Goal: Information Seeking & Learning: Learn about a topic

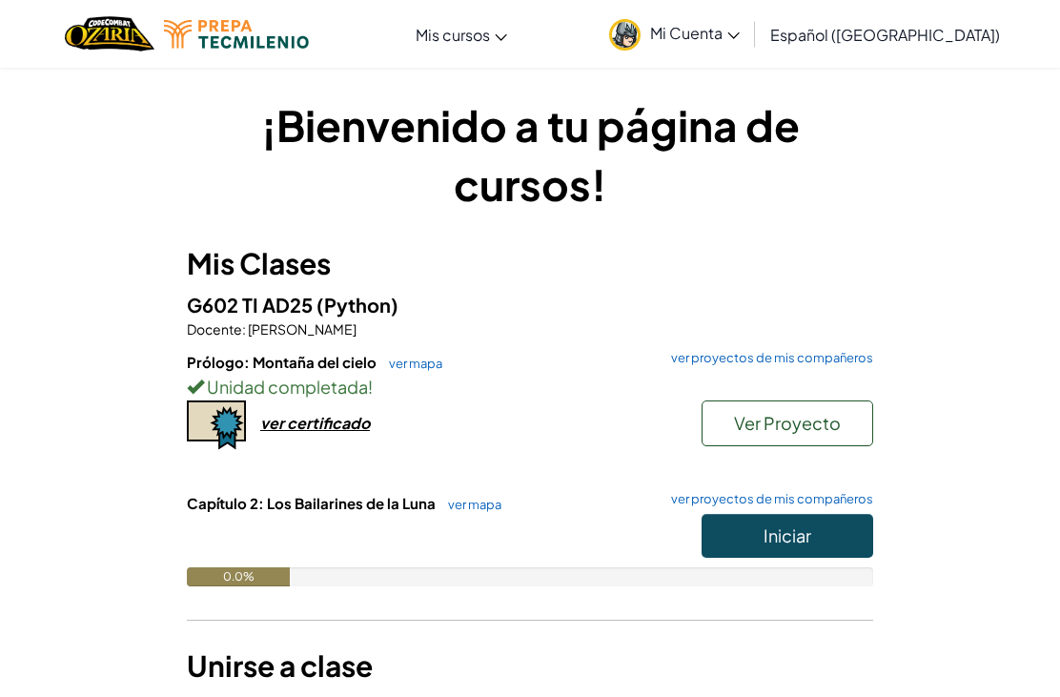
click at [753, 540] on button "Iniciar" at bounding box center [788, 536] width 172 height 44
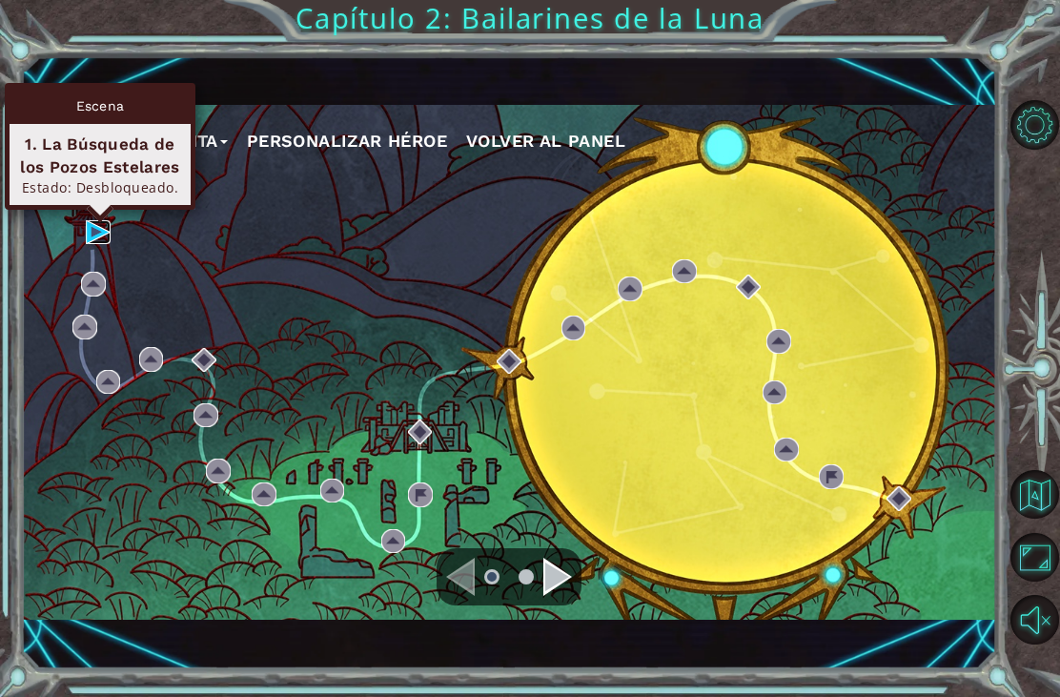
click at [97, 239] on img at bounding box center [98, 232] width 25 height 25
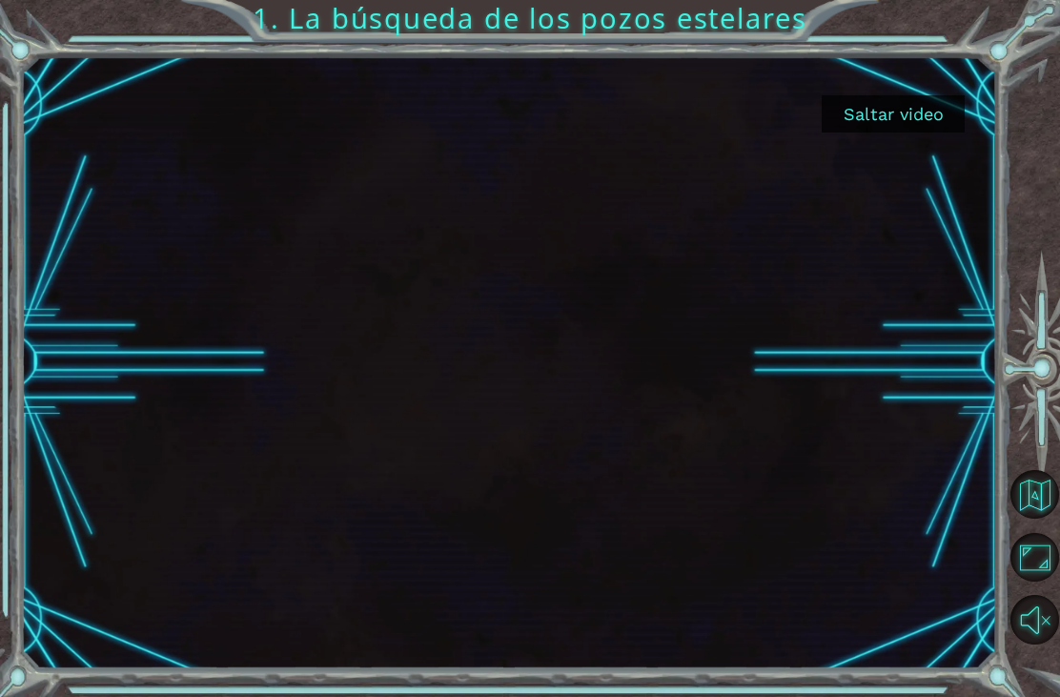
click at [907, 122] on button "Saltar video" at bounding box center [893, 113] width 143 height 37
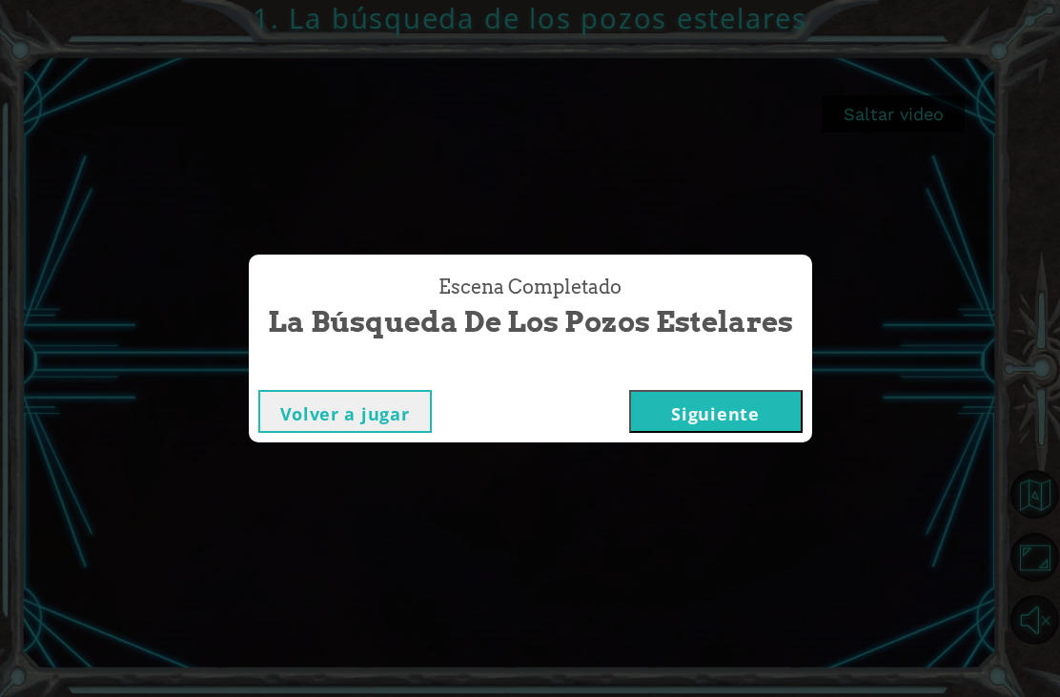
click at [669, 401] on button "Siguiente" at bounding box center [715, 411] width 173 height 43
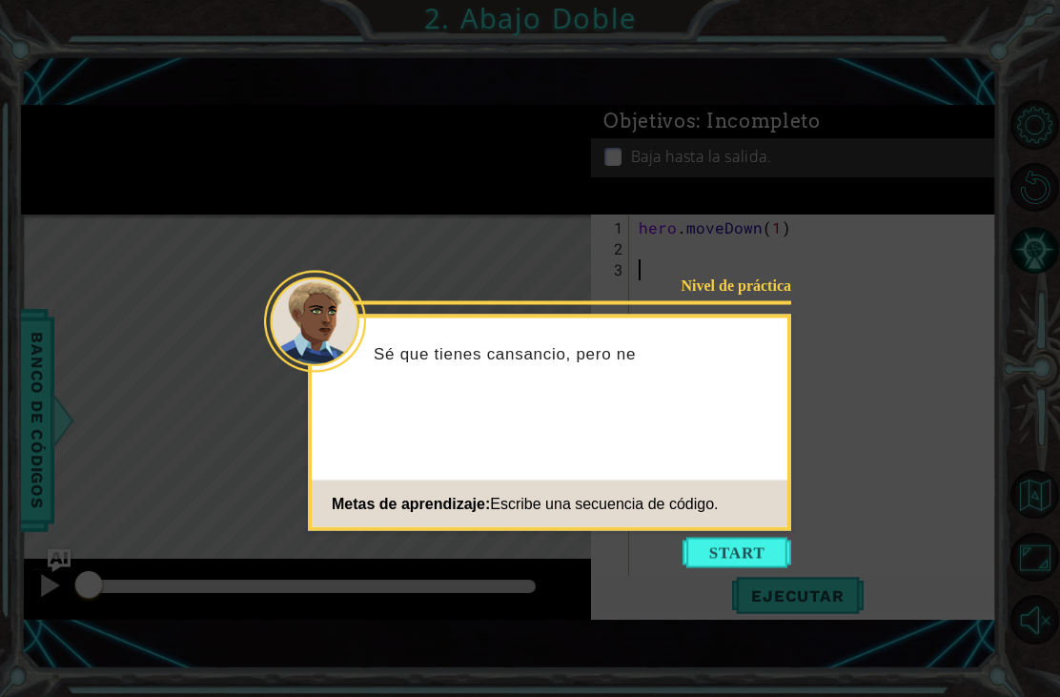
click at [734, 565] on button "Start" at bounding box center [737, 553] width 109 height 31
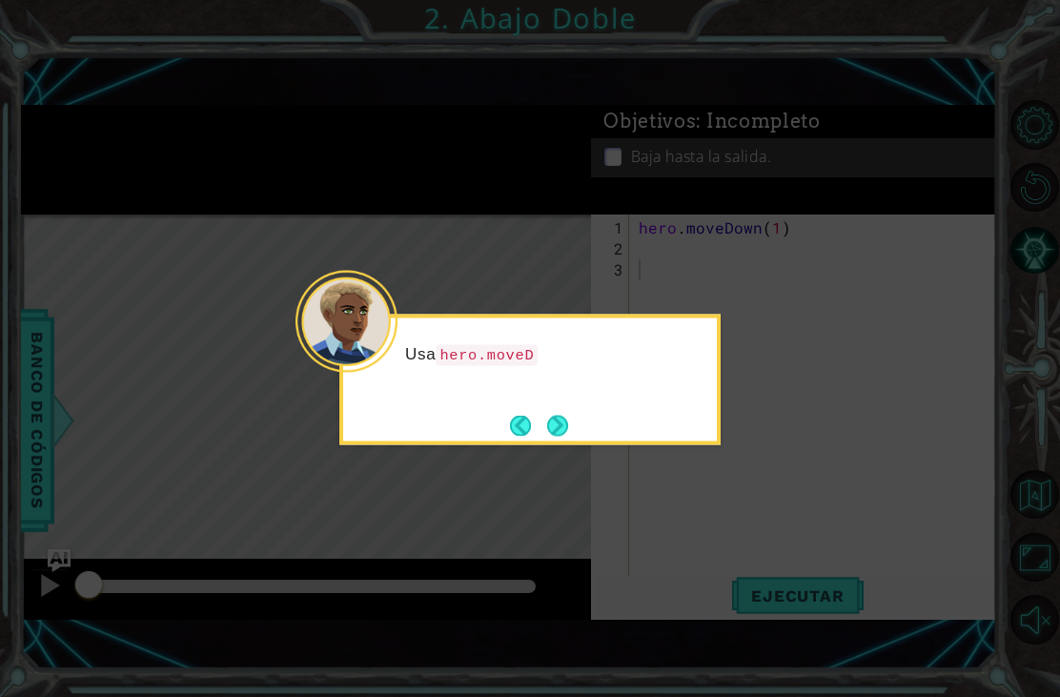
click at [888, 110] on icon at bounding box center [530, 348] width 1060 height 697
click at [555, 418] on button "Next" at bounding box center [557, 425] width 23 height 23
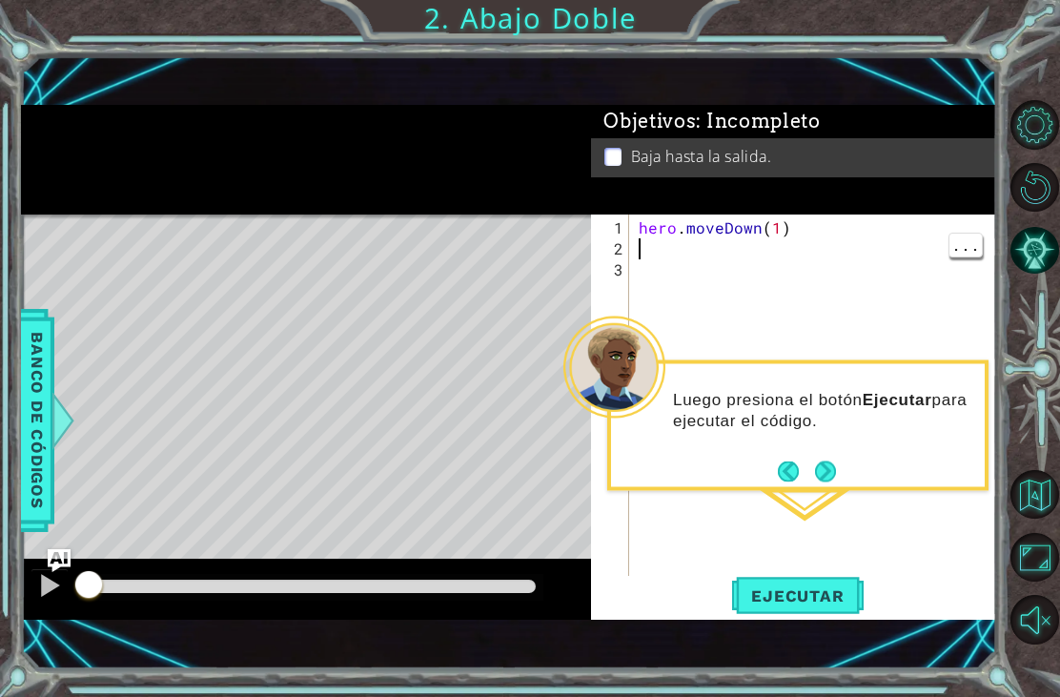
click at [777, 592] on span "Ejecutar" at bounding box center [797, 595] width 131 height 19
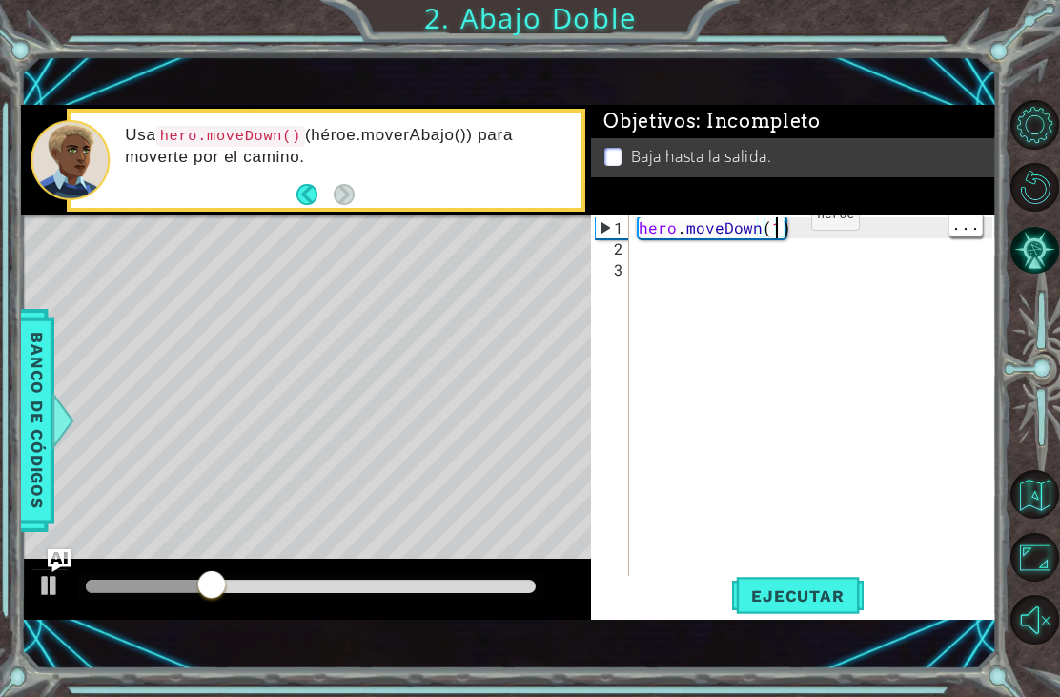
click at [779, 224] on div "hero . moveDown ( 1 )" at bounding box center [818, 426] width 367 height 419
type textarea "hero.moveDown(2)"
click at [818, 605] on span "Ejecutar" at bounding box center [797, 595] width 131 height 19
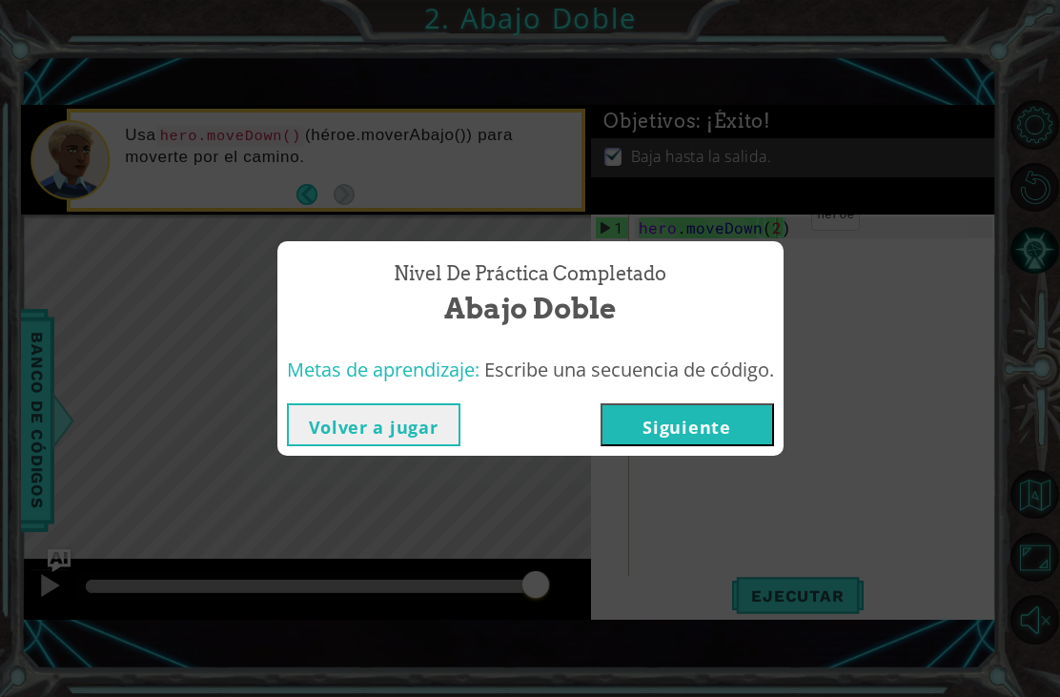
click at [722, 424] on button "Siguiente" at bounding box center [687, 424] width 173 height 43
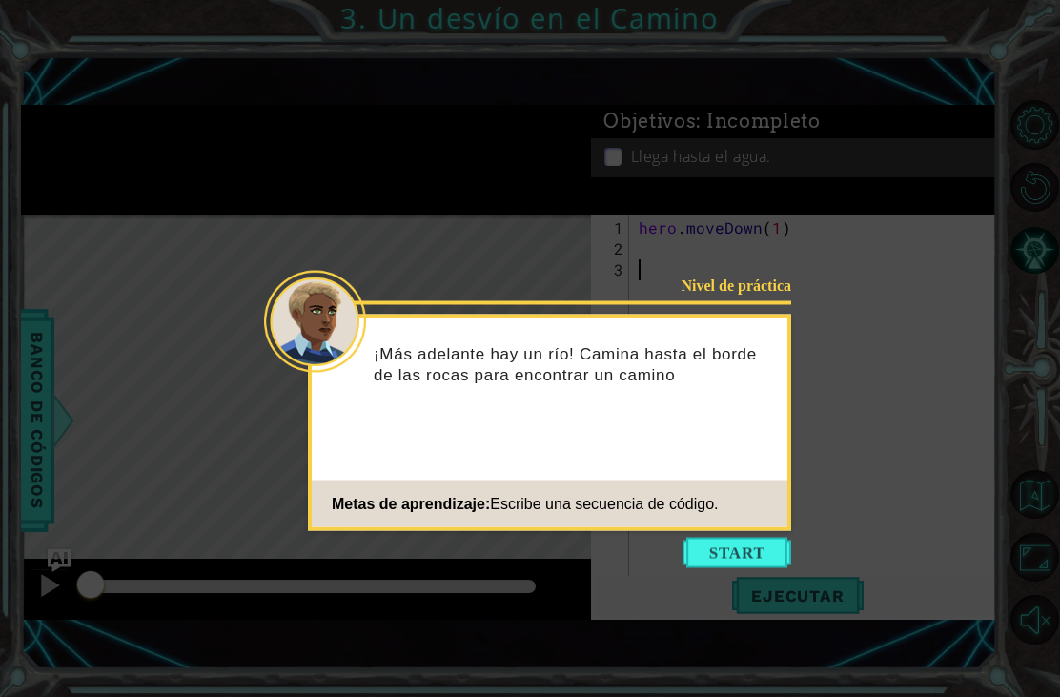
click at [852, 145] on icon at bounding box center [530, 348] width 1060 height 697
click at [722, 561] on button "Start" at bounding box center [737, 553] width 109 height 31
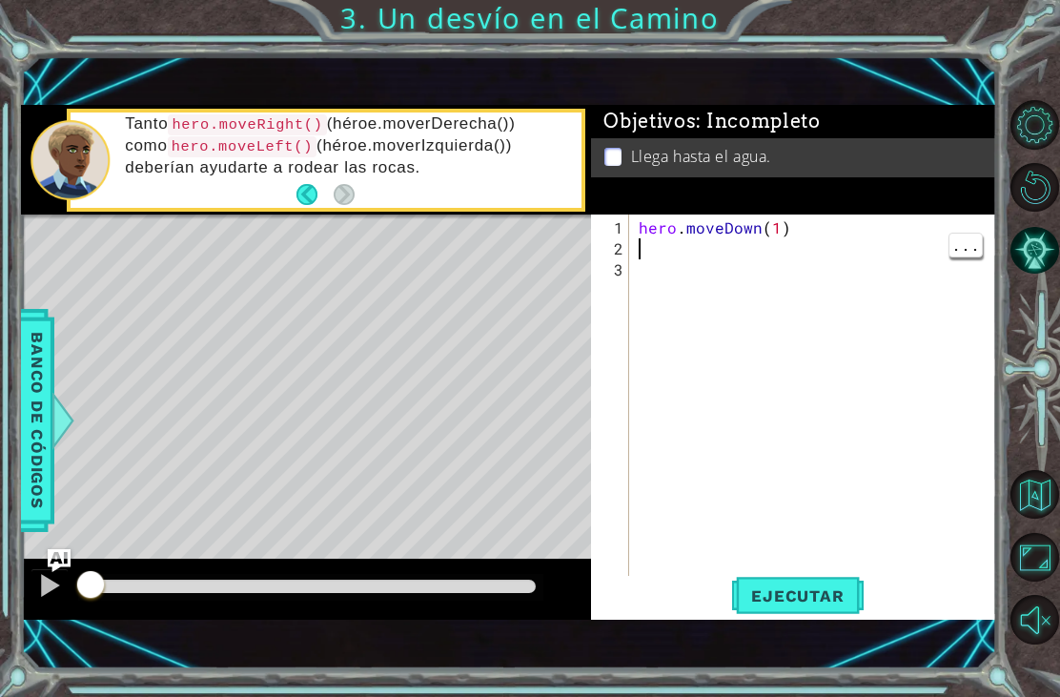
click at [719, 247] on div "hero . moveDown ( 1 )" at bounding box center [818, 426] width 367 height 419
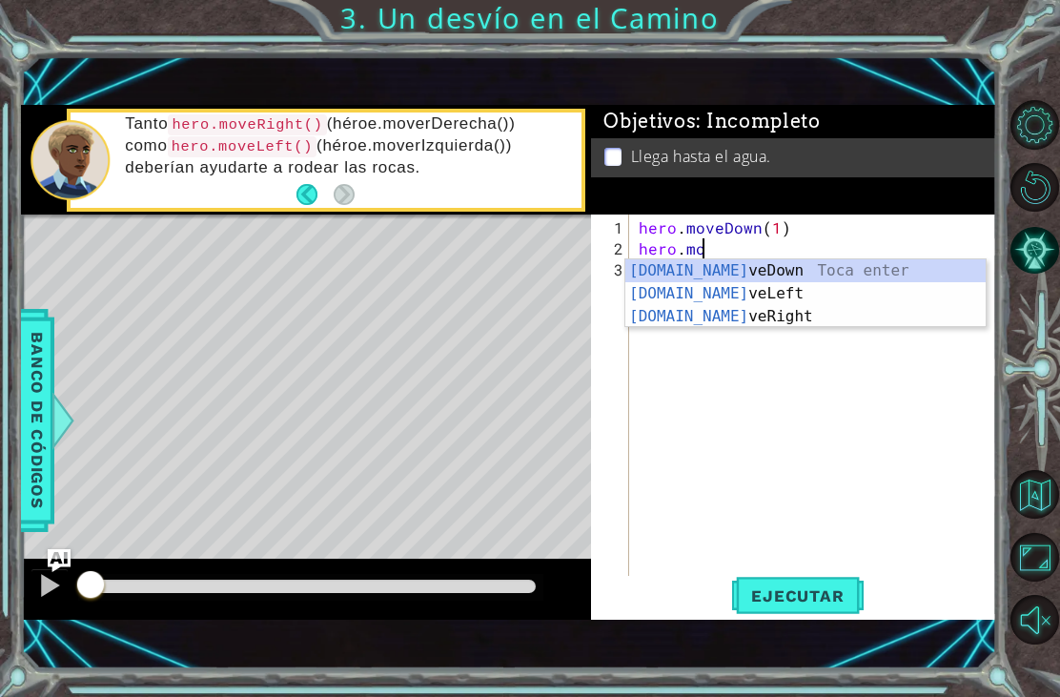
scroll to position [0, 4]
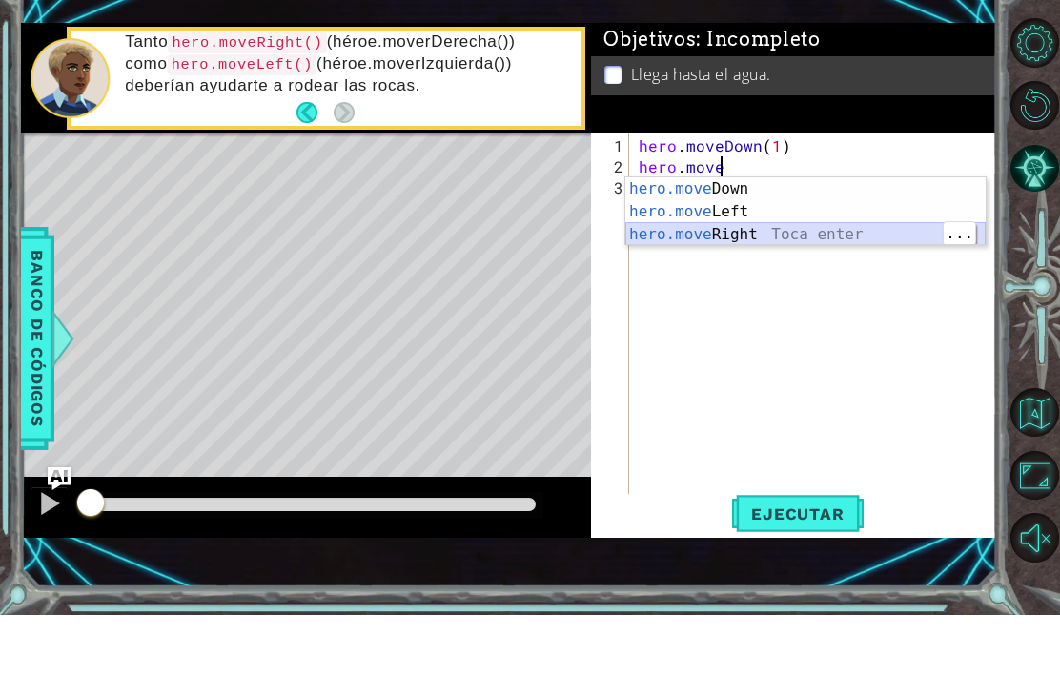
click at [853, 259] on div "hero.move Down Toca enter hero.move Left Toca enter hero.move Right Toca enter" at bounding box center [805, 316] width 360 height 114
type textarea "hero.moveRight(1)"
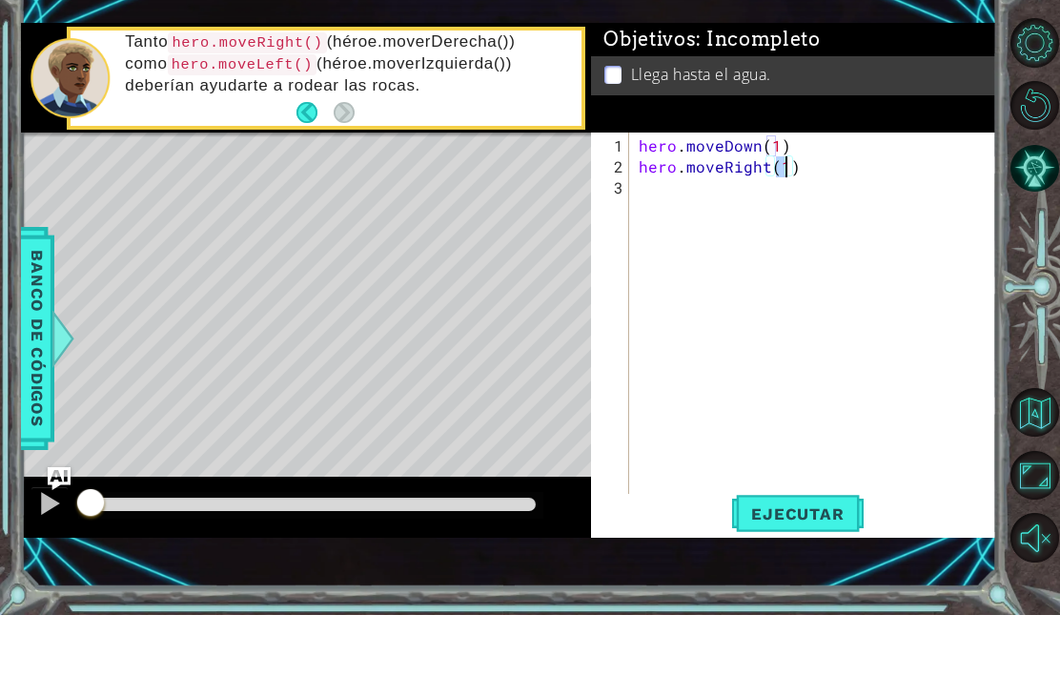
scroll to position [61, 0]
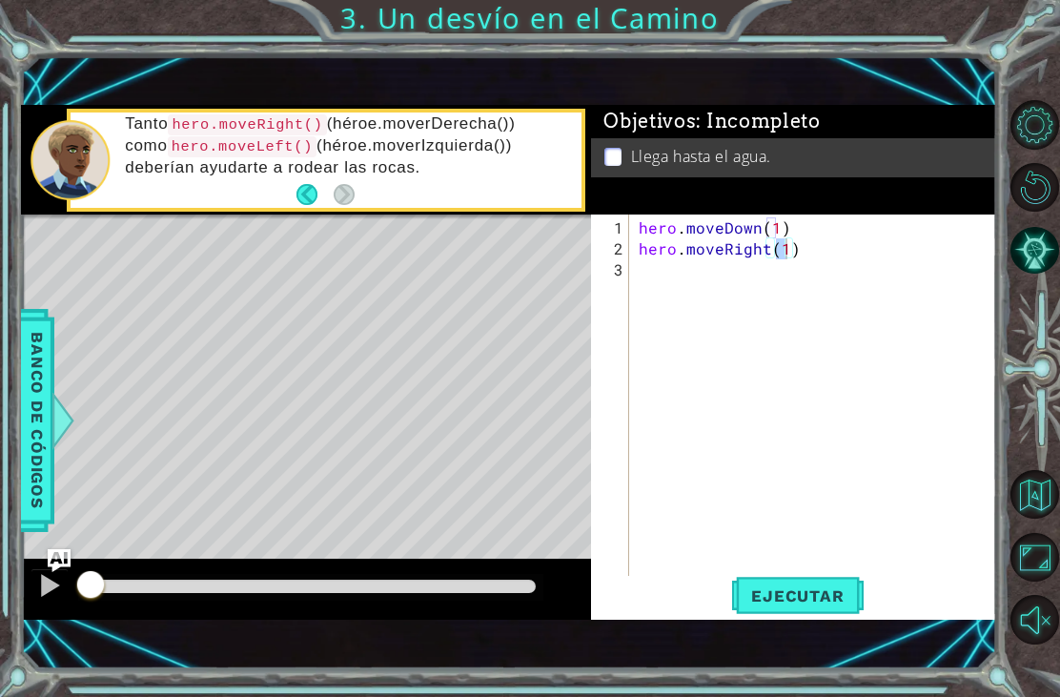
click at [809, 605] on span "Ejecutar" at bounding box center [797, 595] width 131 height 19
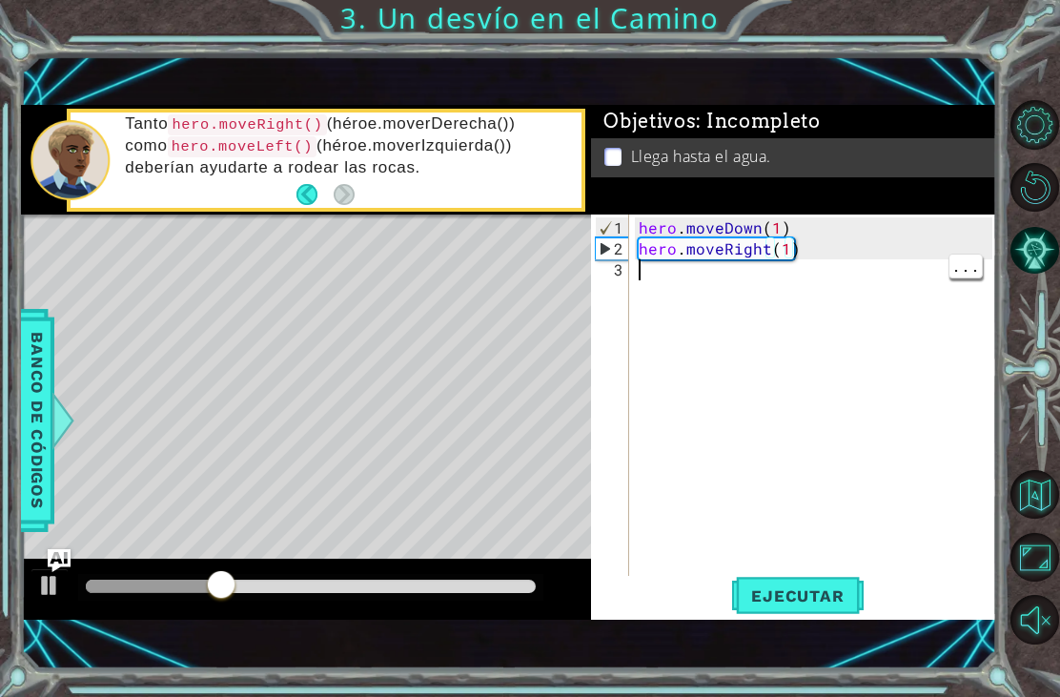
scroll to position [0, 0]
click at [687, 278] on div "hero . moveDown ( 1 ) hero . moveRight ( 1 )" at bounding box center [818, 426] width 367 height 419
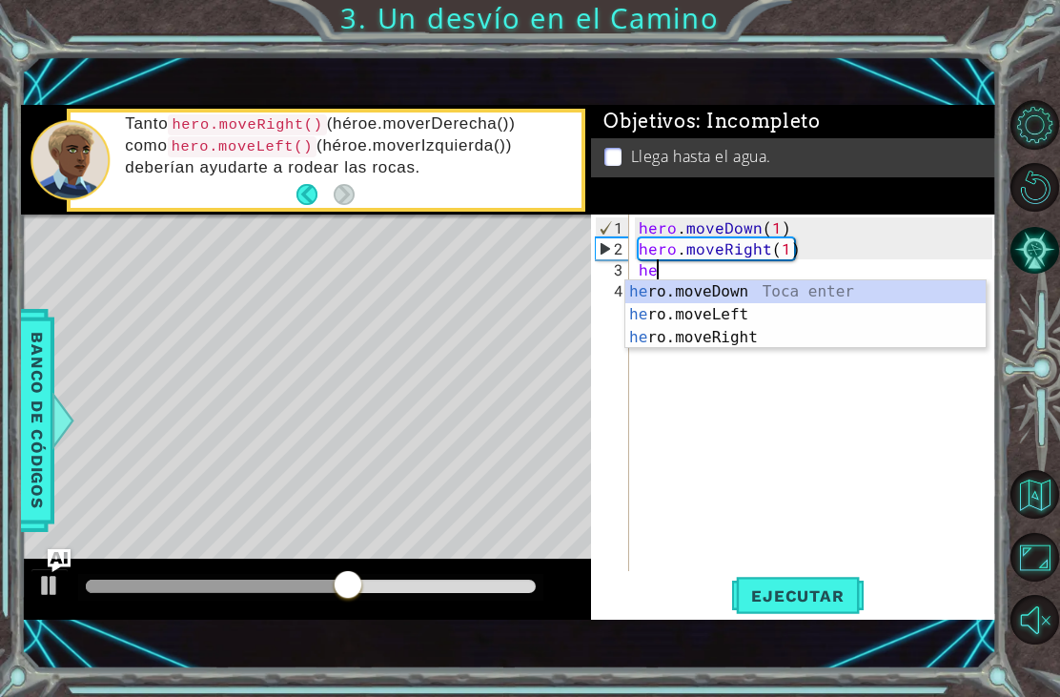
scroll to position [0, 1]
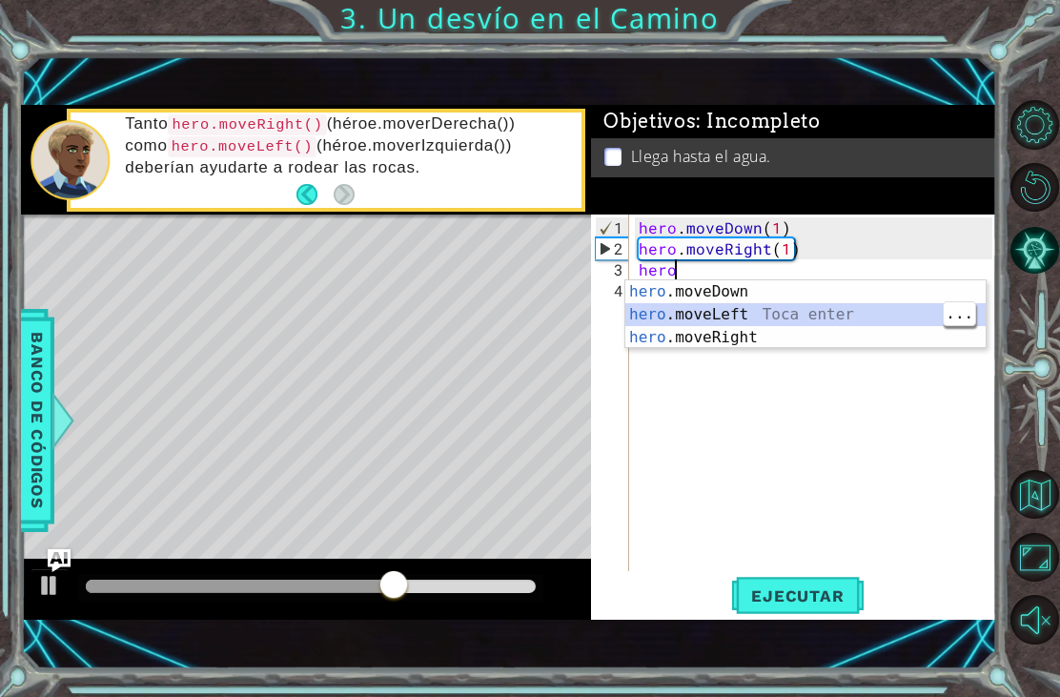
click at [779, 289] on div "hero .moveDown Toca enter hero .moveLeft Toca enter hero .moveRight Toca enter" at bounding box center [805, 337] width 360 height 114
type textarea "hero.moveDown(1)"
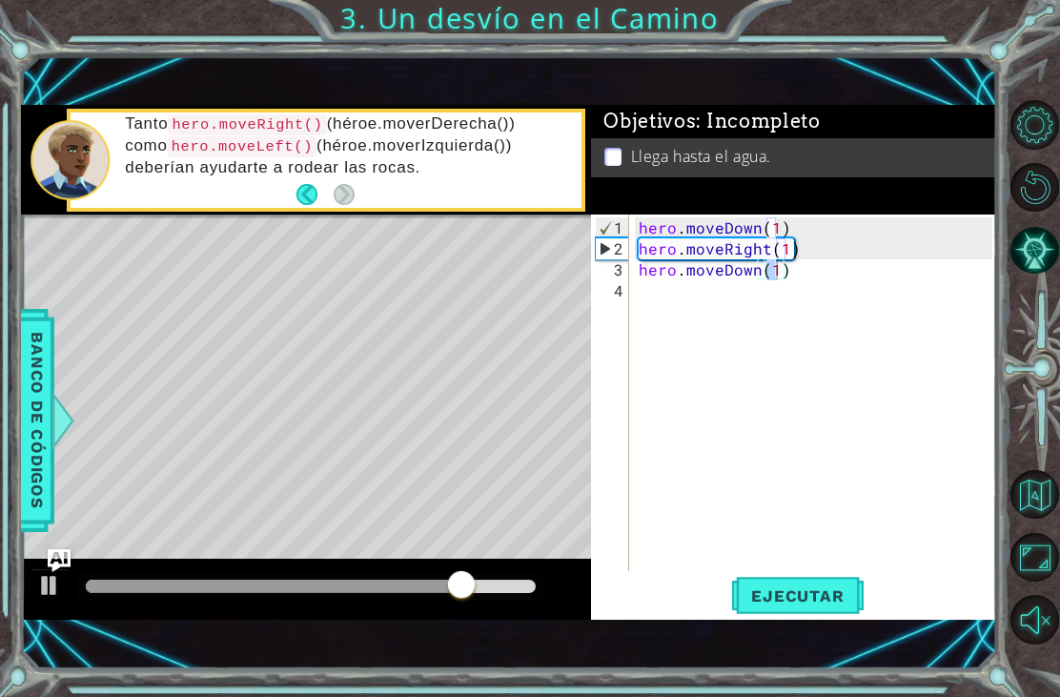
click at [800, 608] on button "Ejecutar" at bounding box center [797, 596] width 131 height 40
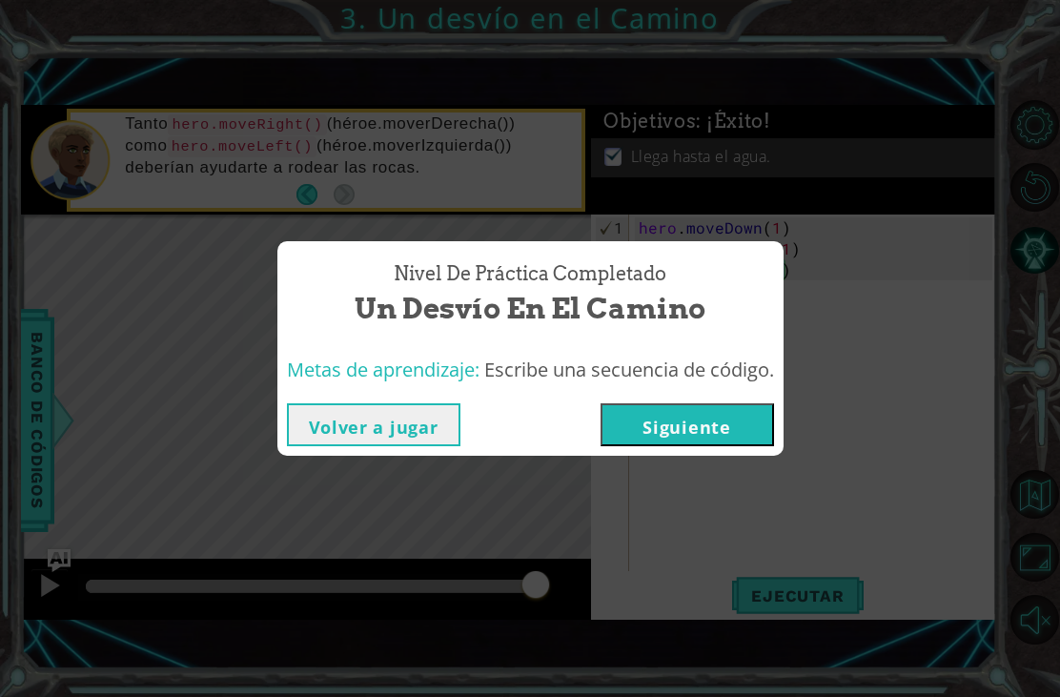
click at [684, 418] on button "Siguiente" at bounding box center [687, 424] width 173 height 43
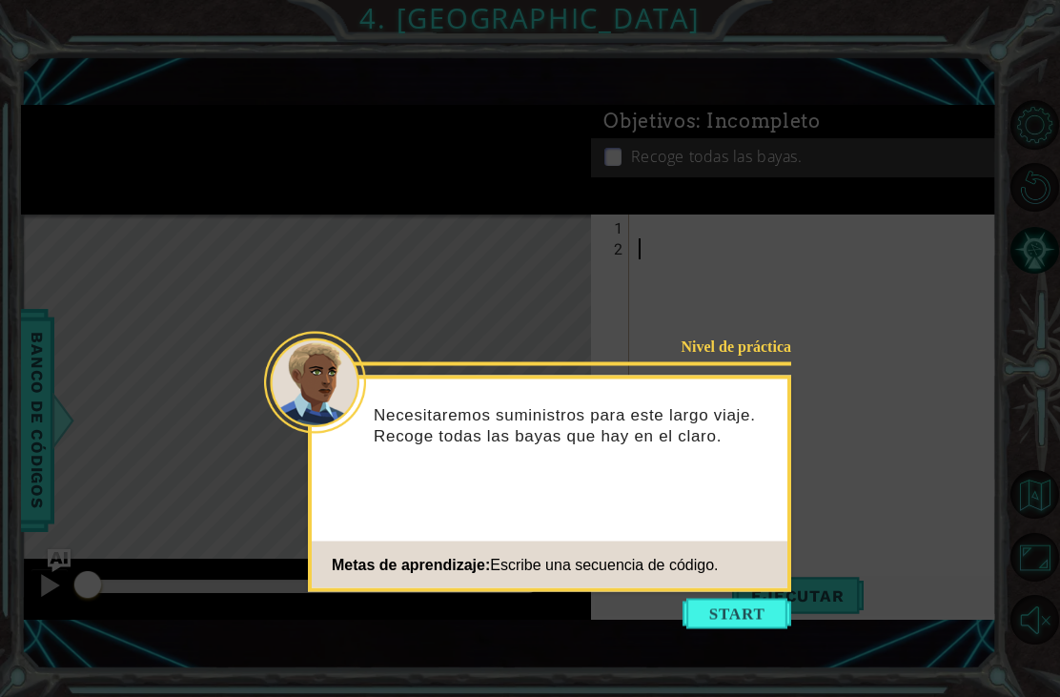
click at [711, 599] on button "Start" at bounding box center [737, 614] width 109 height 31
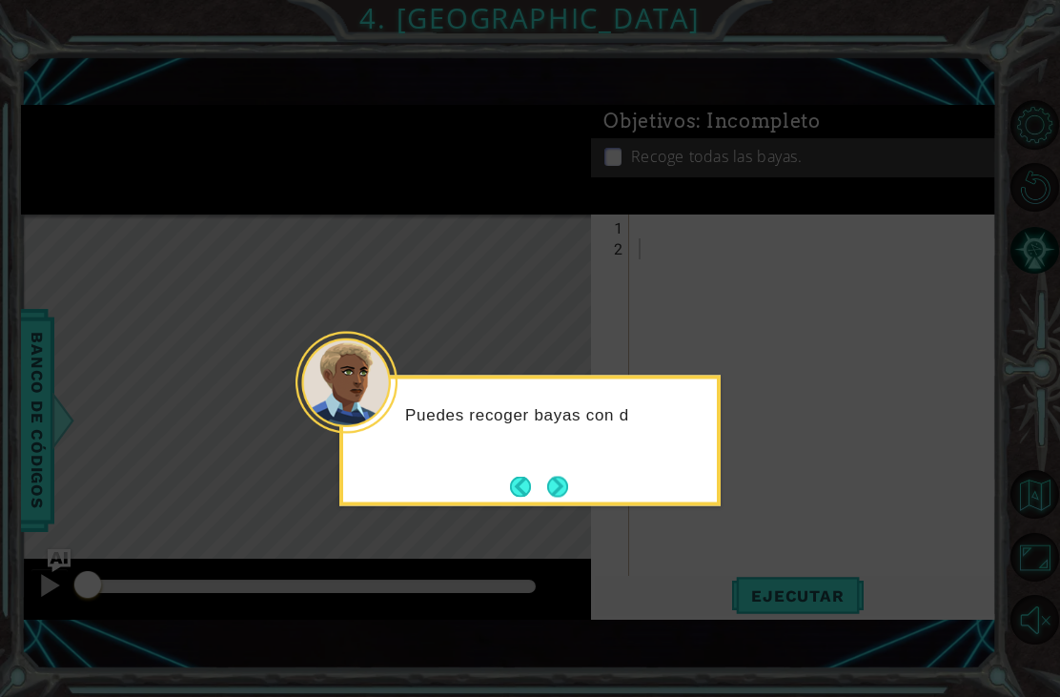
click at [564, 475] on button "Next" at bounding box center [557, 486] width 23 height 23
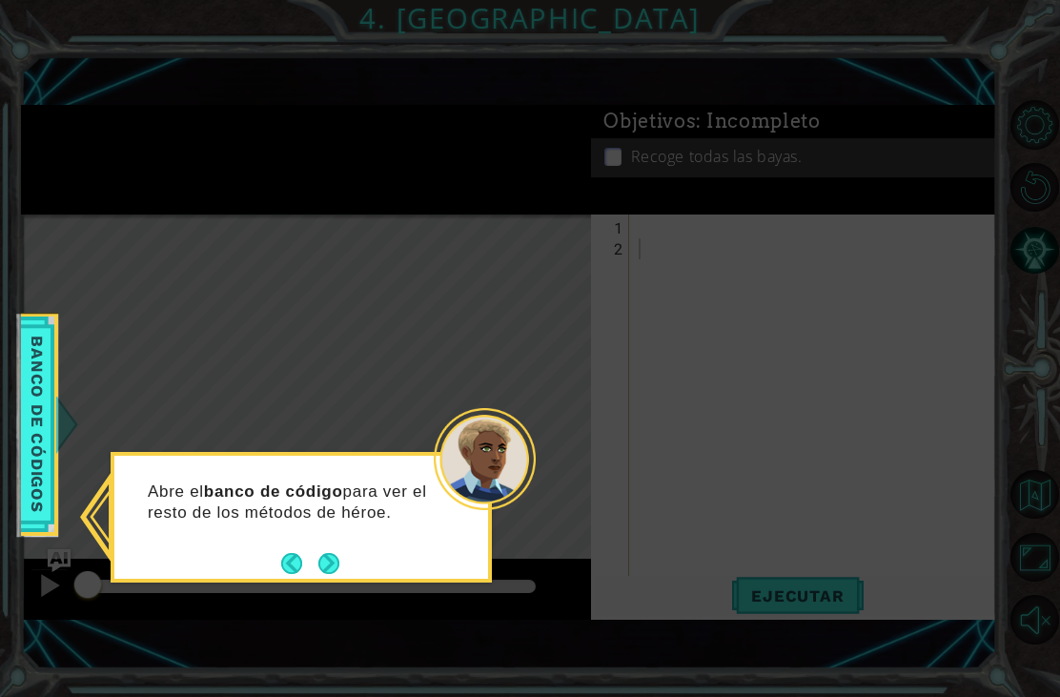
click at [315, 553] on button "Back" at bounding box center [299, 563] width 37 height 21
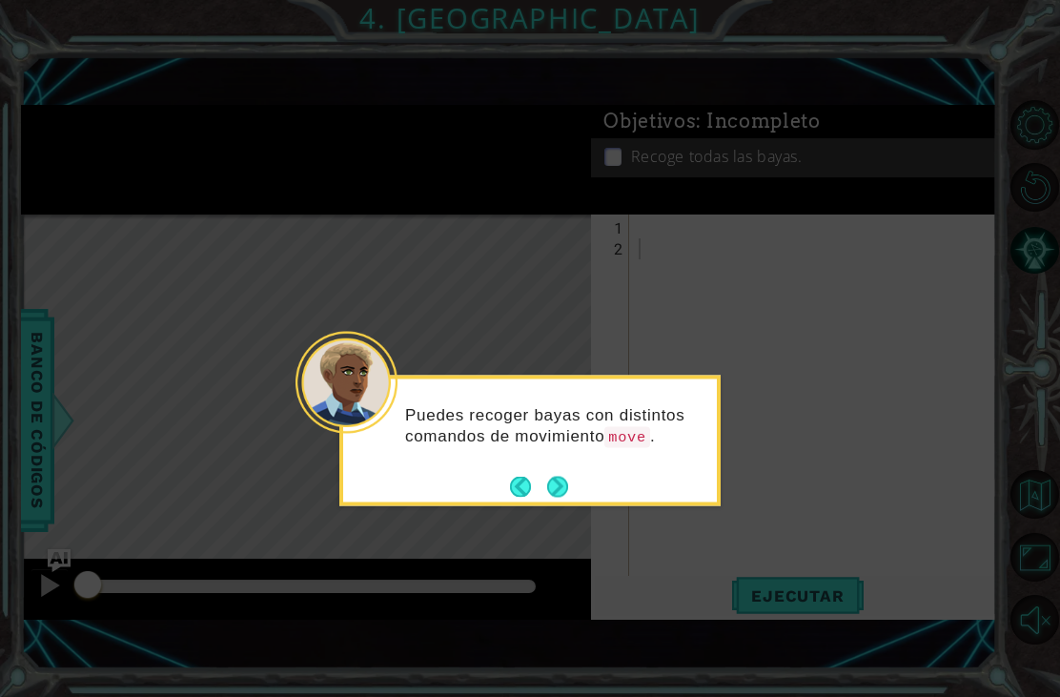
click at [551, 472] on button "Next" at bounding box center [557, 486] width 29 height 29
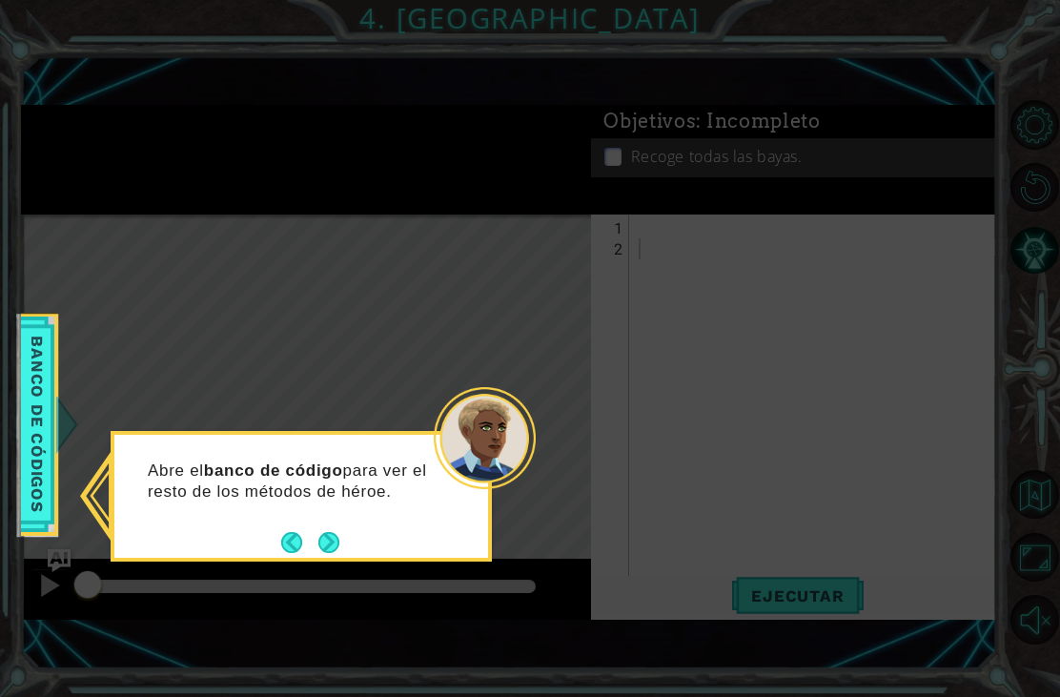
click at [329, 527] on button "Next" at bounding box center [329, 542] width 31 height 31
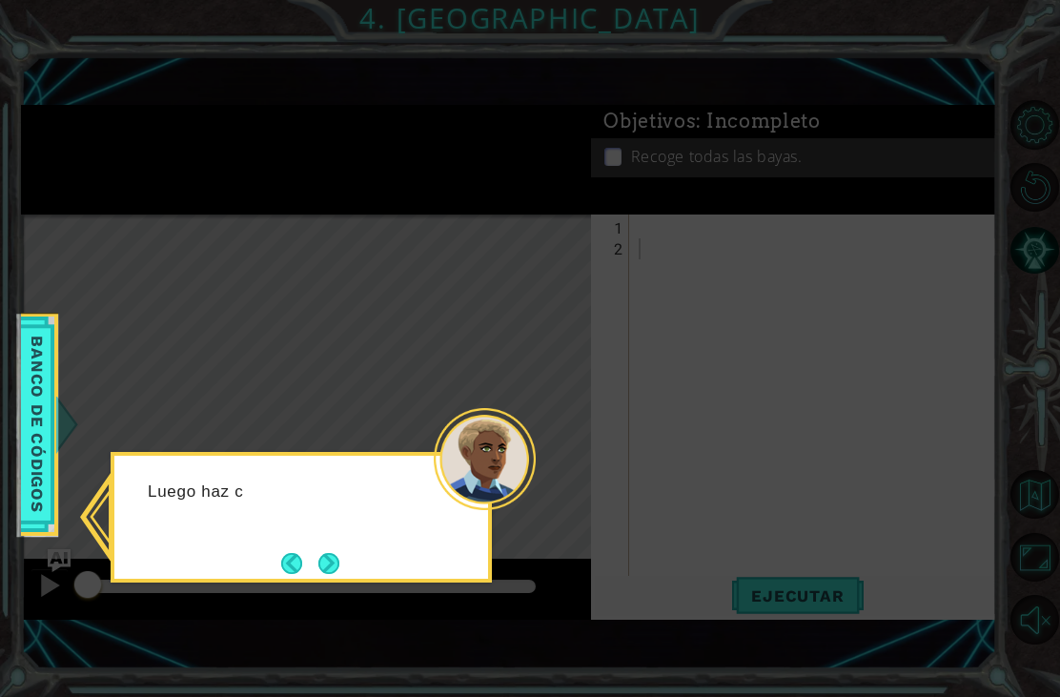
click at [331, 552] on button "Next" at bounding box center [328, 563] width 23 height 23
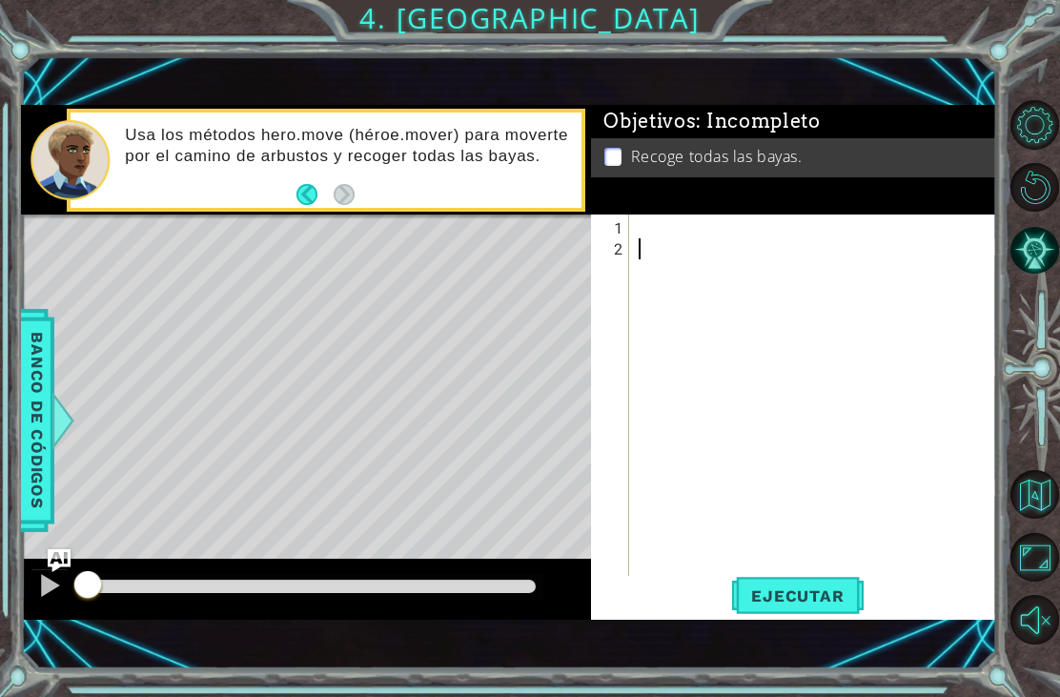
click at [629, 156] on li "Recoge todas las bayas." at bounding box center [796, 157] width 384 height 22
click at [607, 168] on li "Recoge todas las bayas." at bounding box center [796, 157] width 384 height 22
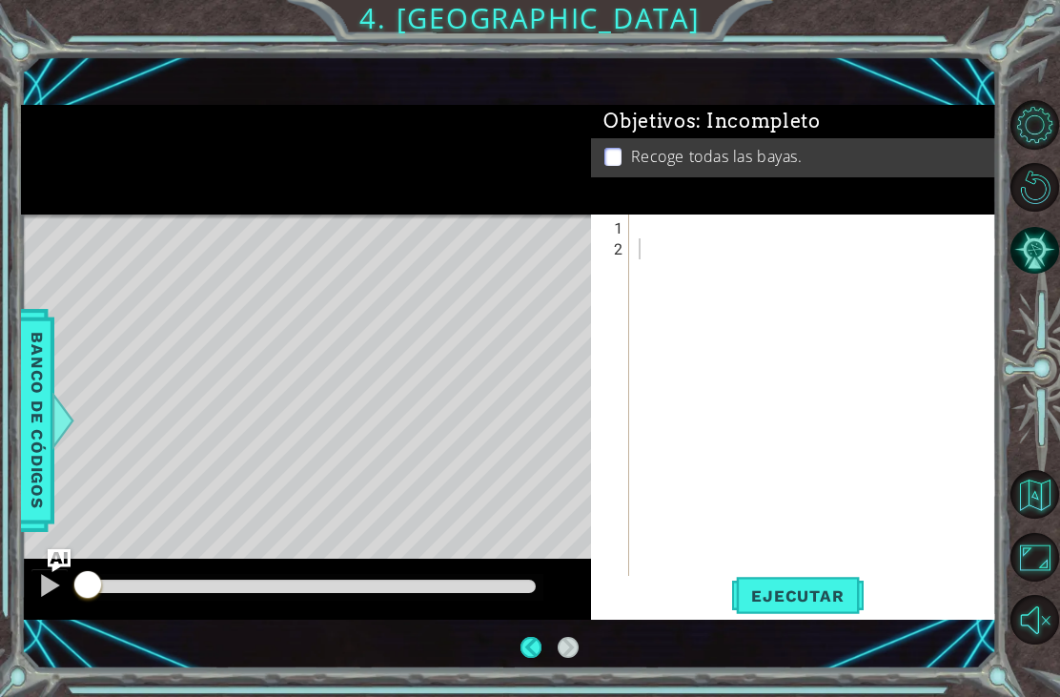
click at [736, 260] on div at bounding box center [818, 426] width 367 height 419
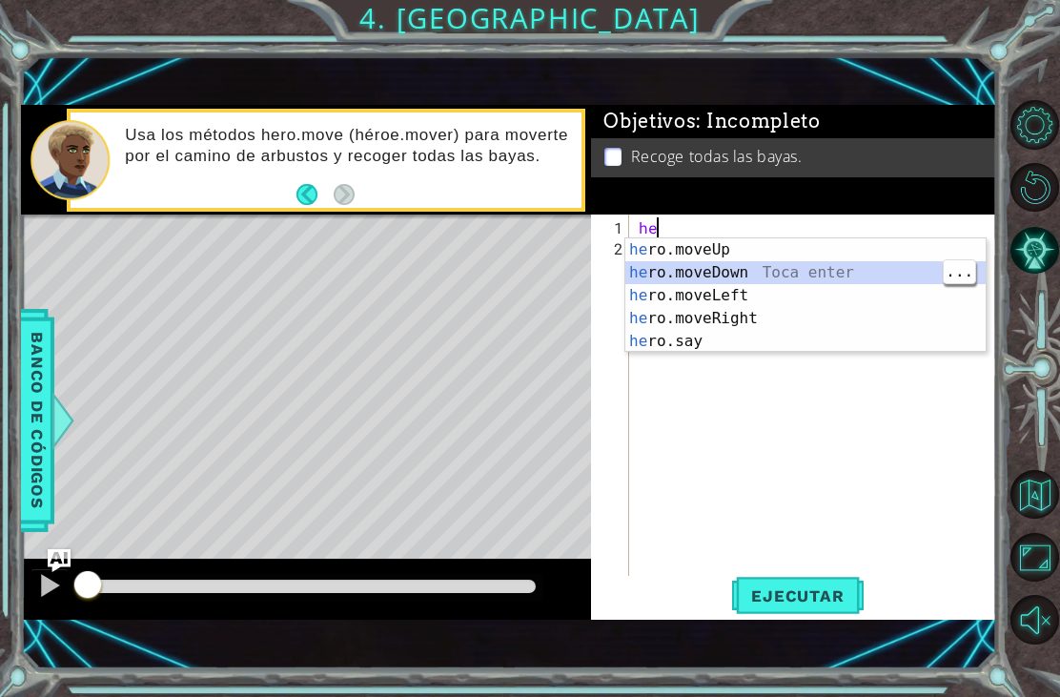
click at [55, 247] on div "Level Map" at bounding box center [461, 494] width 881 height 561
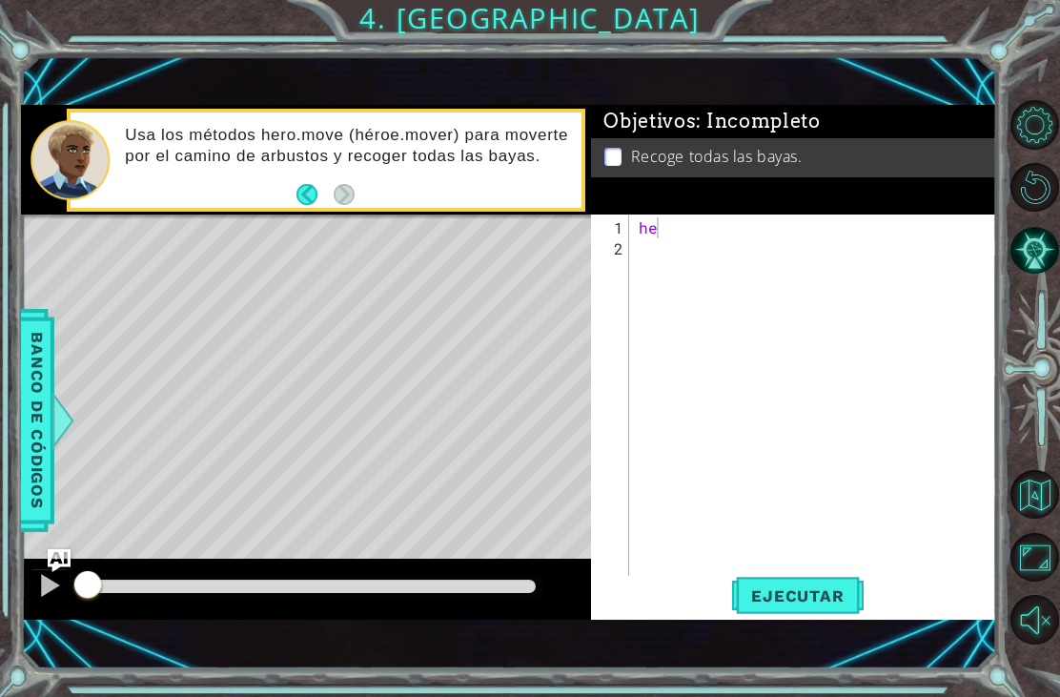
click at [31, 360] on span "Banco de códigos" at bounding box center [37, 420] width 31 height 197
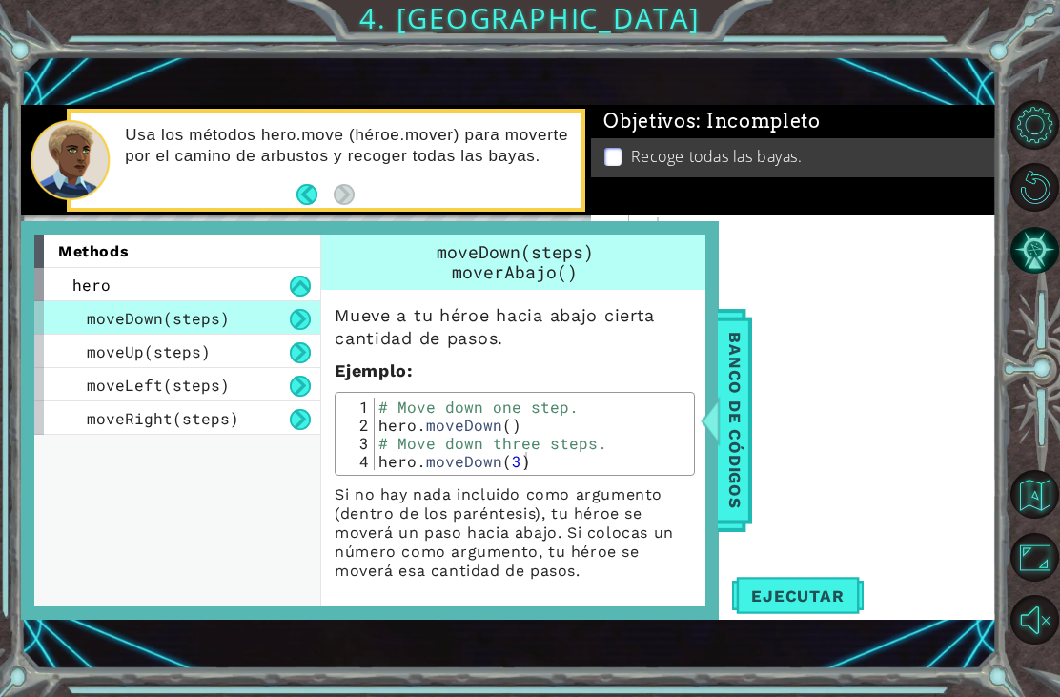
click at [138, 389] on span "moveLeft(steps)" at bounding box center [158, 385] width 143 height 20
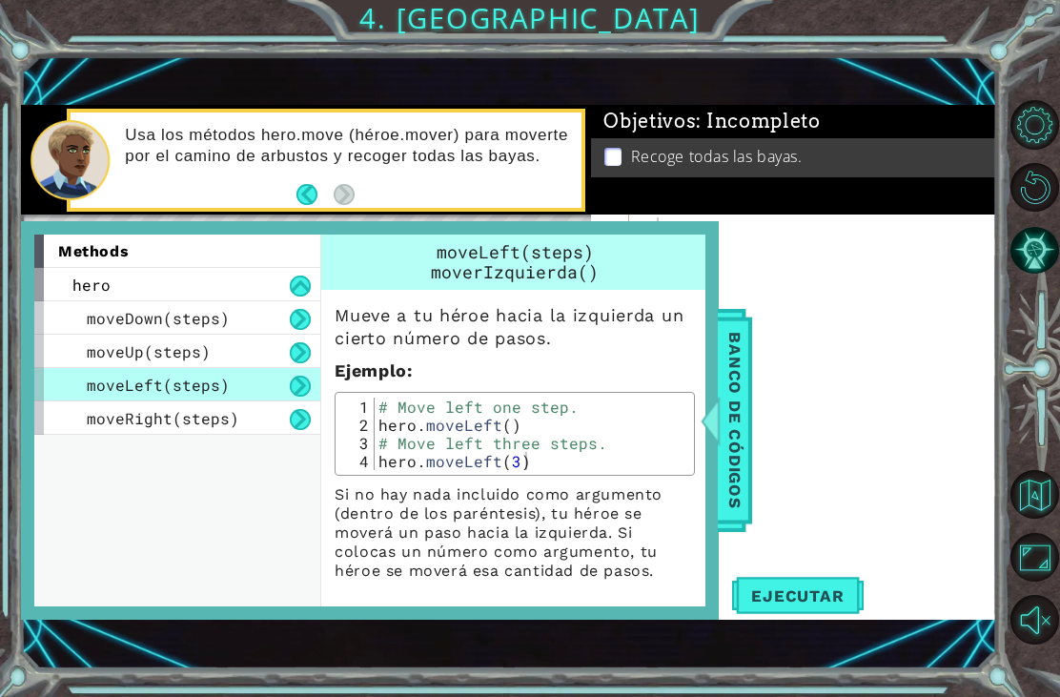
click at [744, 392] on span "Banco de códigos" at bounding box center [735, 420] width 31 height 197
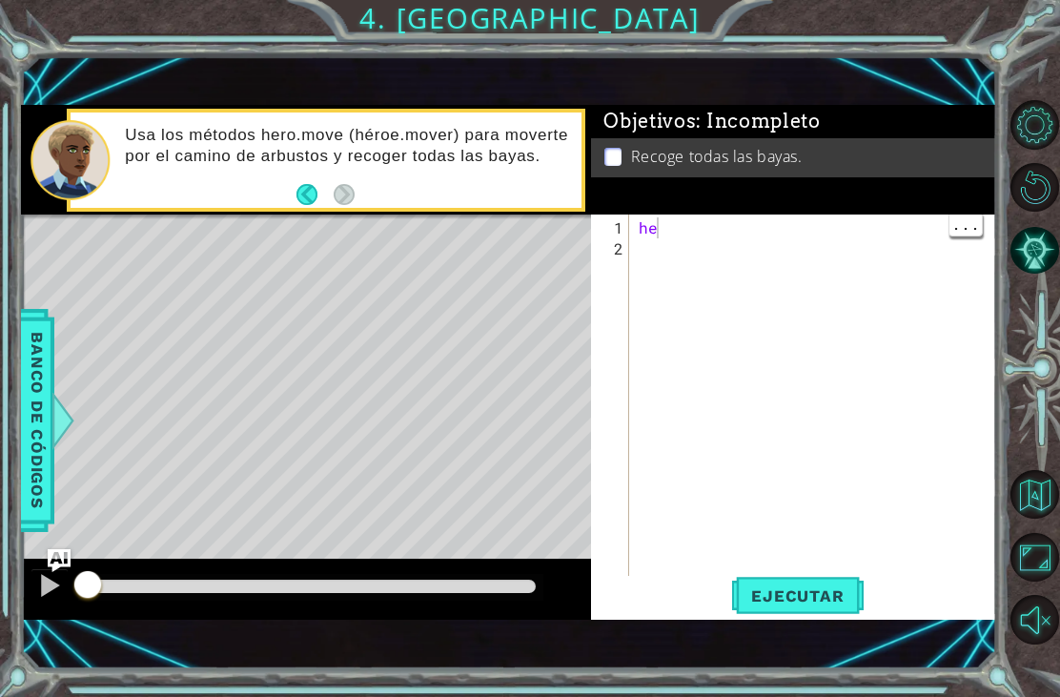
click at [722, 229] on div "he" at bounding box center [818, 426] width 367 height 419
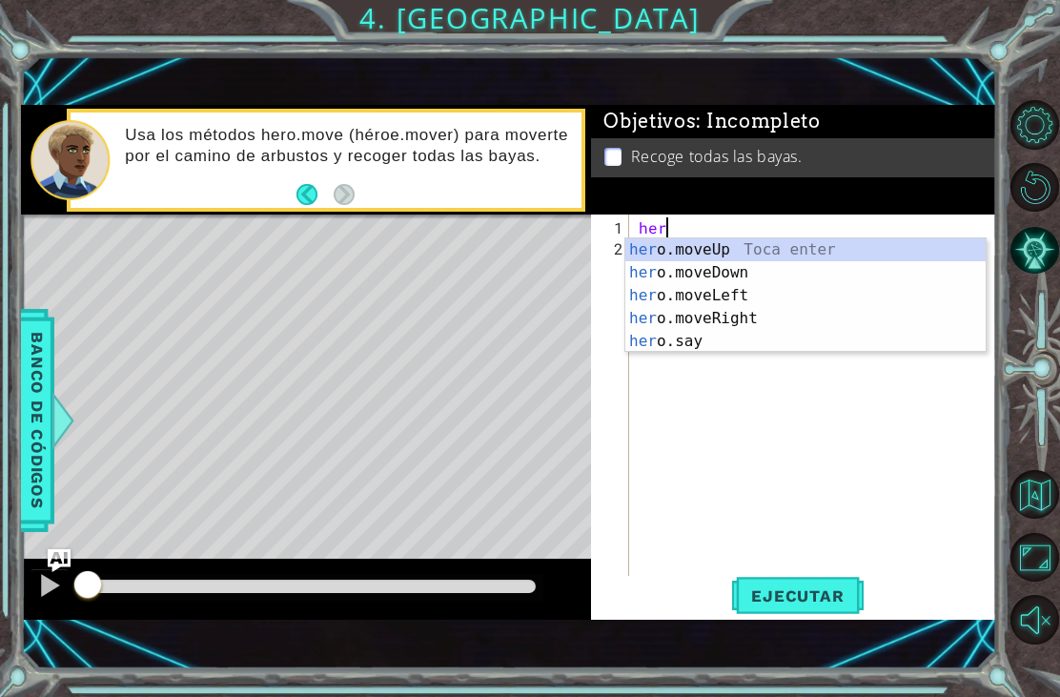
scroll to position [0, 1]
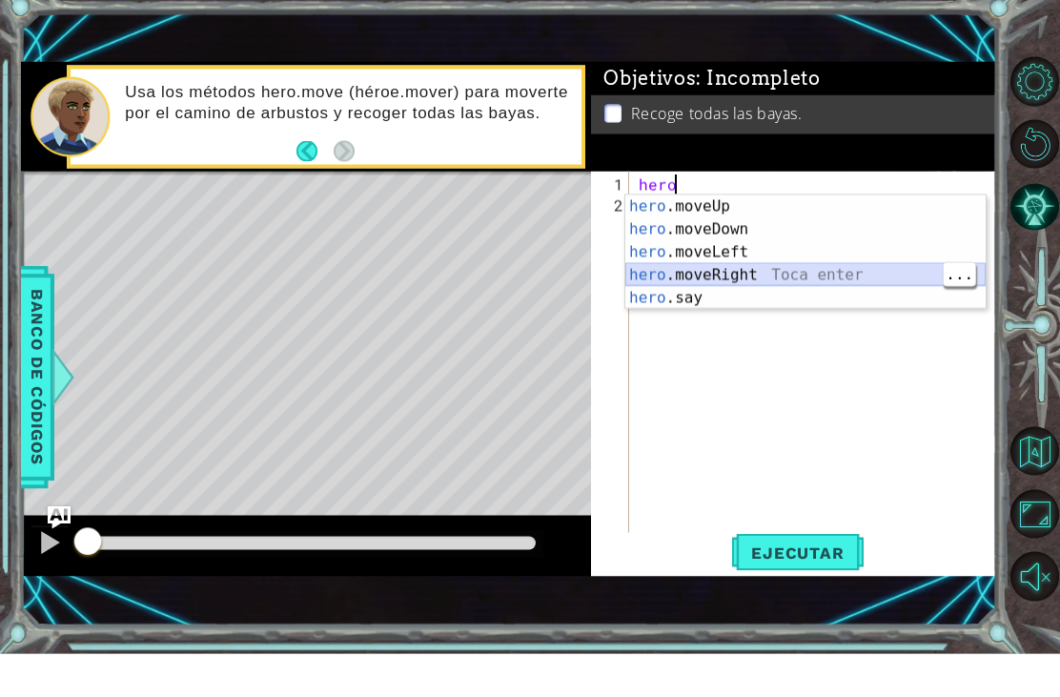
click at [765, 276] on div "hero .moveUp Toca enter hero .moveDown Toca enter hero .moveLeft Toca enter her…" at bounding box center [805, 318] width 360 height 160
type textarea "hero.moveRight(1)"
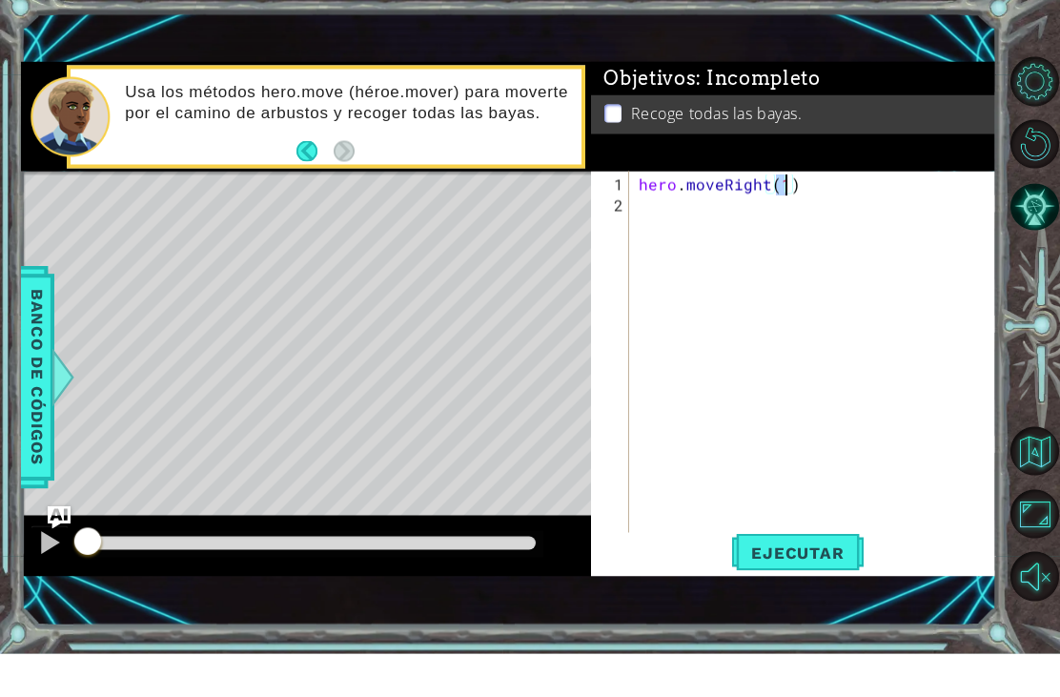
scroll to position [0, 0]
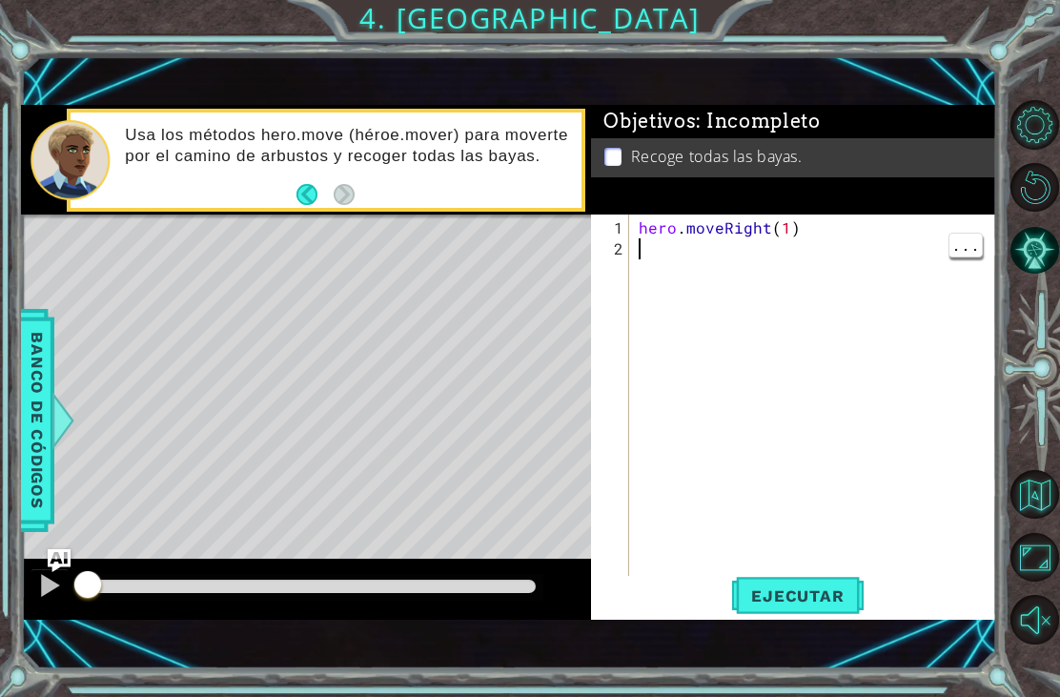
click at [36, 362] on span "Banco de códigos" at bounding box center [37, 420] width 31 height 197
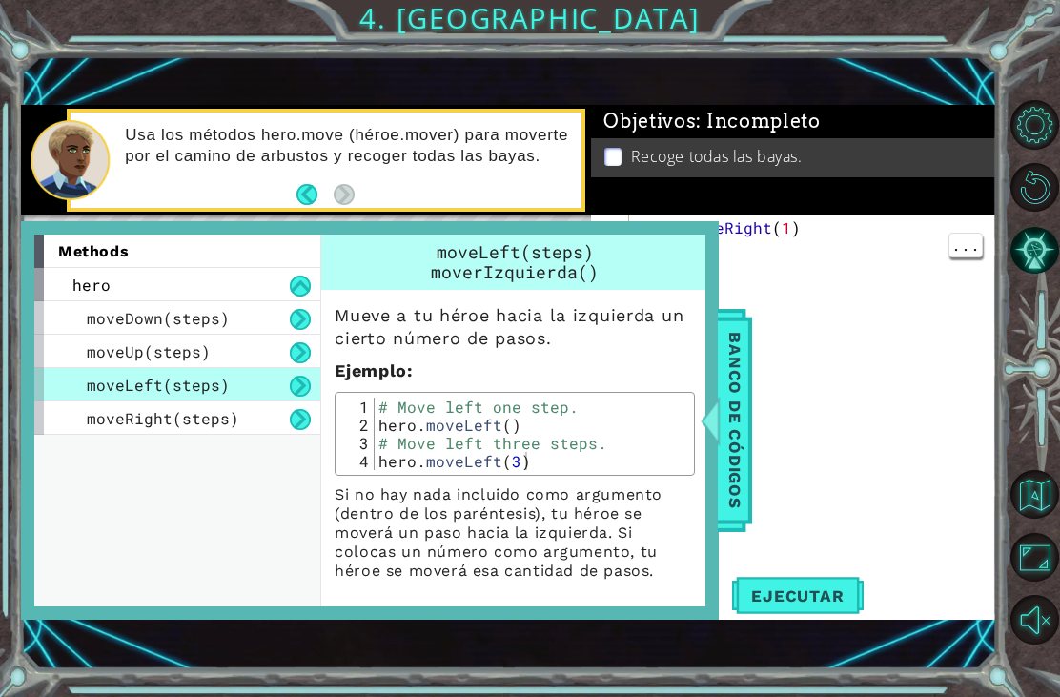
click at [776, 449] on div "hero . moveRight ( 1 )" at bounding box center [818, 426] width 367 height 419
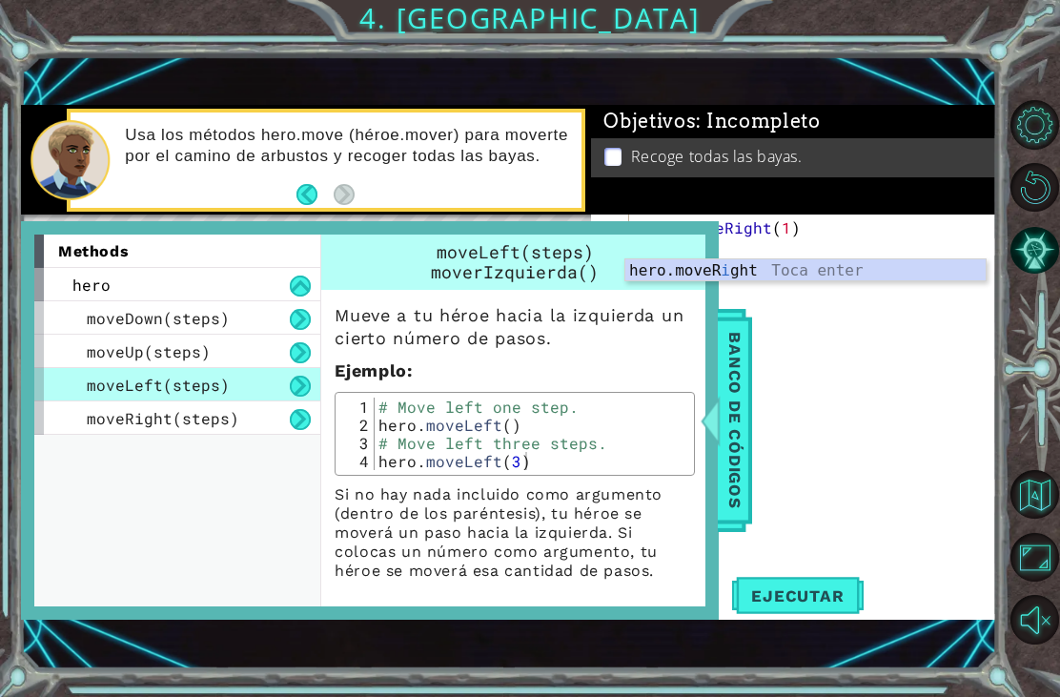
click at [860, 137] on div "Objetivos : Incompleto" at bounding box center [793, 121] width 405 height 32
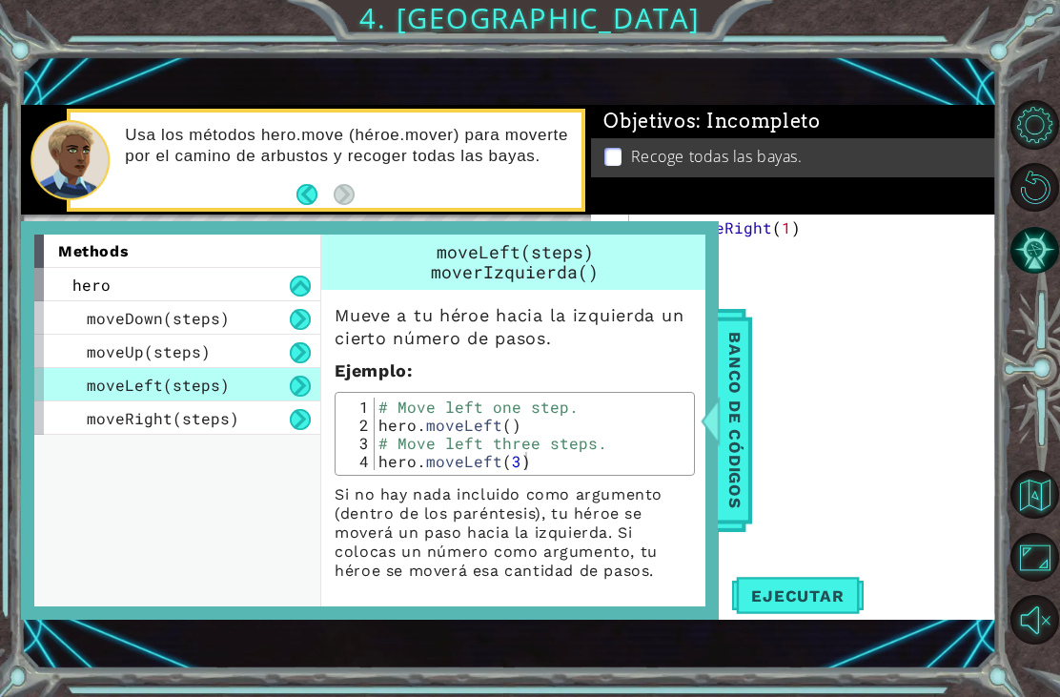
click at [805, 204] on div "Objetivos : Incompleto Recoge todas las bayas." at bounding box center [793, 160] width 405 height 110
click at [742, 359] on span "Banco de códigos" at bounding box center [735, 420] width 31 height 197
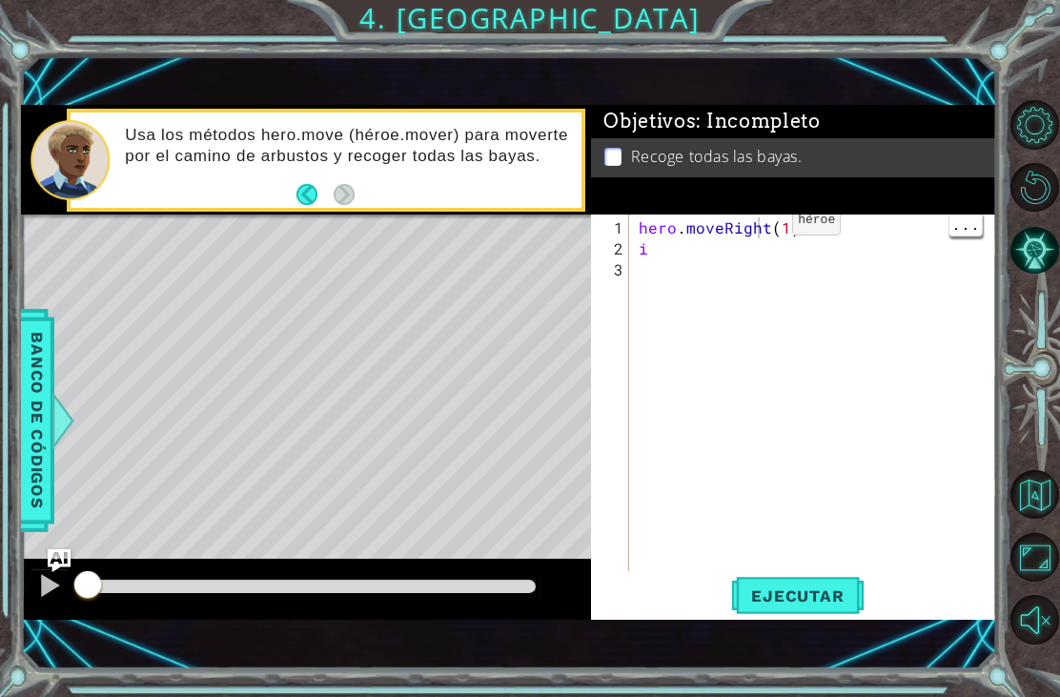
click at [760, 229] on div "hero . moveRight ( 1 ) i" at bounding box center [818, 416] width 367 height 398
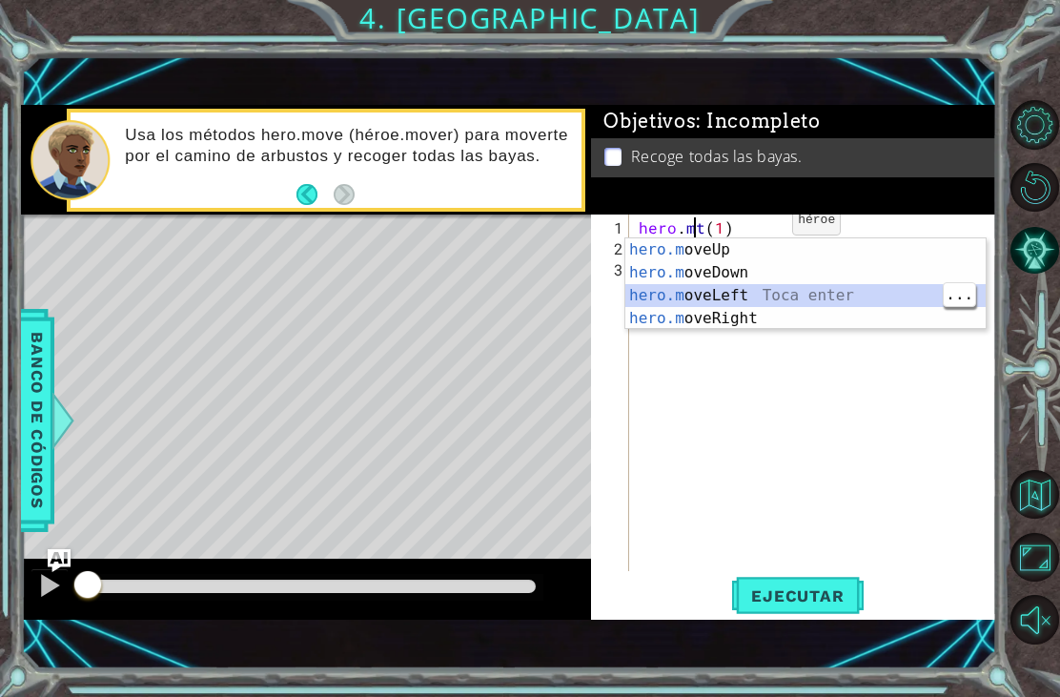
click at [765, 303] on div "hero.m oveUp Toca enter hero.m oveDown Toca enter hero.m oveLeft Toca enter her…" at bounding box center [805, 306] width 360 height 137
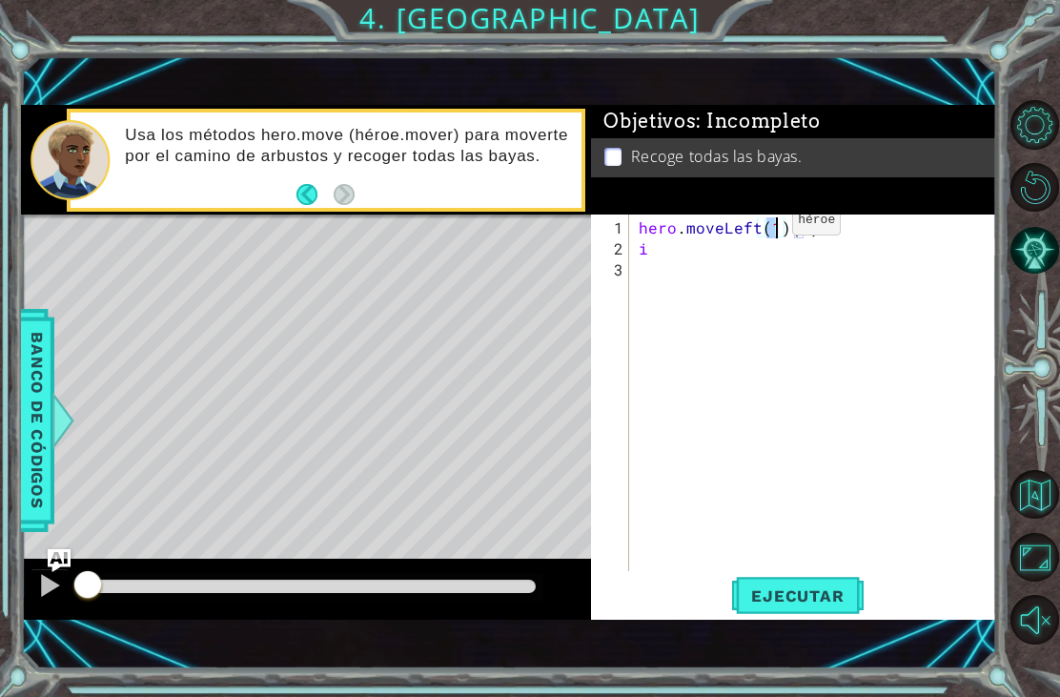
type textarea "i"
type textarea "hero.moveLeft(1)(1)"
click at [721, 259] on div "hero . moveLeft ( 1 ) ( 1 )" at bounding box center [818, 416] width 367 height 398
type textarea "h"
click at [791, 597] on span "Ejecutar" at bounding box center [797, 595] width 131 height 19
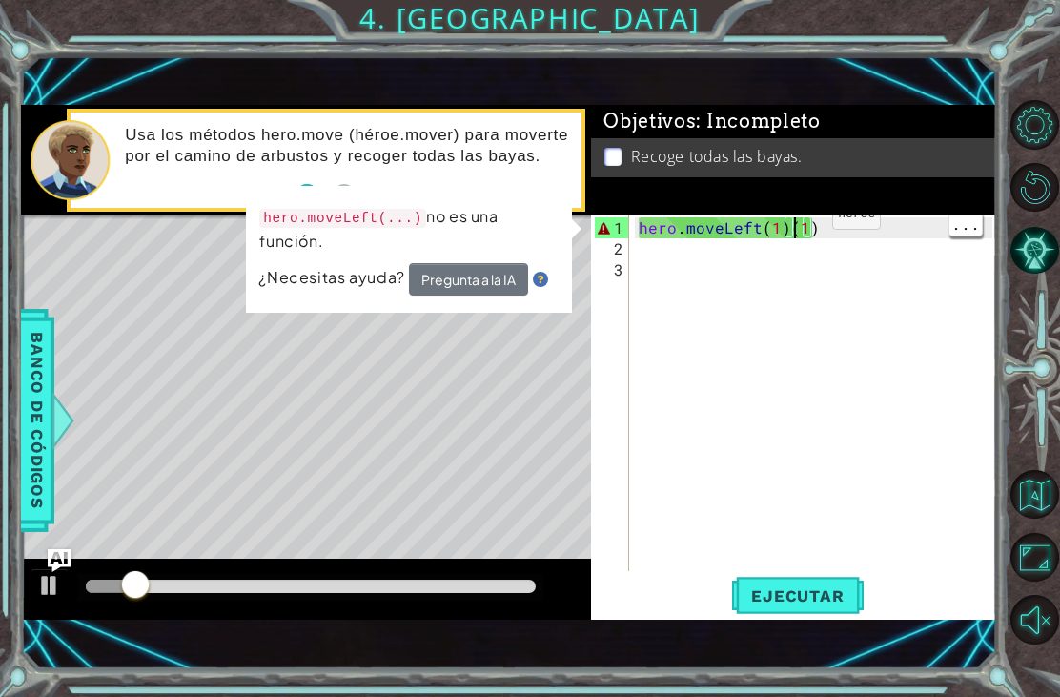
click at [800, 223] on div "hero . moveLeft ( 1 ) ( 1 )" at bounding box center [818, 416] width 367 height 398
click at [840, 231] on div "hero . moveLeft ( 1 ) ( 1 )" at bounding box center [818, 416] width 367 height 398
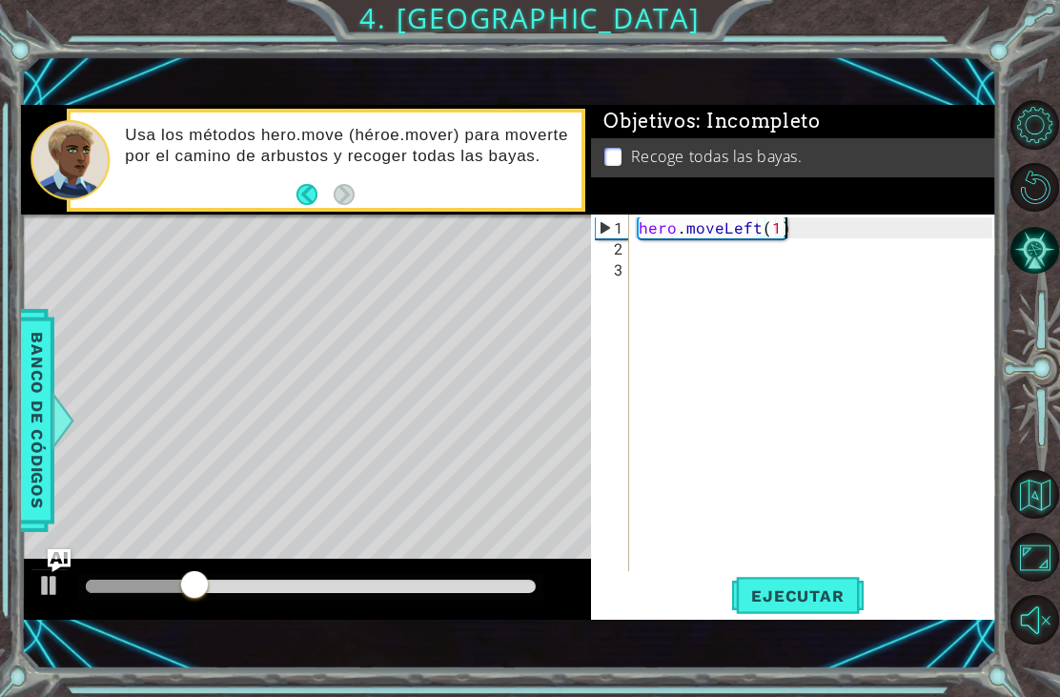
click at [811, 631] on div "1 ההההההההההההההההההההההההההההההההההההההההההההההההההההההההההההההההההההההההההההה…" at bounding box center [508, 361] width 975 height 613
click at [803, 601] on span "Ejecutar" at bounding box center [797, 595] width 131 height 19
type textarea "hero.moveLeft(2)"
click at [799, 266] on div "hero . moveLeft ( 2 )" at bounding box center [818, 416] width 367 height 398
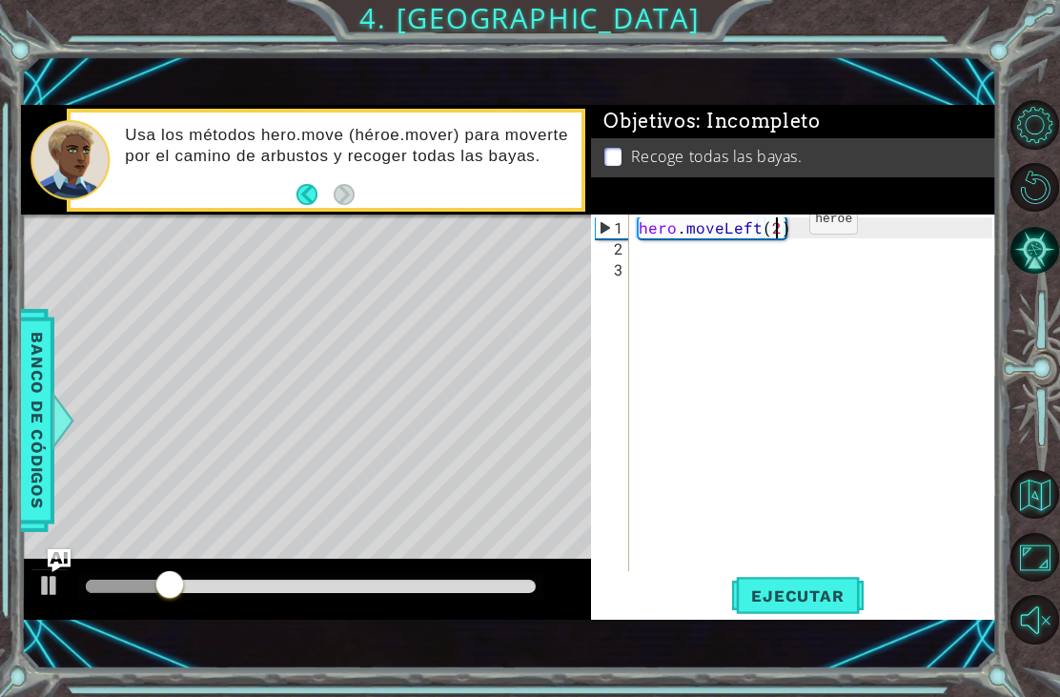
scroll to position [0, 0]
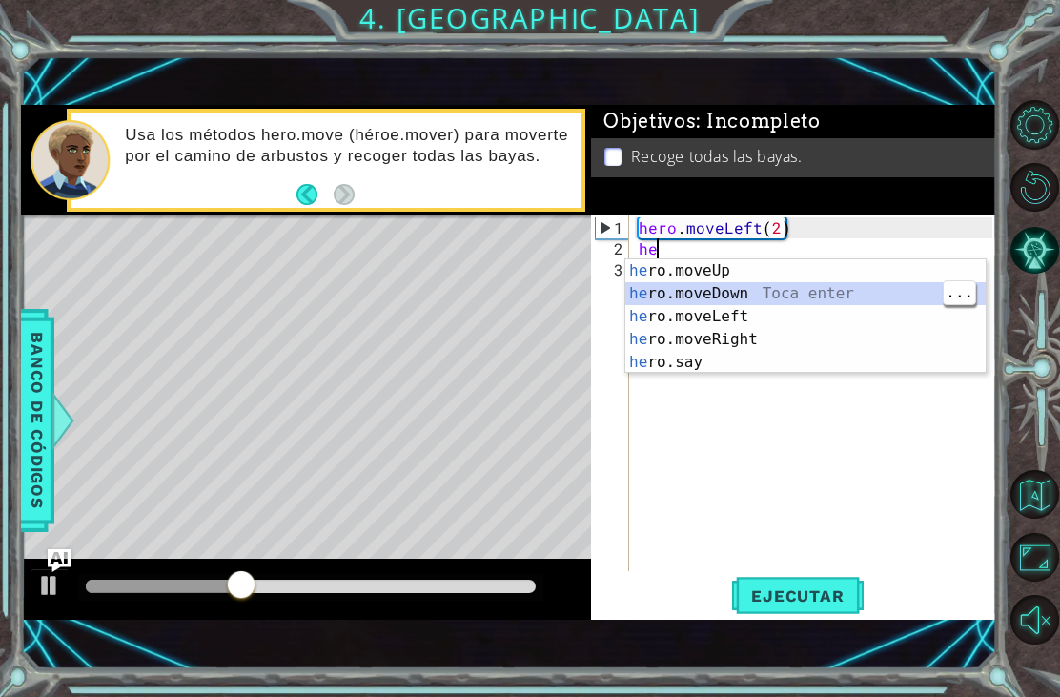
click at [817, 304] on div "he ro.moveUp Toca enter he ro.moveDown Toca enter he ro.moveLeft Toca enter he …" at bounding box center [805, 339] width 360 height 160
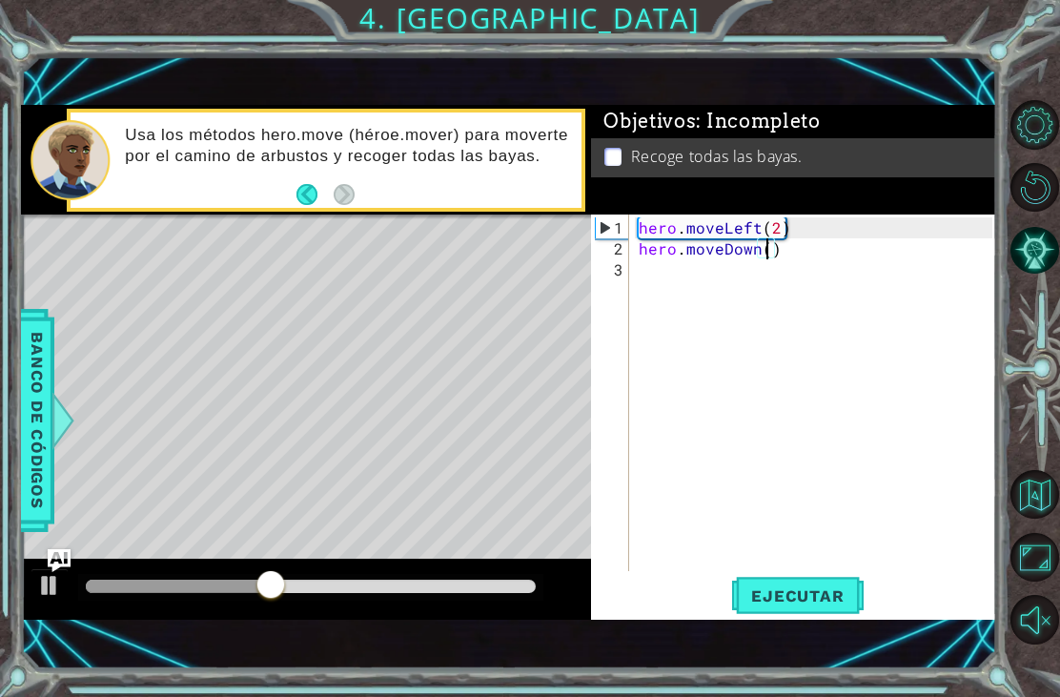
type textarea "hero.moveDown(2)"
click at [788, 613] on button "Ejecutar" at bounding box center [797, 596] width 131 height 40
click at [62, 247] on div "Level Map" at bounding box center [461, 494] width 881 height 561
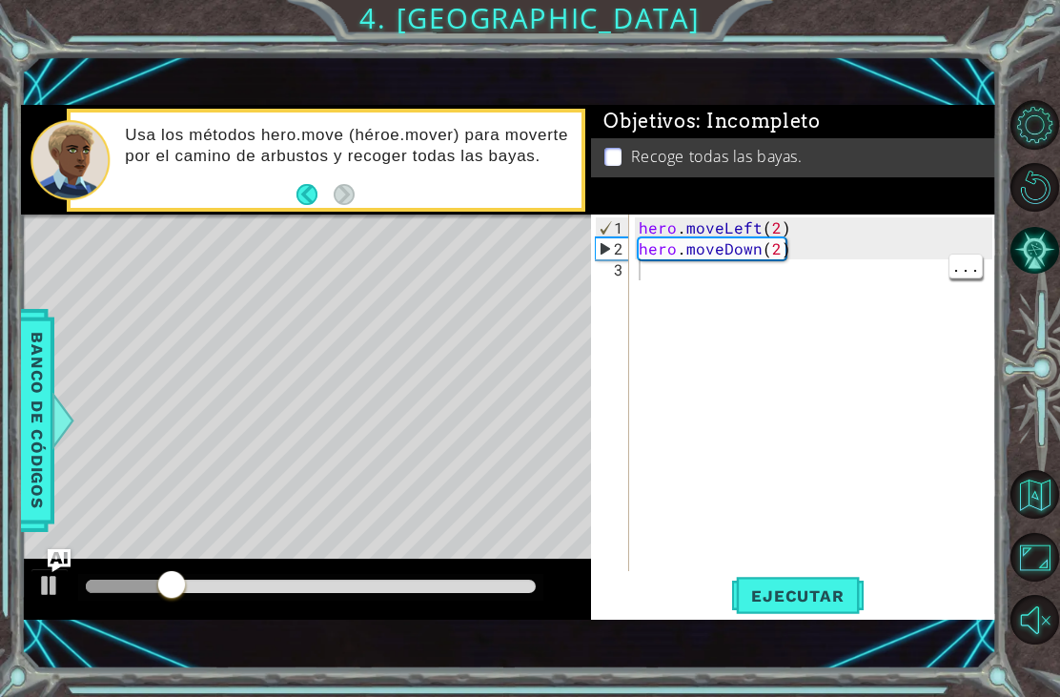
click at [703, 290] on div "hero . moveLeft ( 2 ) hero . moveDown ( 2 )" at bounding box center [818, 416] width 367 height 398
click at [714, 278] on div "hero . moveLeft ( 2 ) hero . moveDown ( 2 )" at bounding box center [818, 416] width 367 height 398
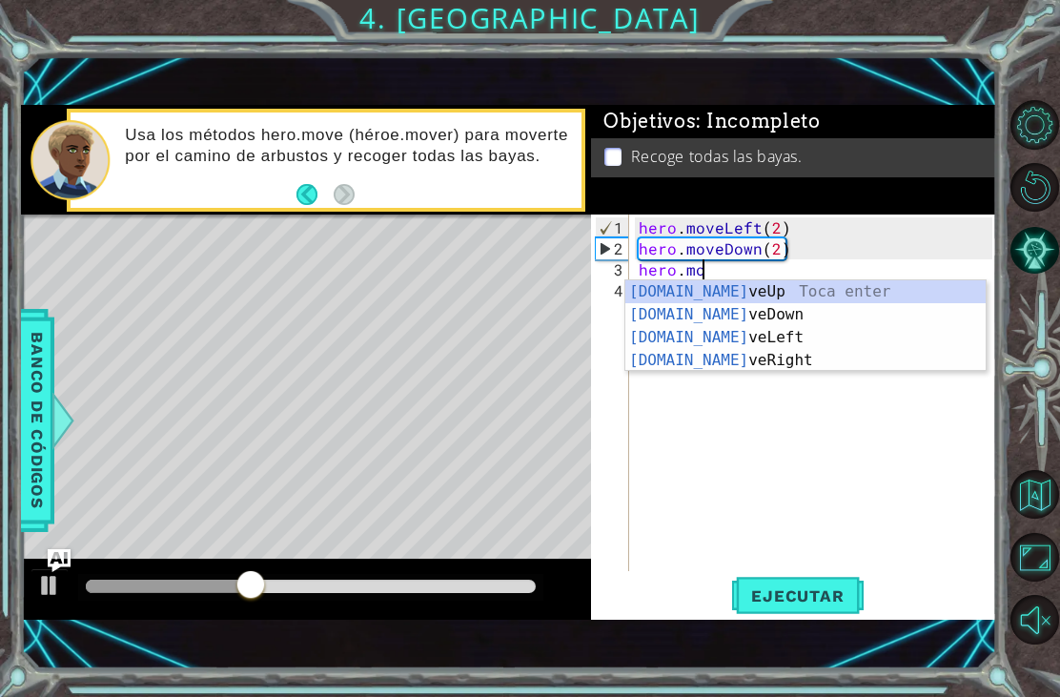
scroll to position [0, 4]
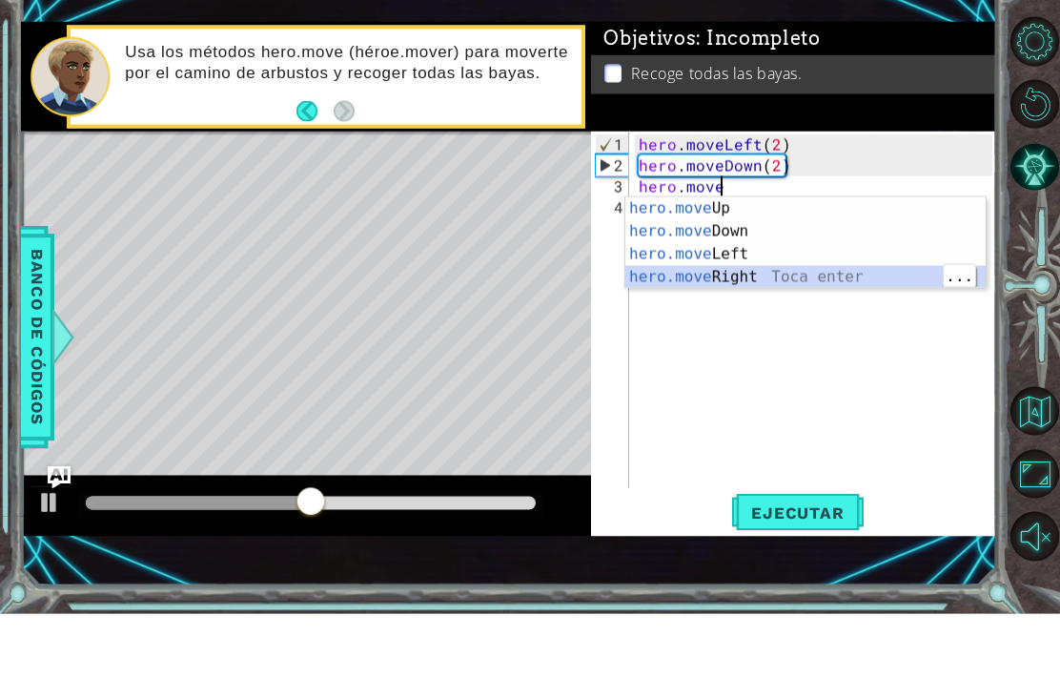
click at [870, 280] on div "hero.move Up Toca enter hero.move Down Toca enter hero.move Left Toca enter her…" at bounding box center [805, 348] width 360 height 137
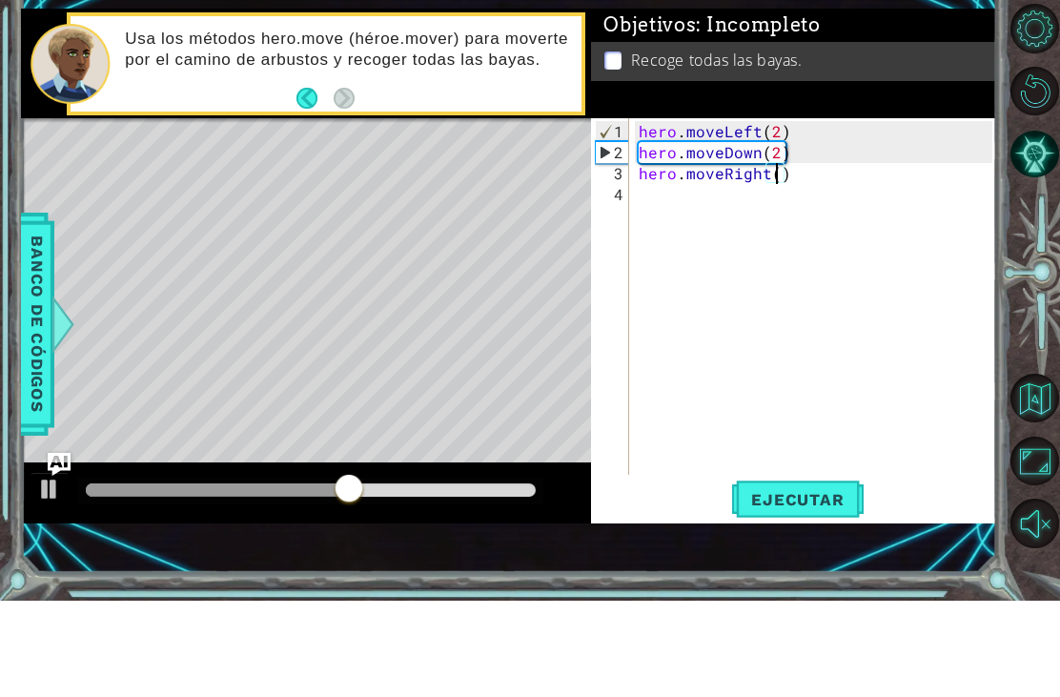
type textarea "hero.moveRight(2)"
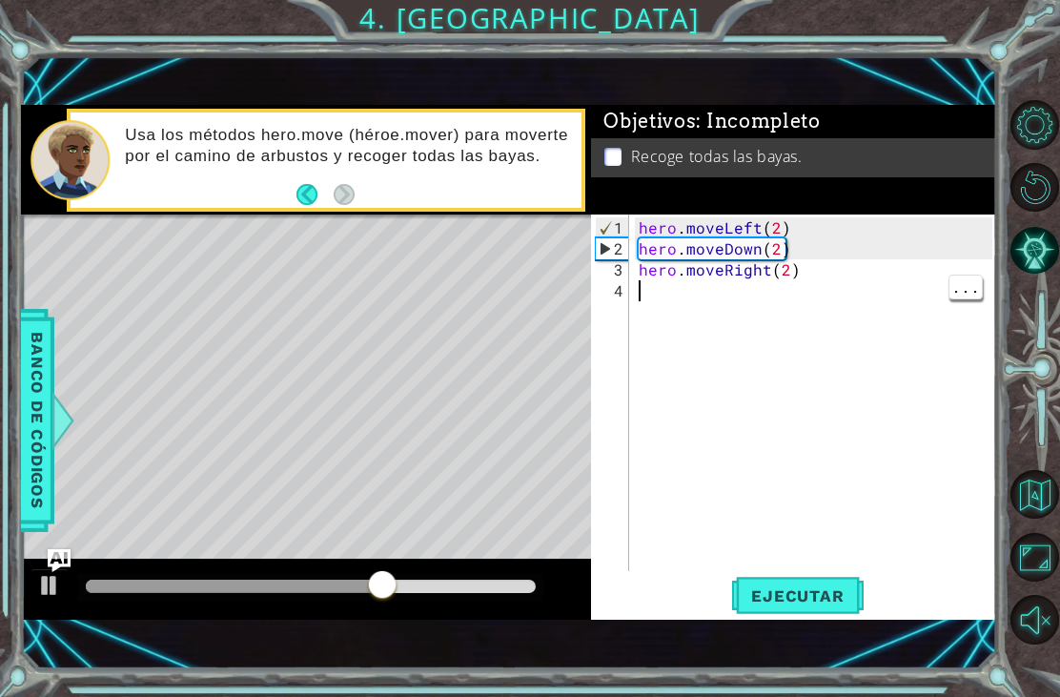
scroll to position [0, 0]
click at [832, 315] on div "hero . moveLeft ( 2 ) hero . moveDown ( 2 ) hero . moveRight ( 2 )" at bounding box center [818, 416] width 367 height 398
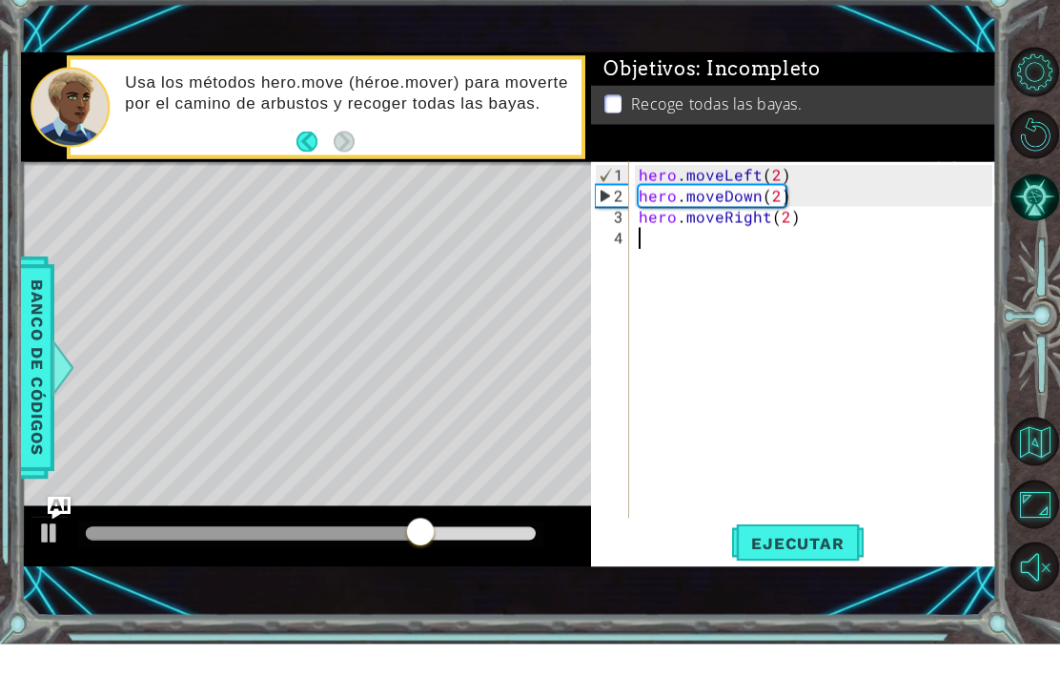
type textarea "h"
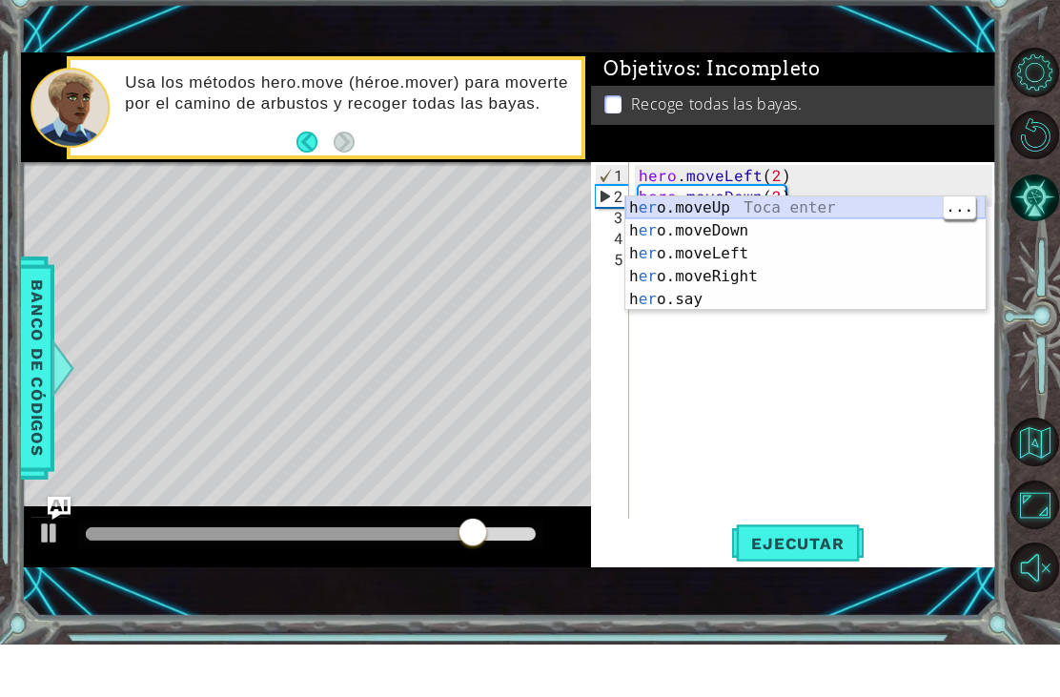
click at [855, 249] on div "h er o.moveUp Toca enter h er o.moveDown Toca enter h er o.moveLeft Toca enter …" at bounding box center [805, 329] width 360 height 160
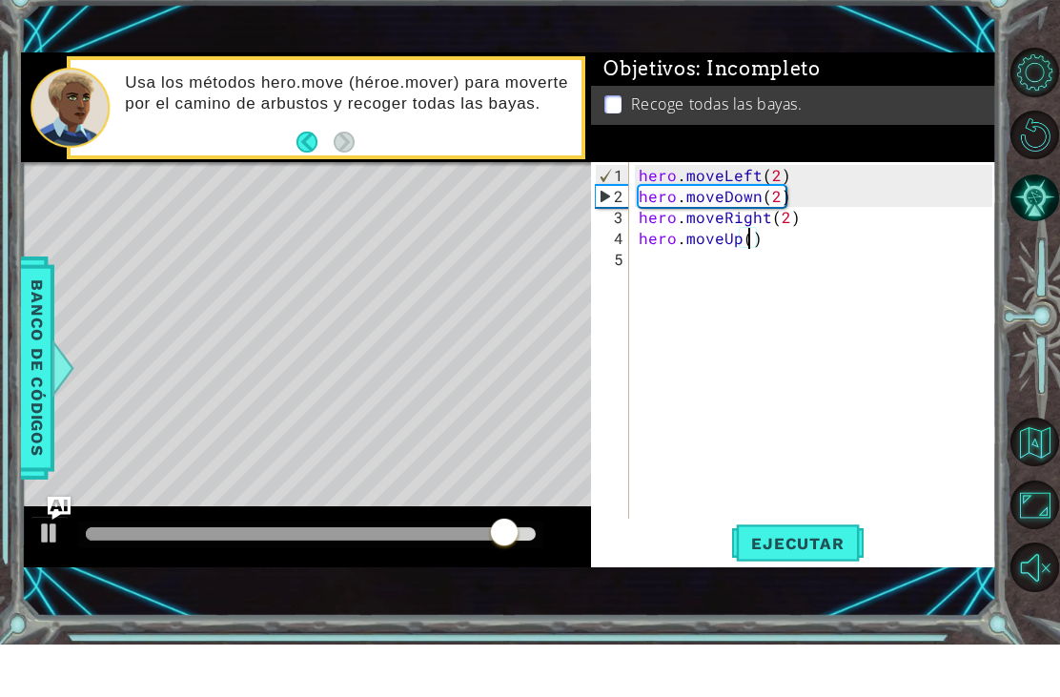
scroll to position [0, 7]
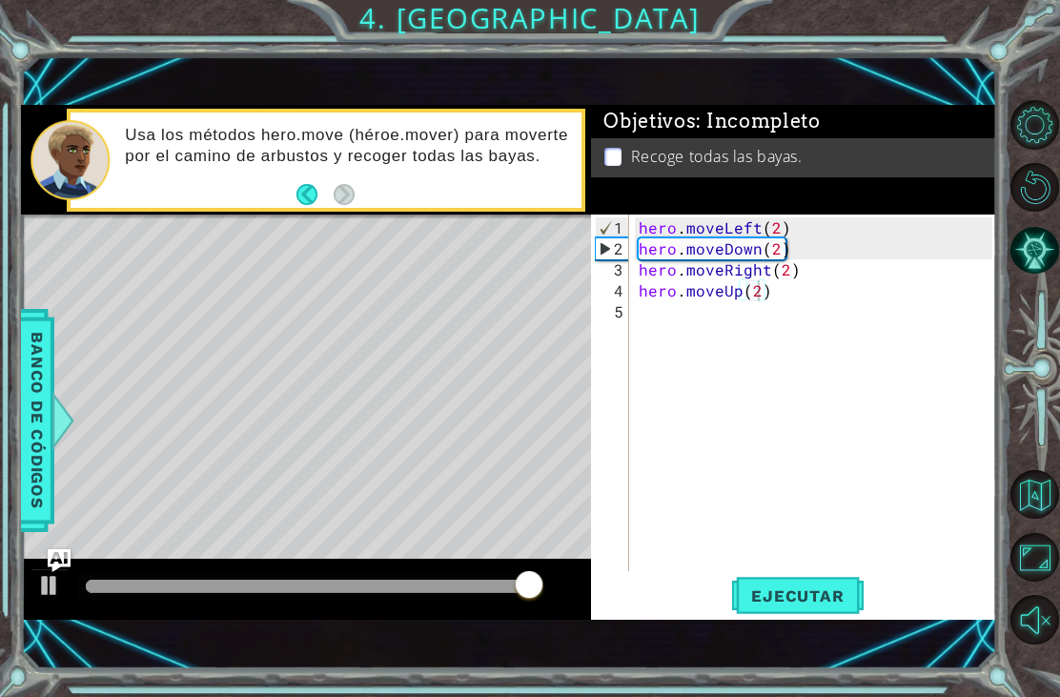
type textarea "hero.moveUp(2)"
click at [821, 578] on button "Ejecutar" at bounding box center [797, 596] width 131 height 40
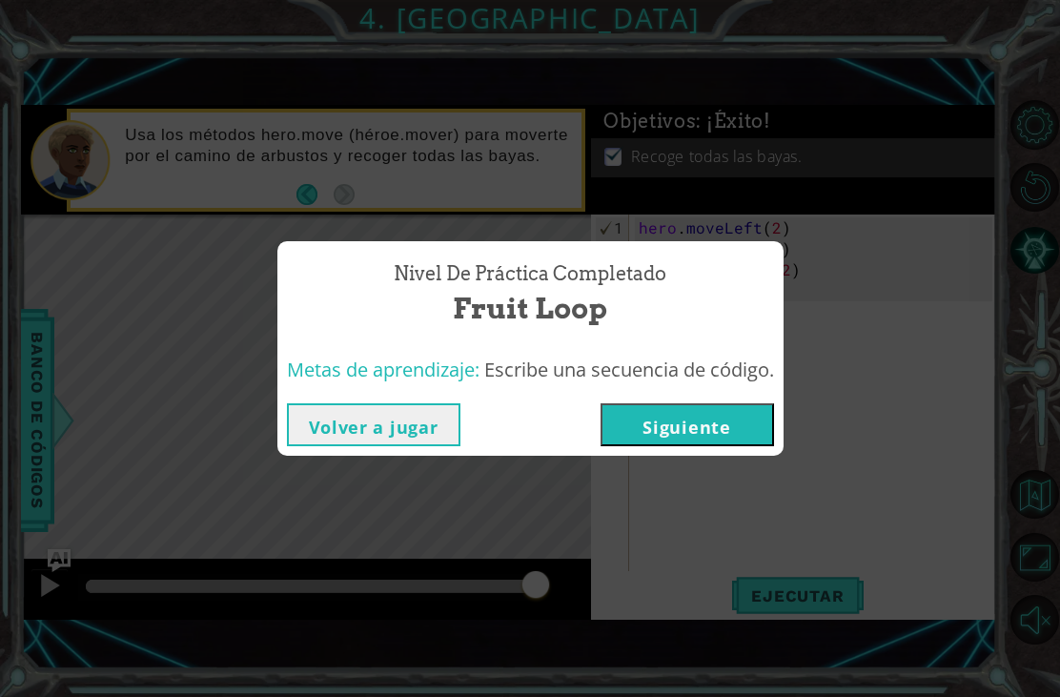
click at [730, 414] on button "Siguiente" at bounding box center [687, 424] width 173 height 43
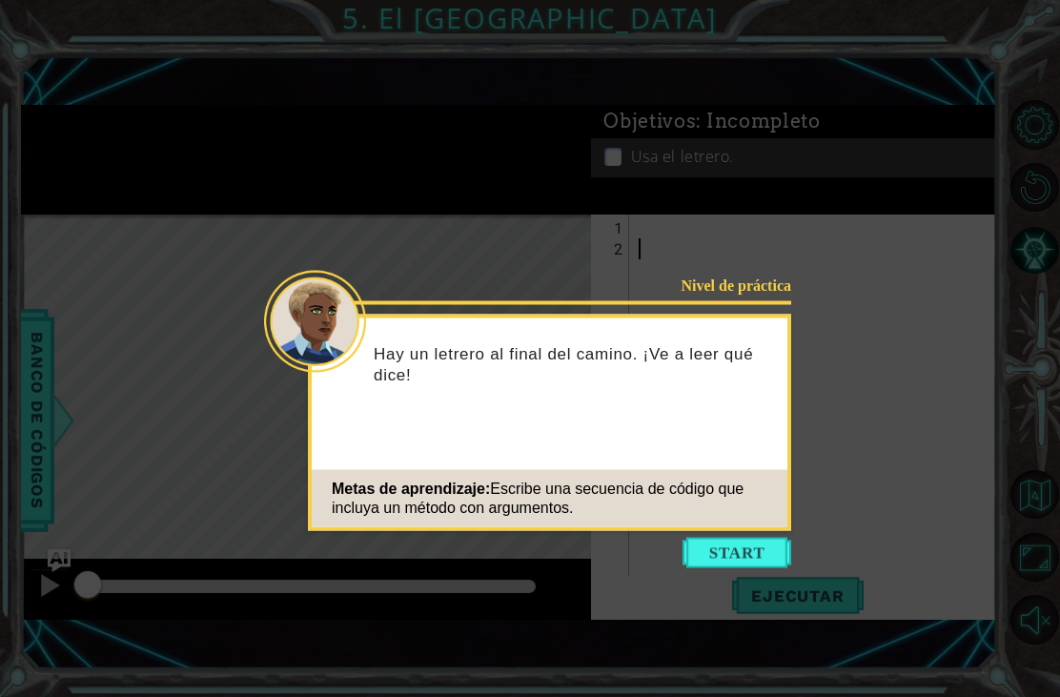
click at [740, 542] on button "Start" at bounding box center [737, 553] width 109 height 31
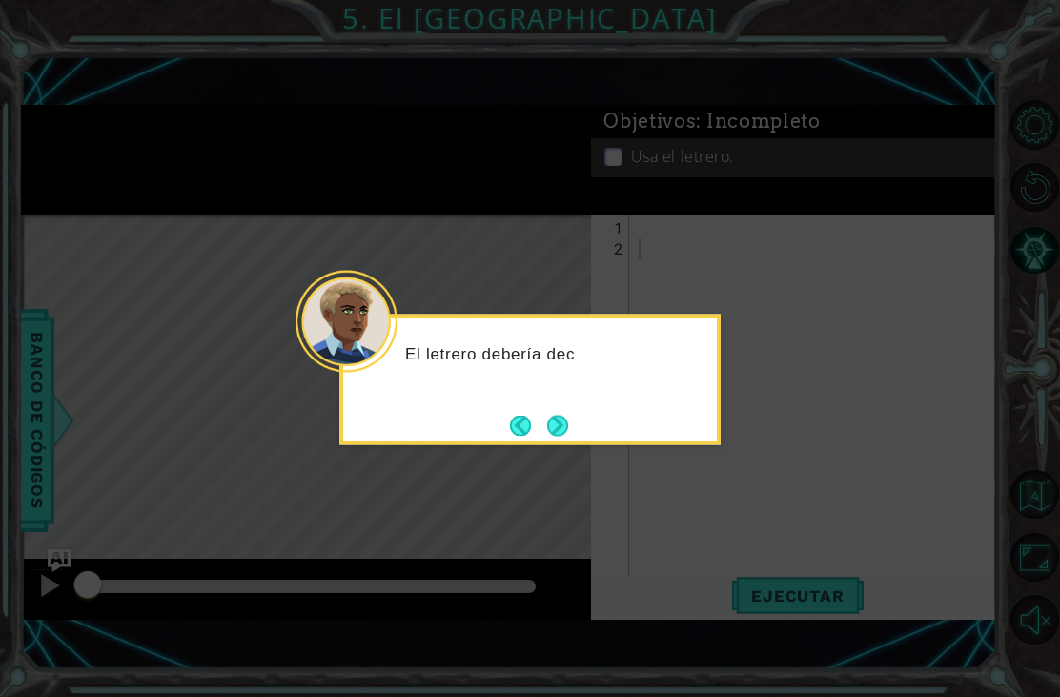
click at [554, 420] on button "Next" at bounding box center [558, 426] width 22 height 22
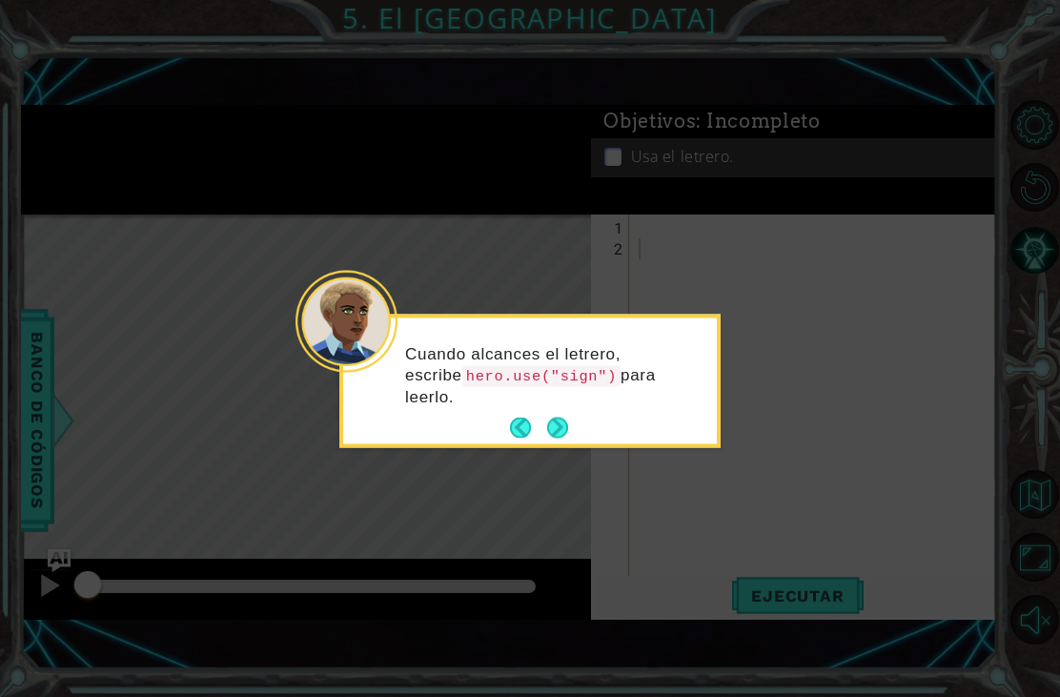
click at [568, 418] on button "Next" at bounding box center [557, 428] width 21 height 21
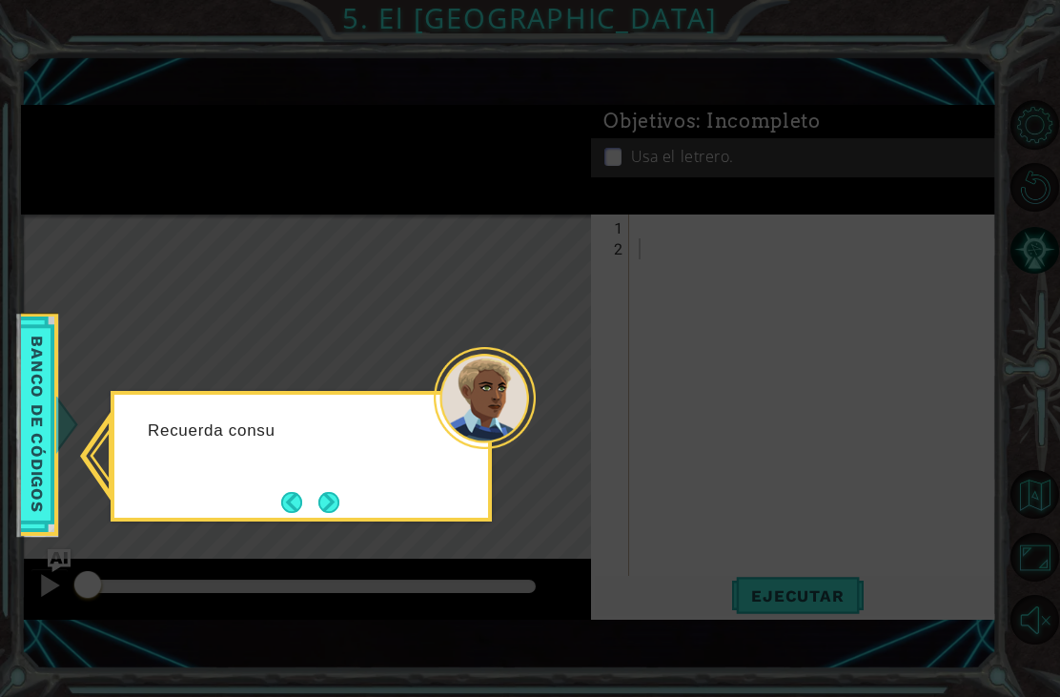
click at [688, 357] on icon at bounding box center [530, 348] width 1060 height 697
click at [329, 509] on button "Next" at bounding box center [328, 502] width 23 height 23
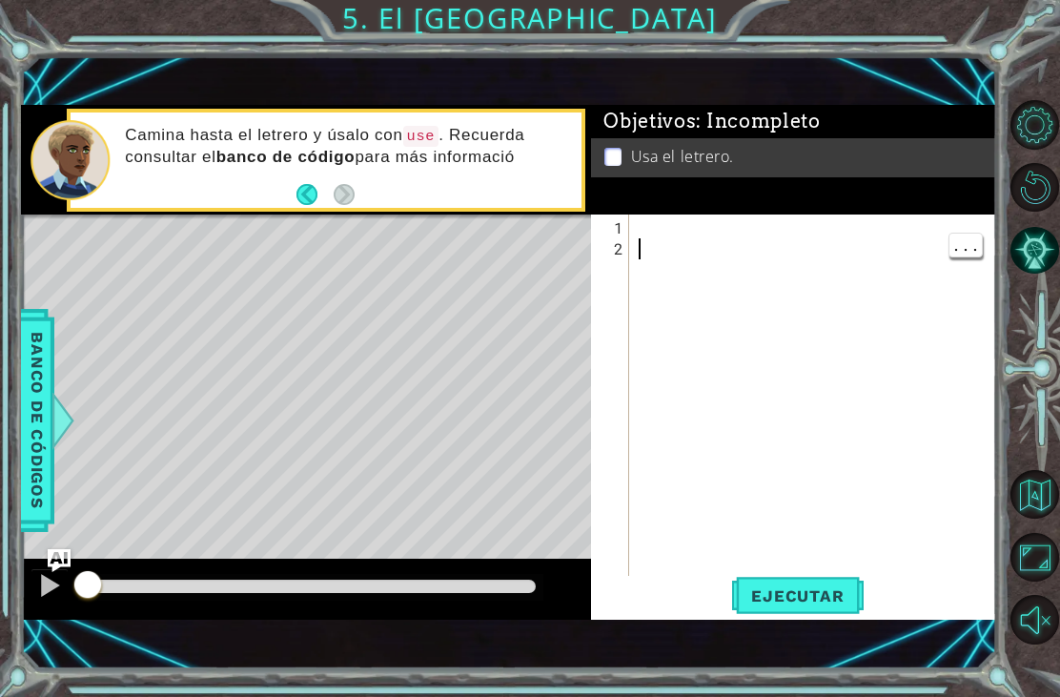
click at [788, 280] on div at bounding box center [818, 426] width 367 height 419
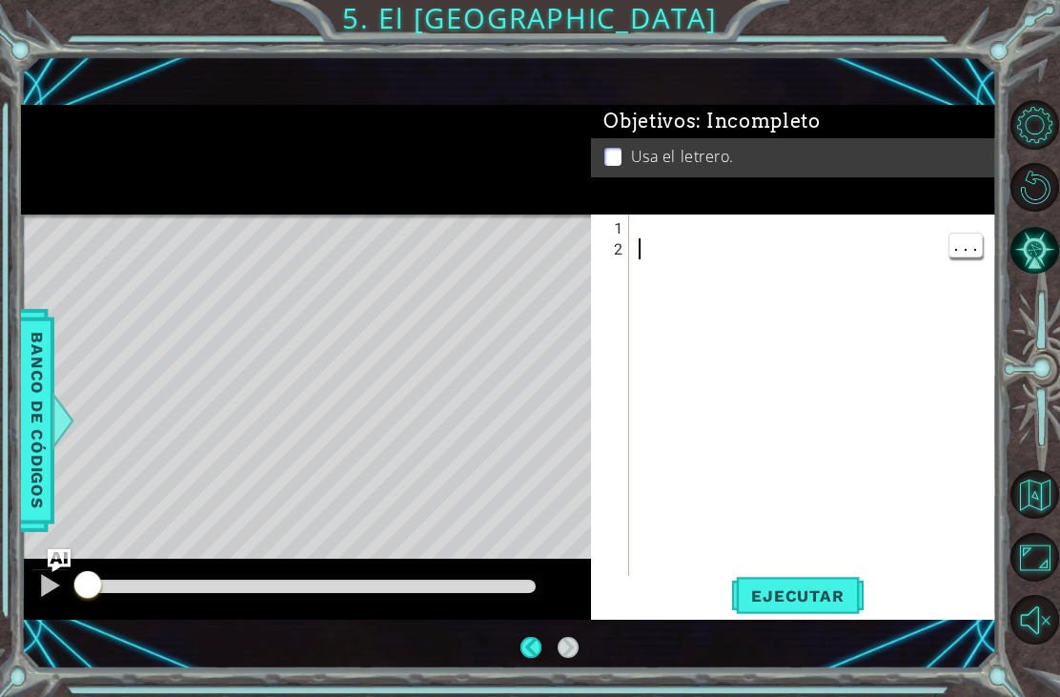
click at [733, 219] on div at bounding box center [818, 426] width 367 height 419
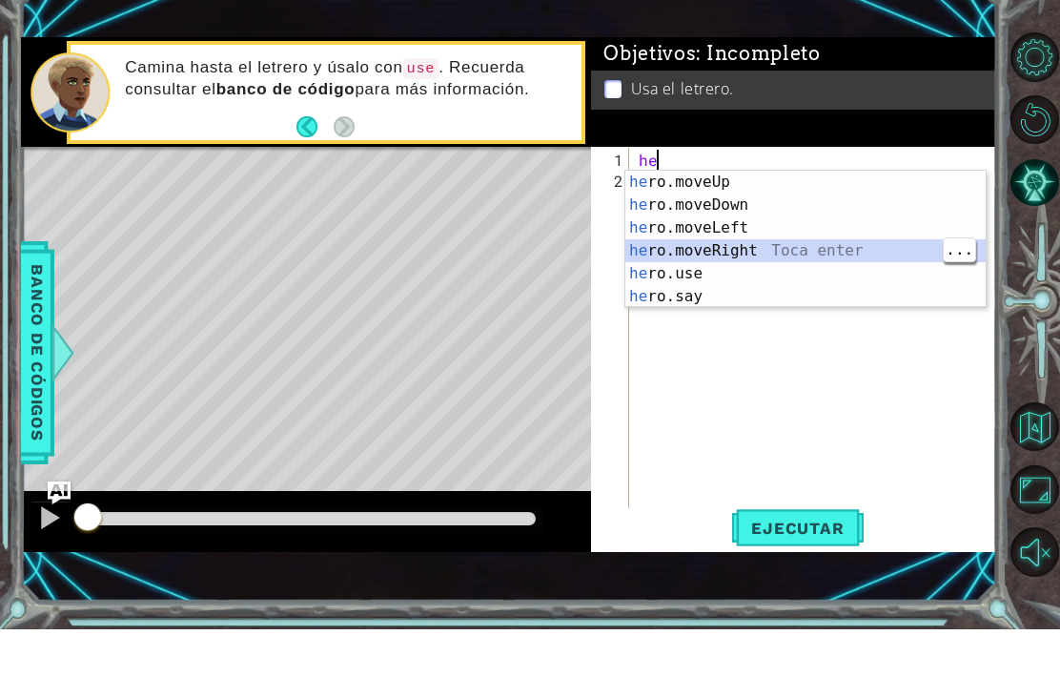
click at [752, 254] on div "he ro.moveUp Toca enter he ro.moveDown Toca enter he ro.moveLeft Toca enter he …" at bounding box center [805, 329] width 360 height 183
type textarea "hero.moveRight(1)"
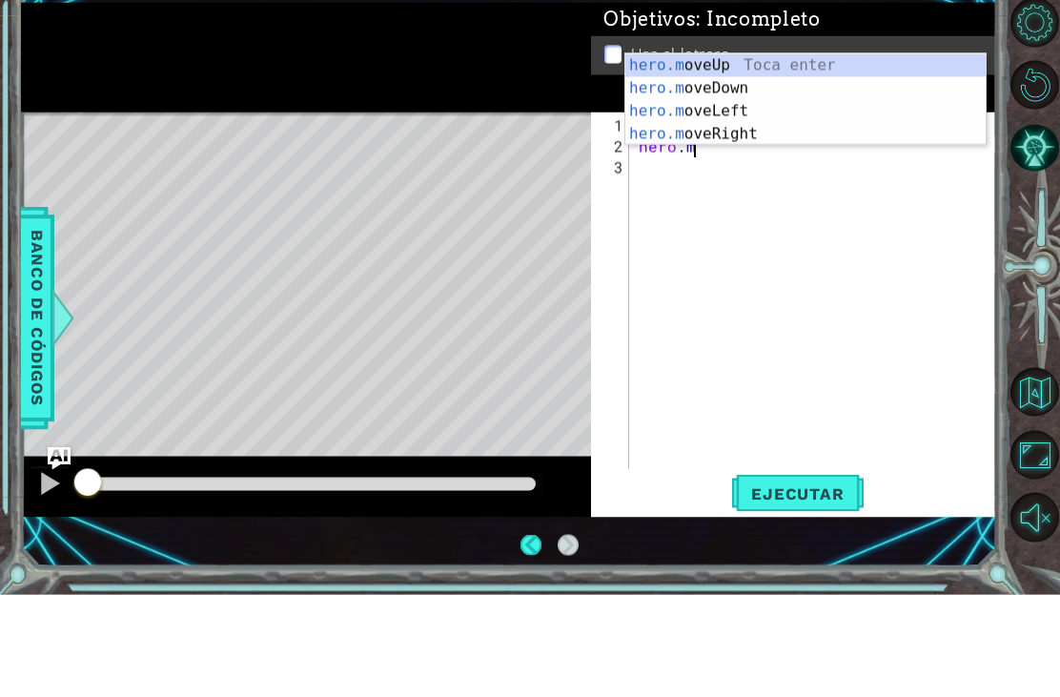
scroll to position [0, 3]
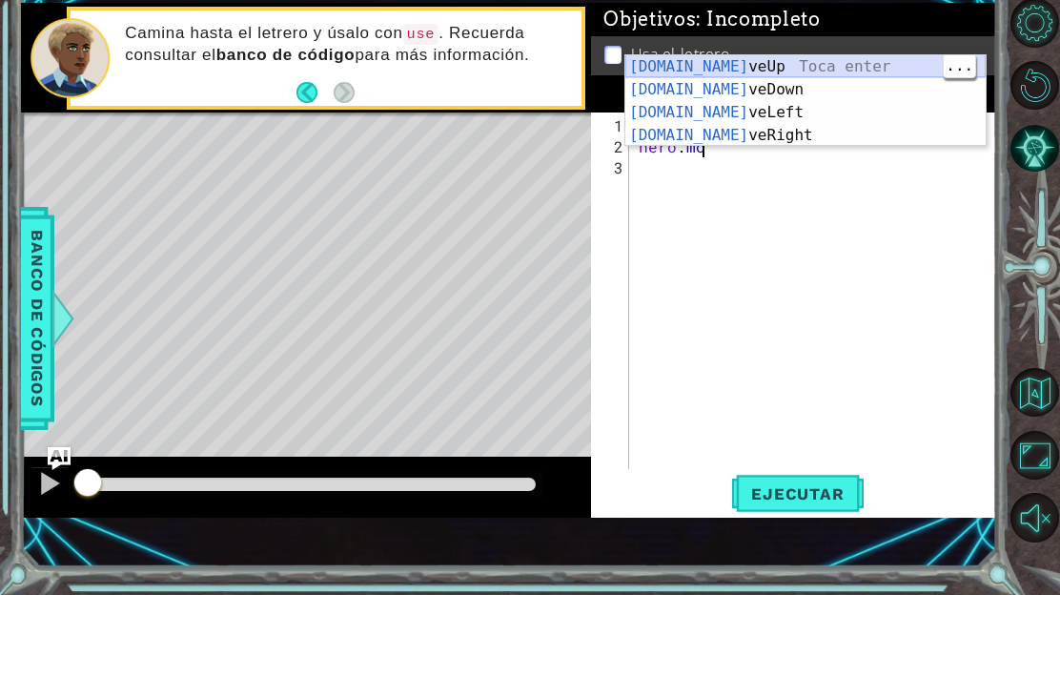
click at [782, 157] on div "[DOMAIN_NAME] veUp Toca enter [DOMAIN_NAME] veDown Toca enter [DOMAIN_NAME] veL…" at bounding box center [805, 225] width 360 height 137
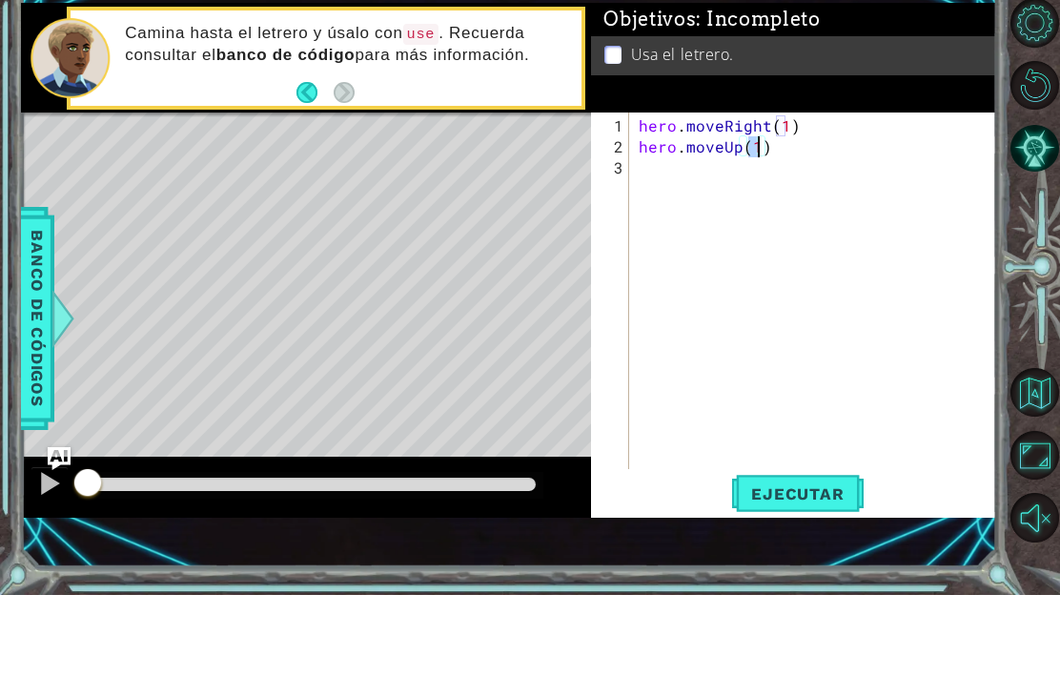
type textarea "hero.moveRight(1)"
click at [684, 217] on div "hero . moveRight ( 1 ) hero . moveUp ( 1 )" at bounding box center [818, 416] width 367 height 398
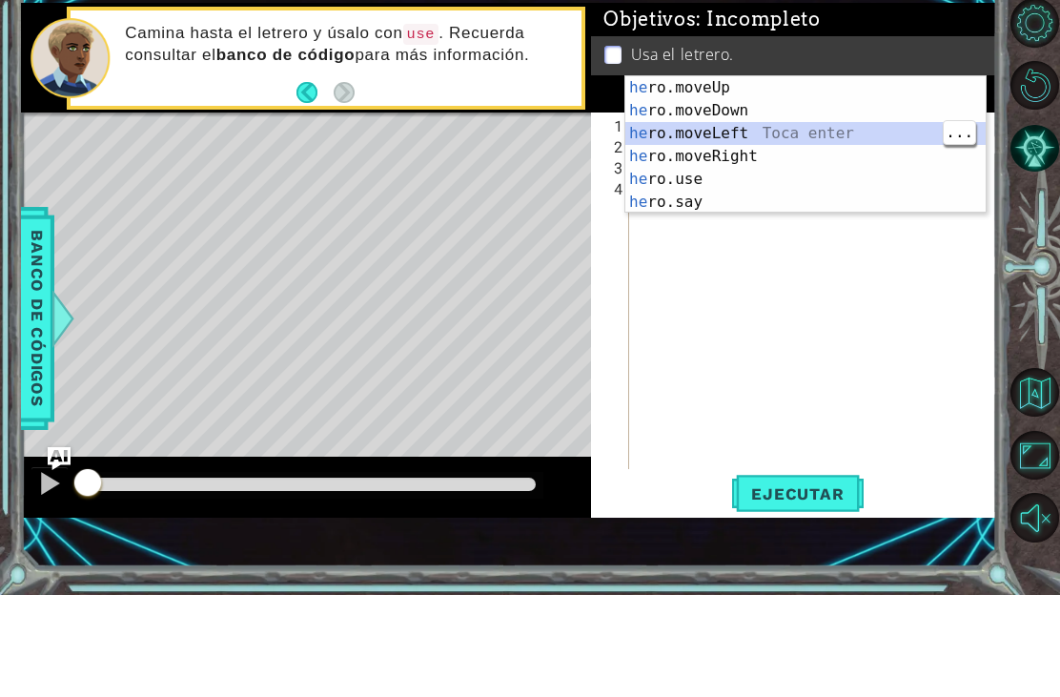
click at [821, 178] on div "he ro.moveUp Toca enter he ro.moveDown Toca enter he ro.moveLeft Toca enter he …" at bounding box center [805, 269] width 360 height 183
type textarea "hero.moveLeft(1)"
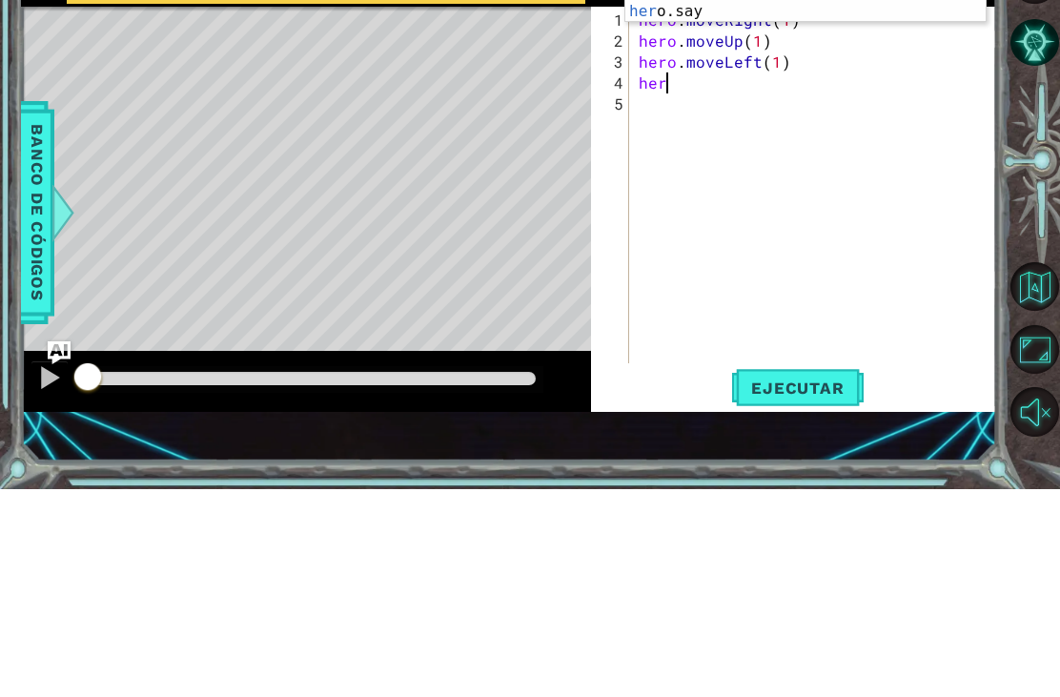
scroll to position [0, 1]
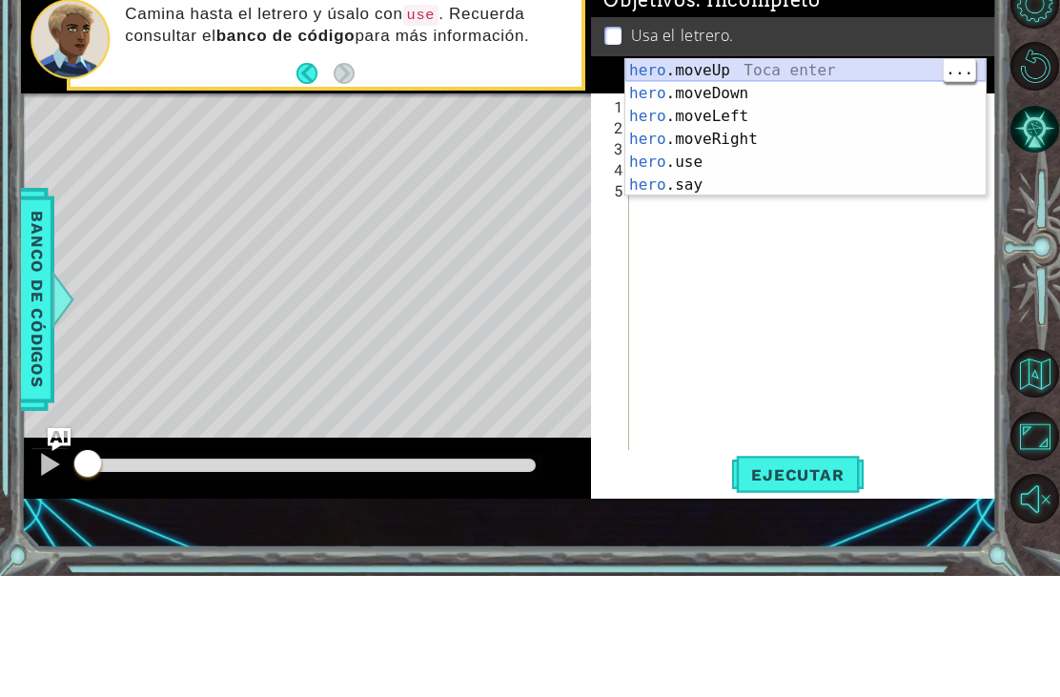
click at [840, 180] on div "hero .moveUp Toca enter hero .moveDown Toca enter hero .moveLeft Toca enter her…" at bounding box center [805, 271] width 360 height 183
type textarea "hero.moveUp(1)"
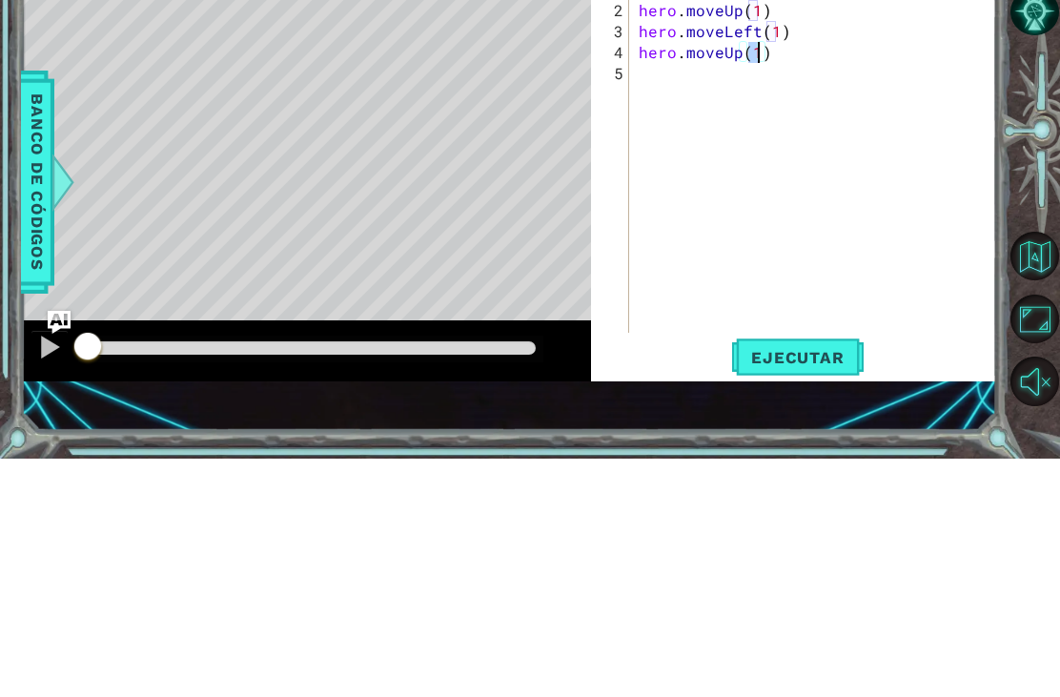
scroll to position [0, 0]
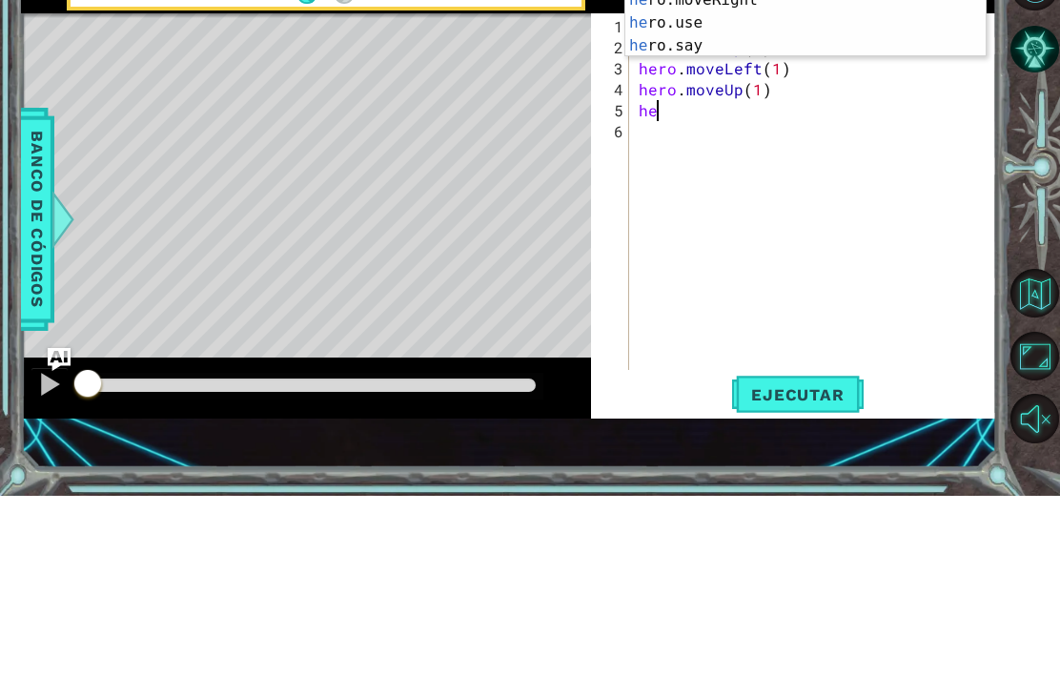
click at [743, 121] on div "he ro.moveUp Toca enter he ro.moveDown Toca enter he ro.moveLeft Toca enter he …" at bounding box center [805, 212] width 360 height 183
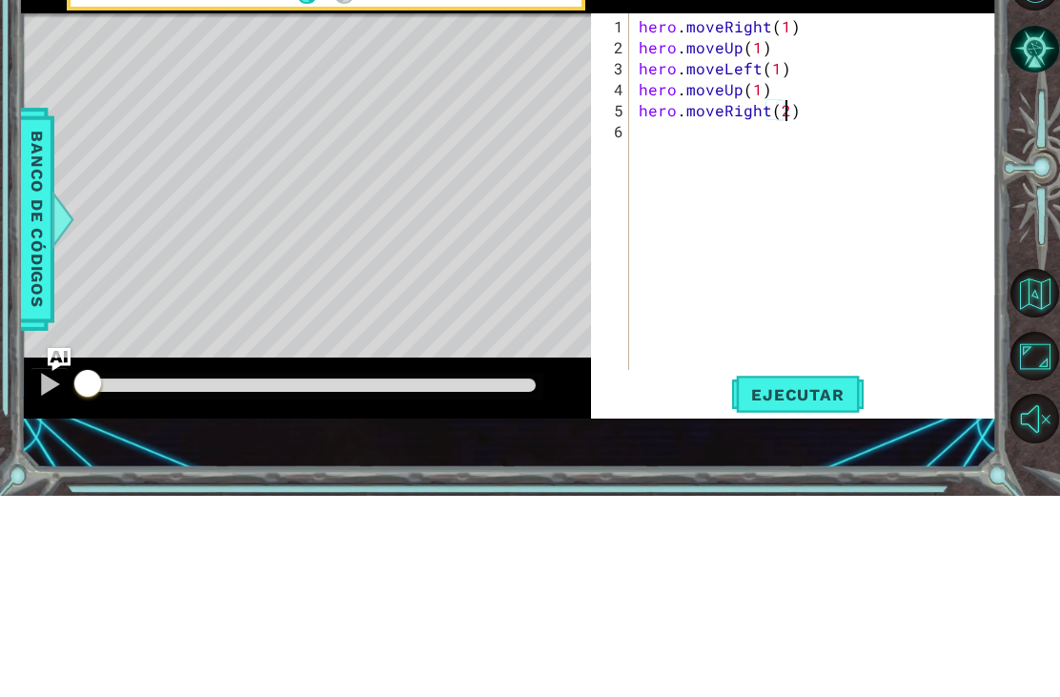
scroll to position [0, 9]
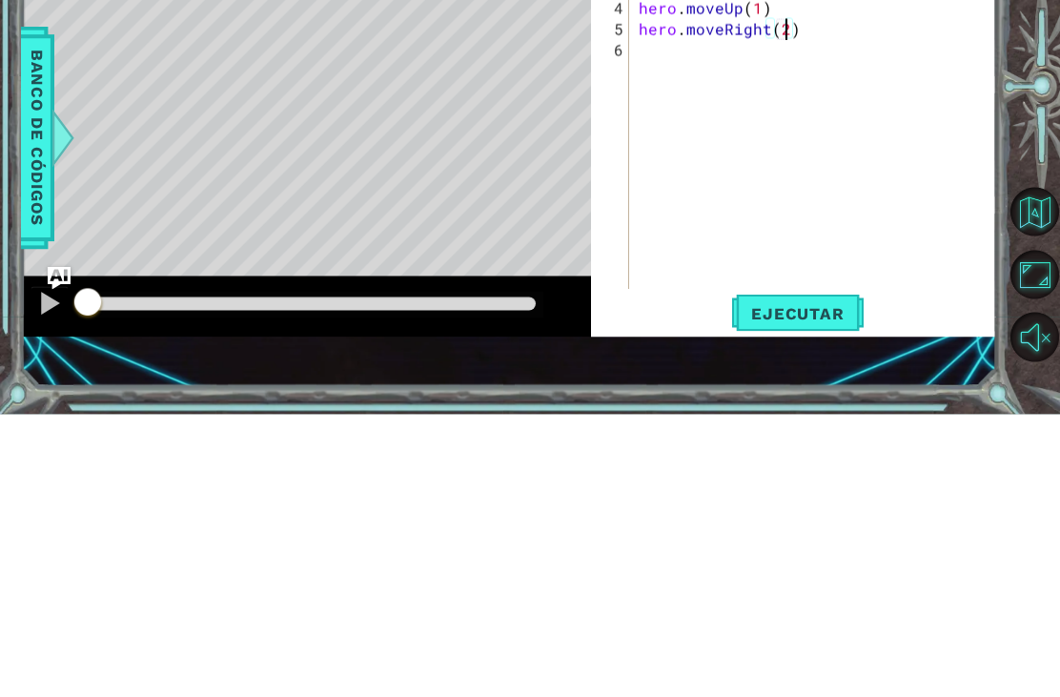
type textarea "hero.moveRight(2)"
click at [688, 217] on div "hero . moveRight ( 1 ) hero . moveUp ( 1 ) hero . moveLeft ( 1 ) hero . moveUp …" at bounding box center [818, 416] width 367 height 398
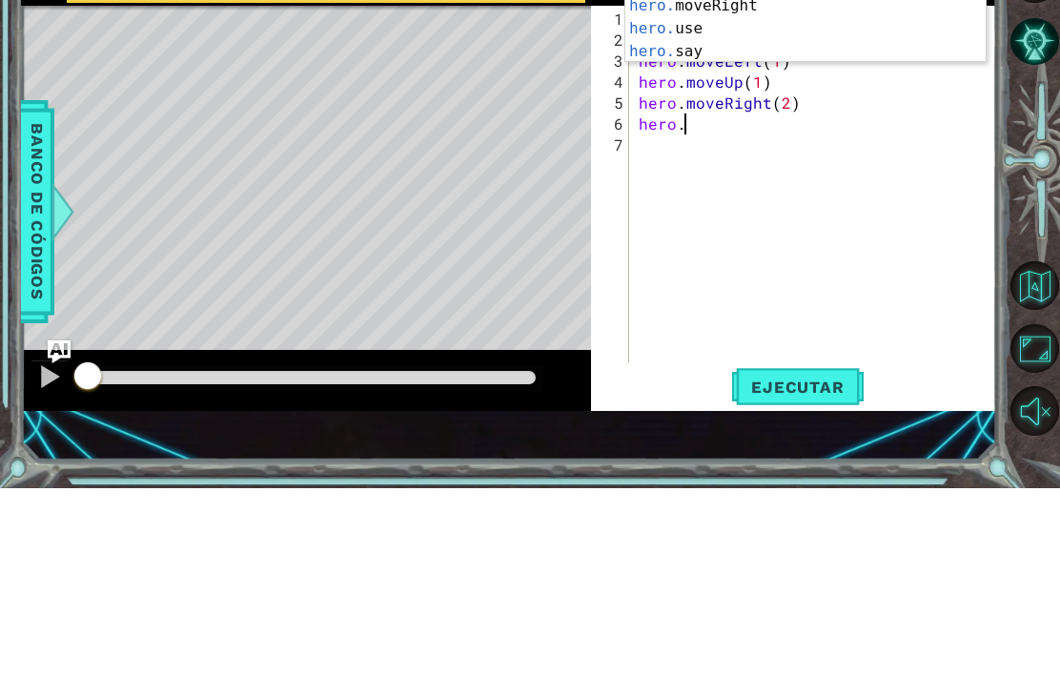
scroll to position [0, 3]
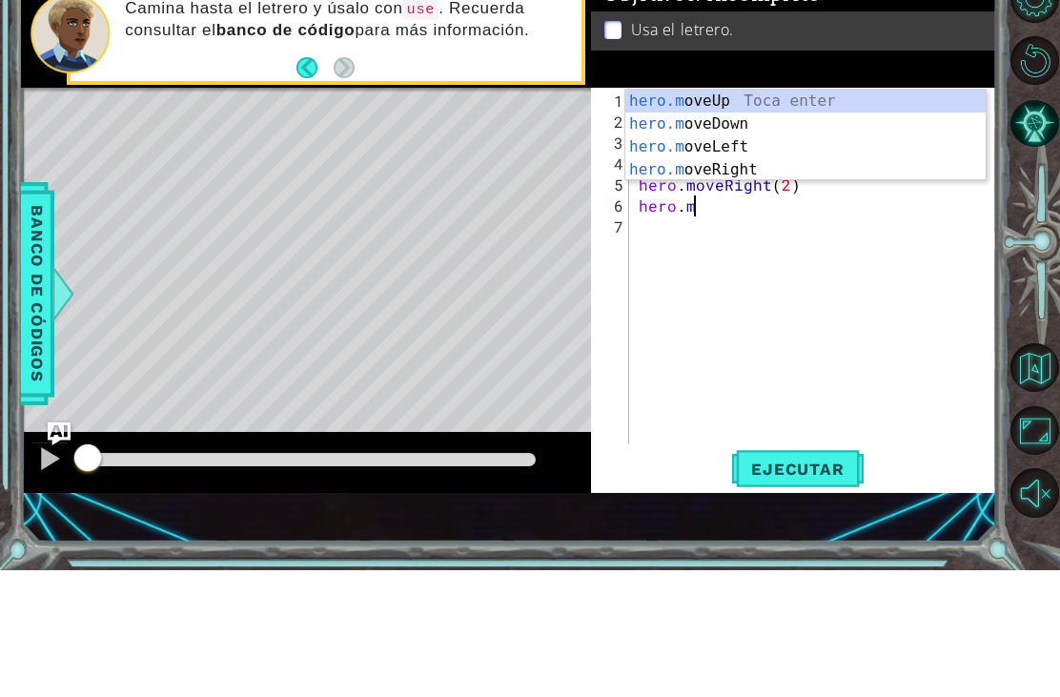
click at [736, 216] on div "hero.m oveUp Toca enter hero.m oveDown Toca enter hero.m oveLeft Toca enter her…" at bounding box center [805, 284] width 360 height 137
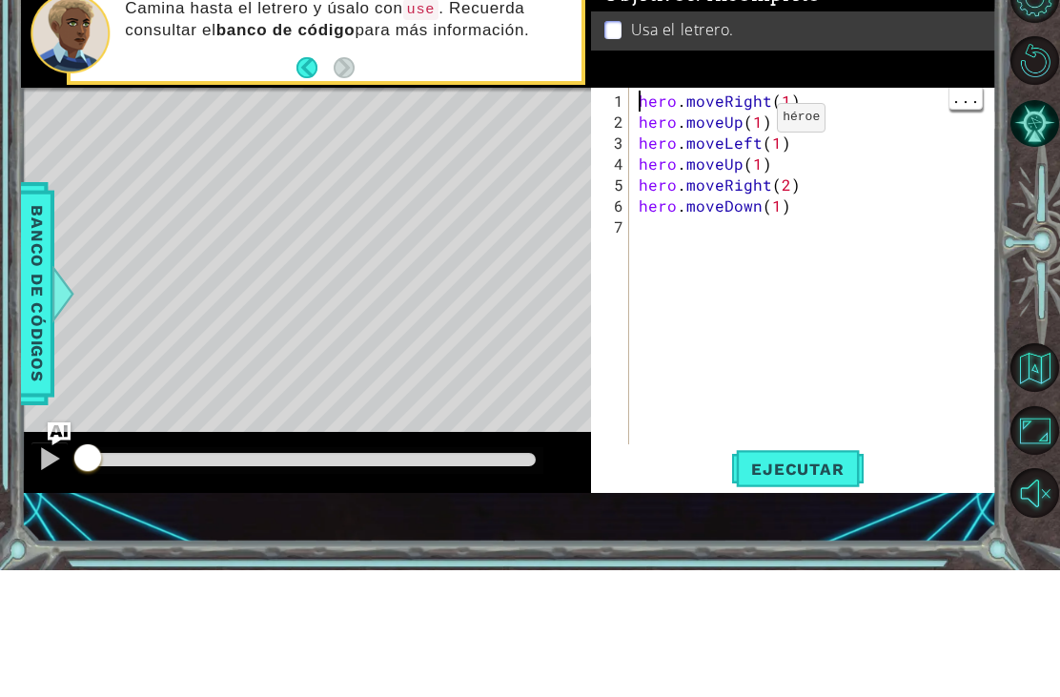
type textarea "hero.moveDown(1)"
click at [812, 217] on div "hero . moveRight ( 1 ) hero . moveUp ( 1 ) hero . moveLeft ( 1 ) hero . moveUp …" at bounding box center [818, 416] width 367 height 398
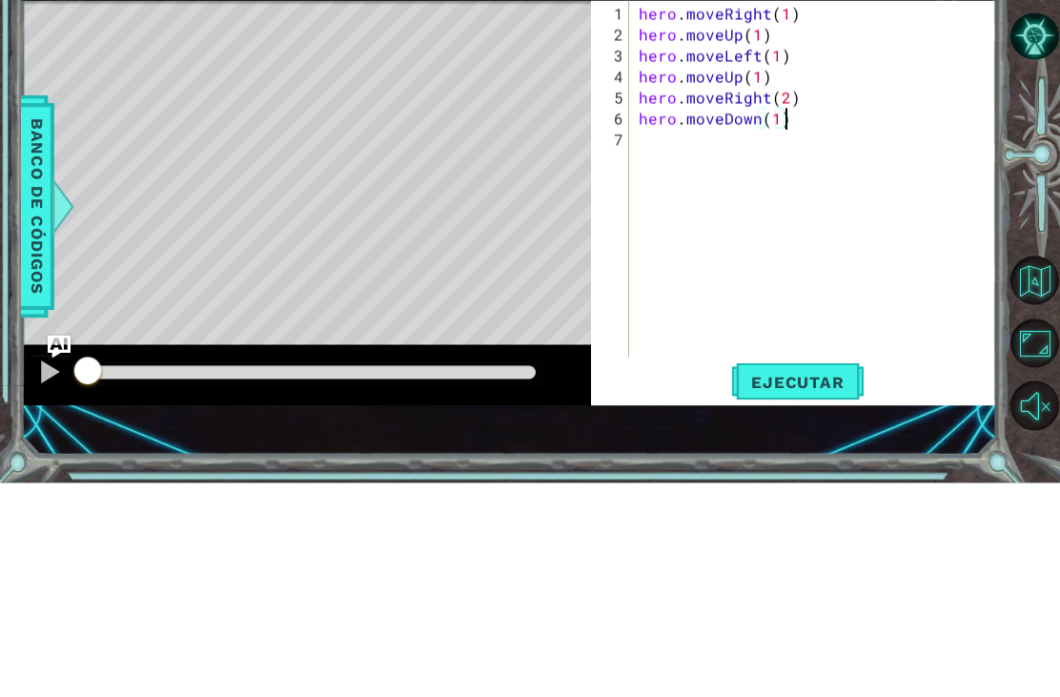
scroll to position [0, 0]
click at [728, 217] on div "hero . moveRight ( 1 ) hero . moveUp ( 1 ) hero . moveLeft ( 1 ) hero . moveUp …" at bounding box center [818, 416] width 367 height 398
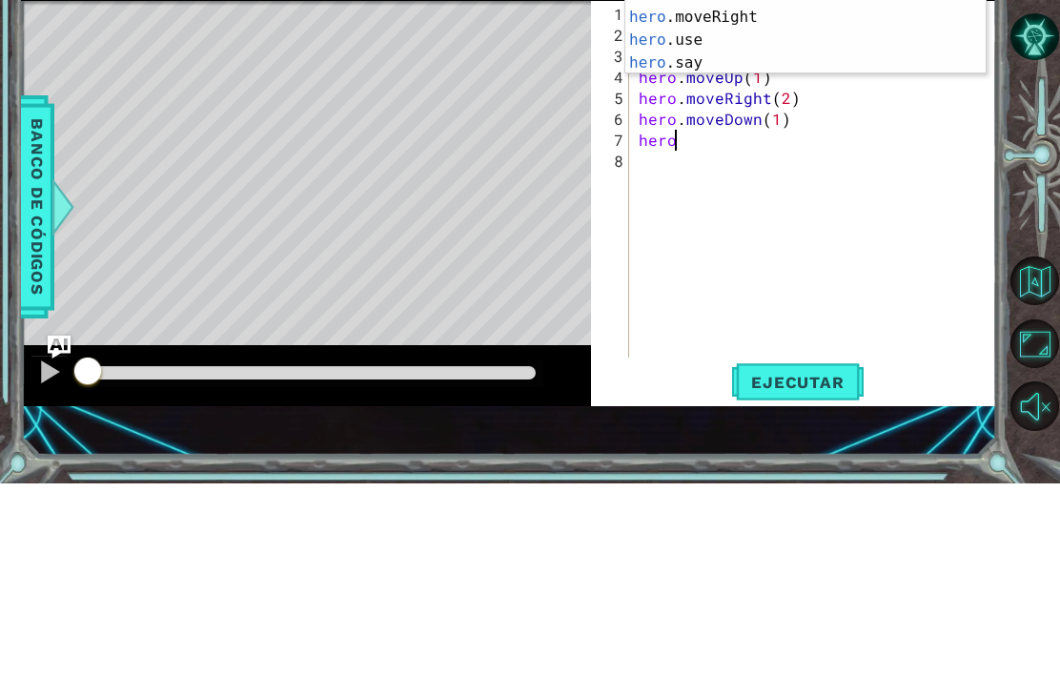
scroll to position [0, 2]
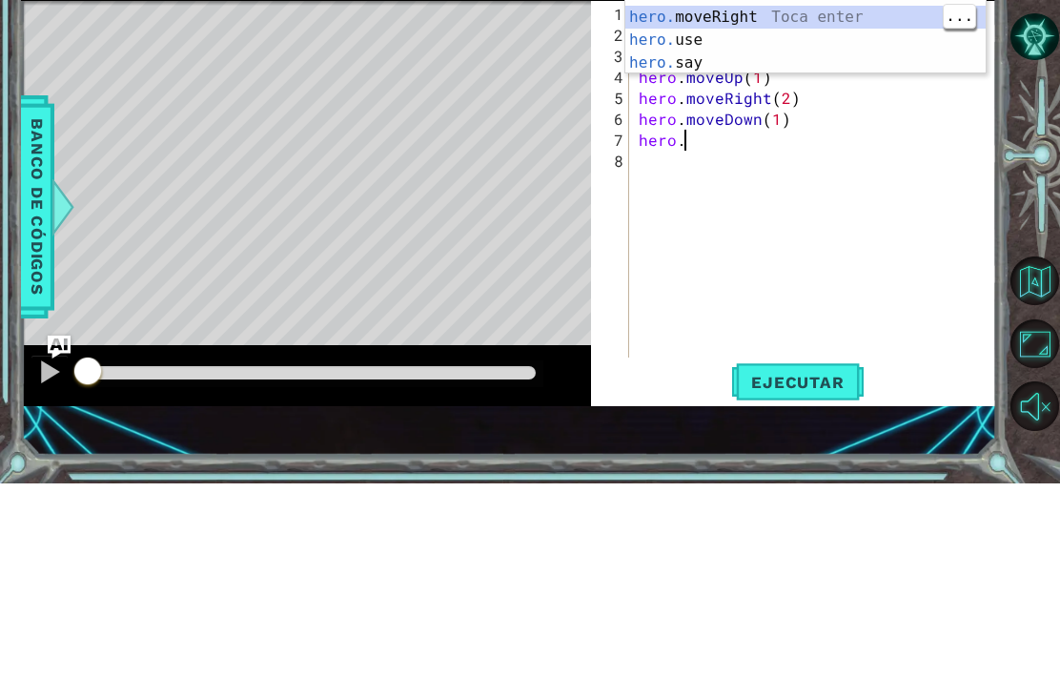
click at [860, 151] on div "hero. moveUp Toca enter hero. moveDown Toca enter hero. moveLeft Toca enter her…" at bounding box center [805, 242] width 360 height 183
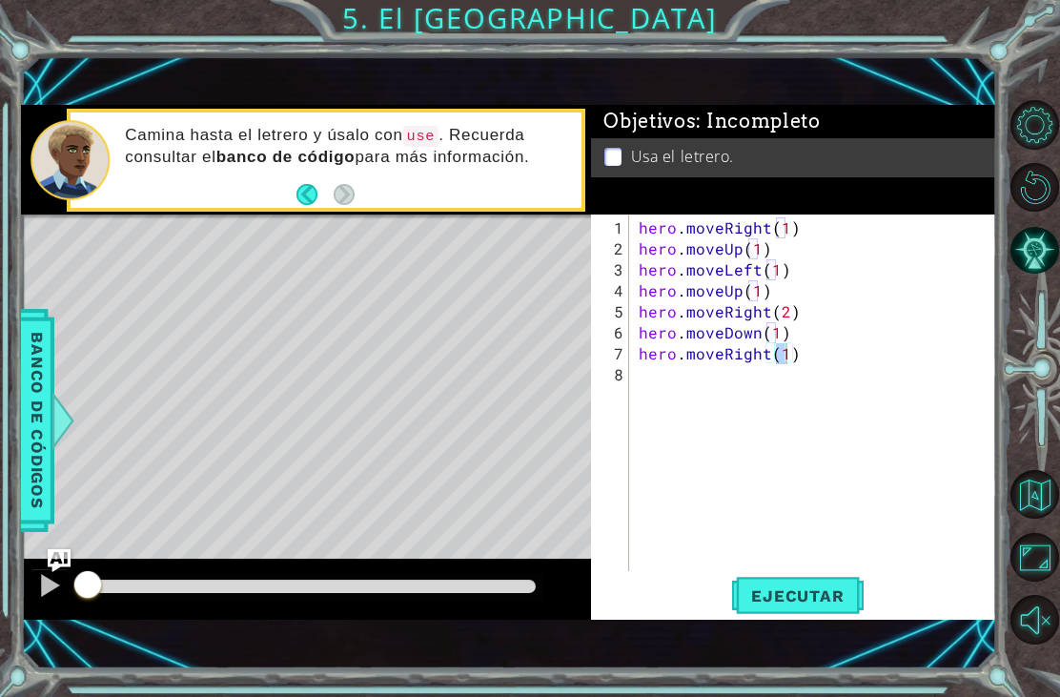
click at [818, 600] on span "Ejecutar" at bounding box center [797, 595] width 131 height 19
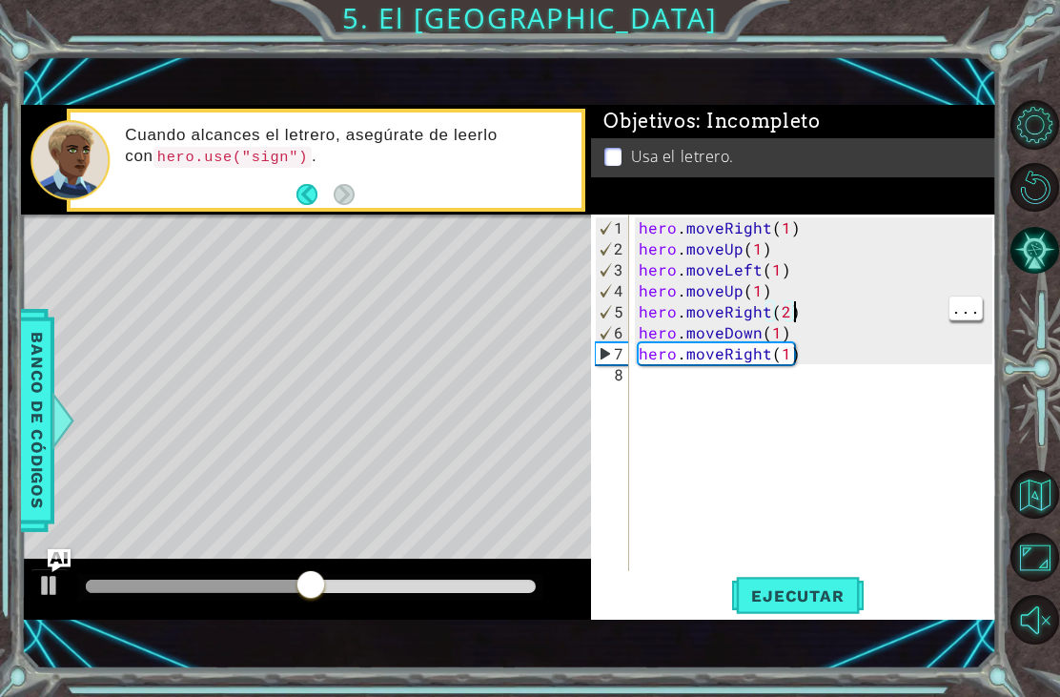
click at [814, 311] on div "hero . moveRight ( 1 ) hero . moveUp ( 1 ) hero . moveLeft ( 1 ) hero . moveUp …" at bounding box center [818, 416] width 367 height 398
click at [805, 316] on div "hero . moveRight ( 1 ) hero . moveUp ( 1 ) hero . moveLeft ( 1 ) hero . moveUp …" at bounding box center [818, 416] width 367 height 398
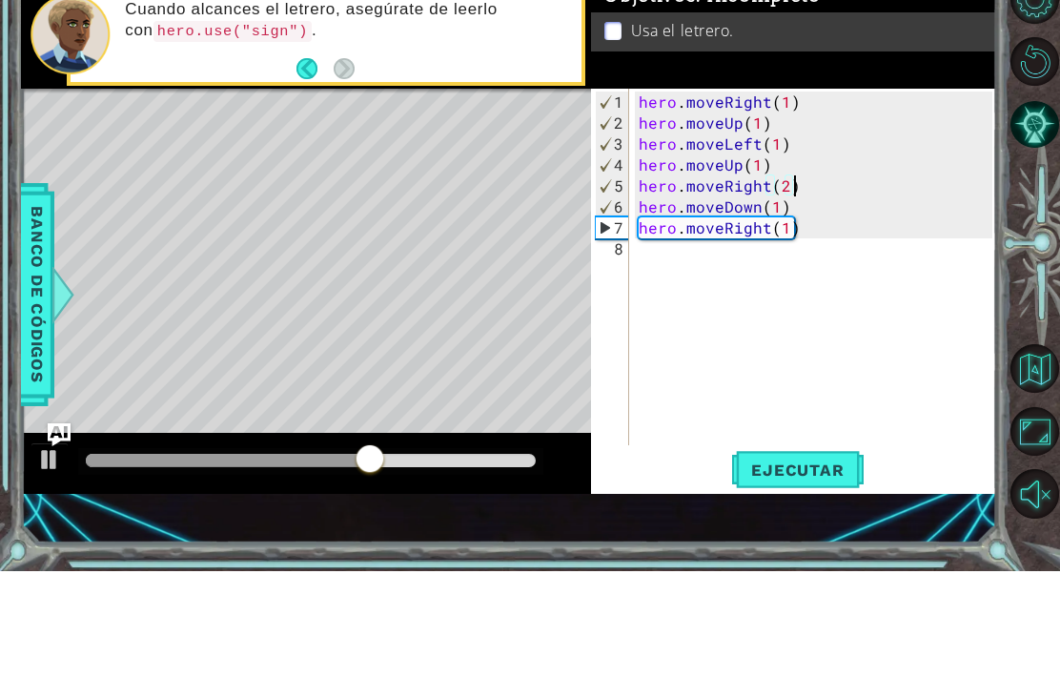
click at [825, 218] on div "hero . moveRight ( 1 ) hero . moveUp ( 1 ) hero . moveLeft ( 1 ) hero . moveUp …" at bounding box center [818, 416] width 367 height 398
type textarea "hero.moveDown(1)"
click at [802, 217] on div "hero . moveRight ( 1 ) hero . moveUp ( 1 ) hero . moveLeft ( 1 ) hero . moveUp …" at bounding box center [818, 416] width 367 height 398
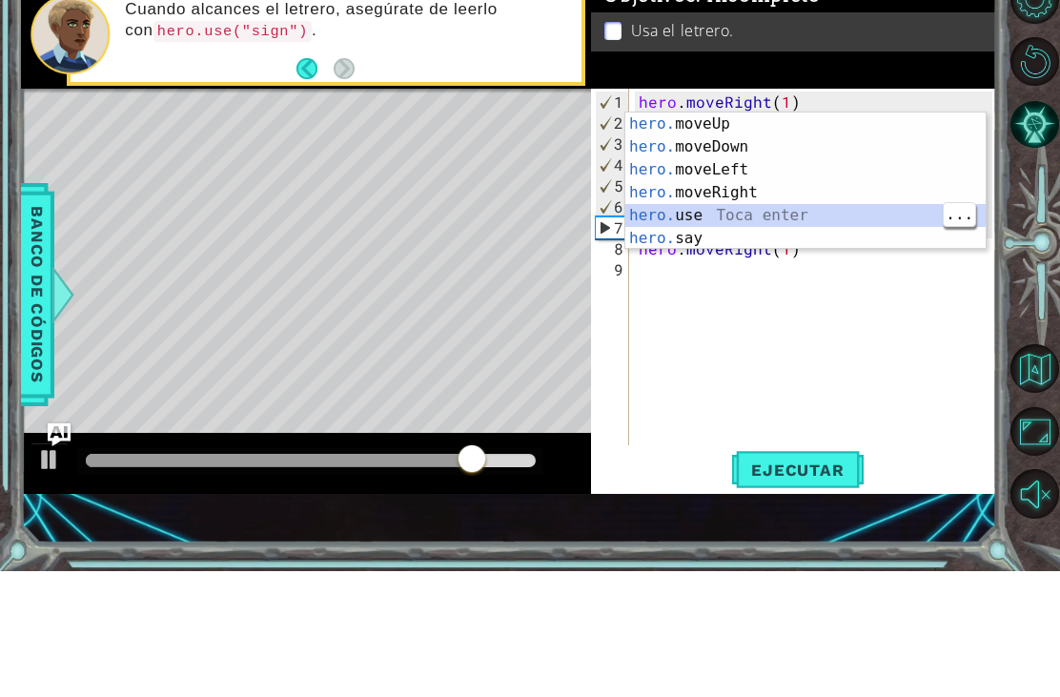
click at [740, 238] on div "hero. moveUp Toca enter hero. moveDown Toca enter hero. moveLeft Toca enter her…" at bounding box center [805, 329] width 360 height 183
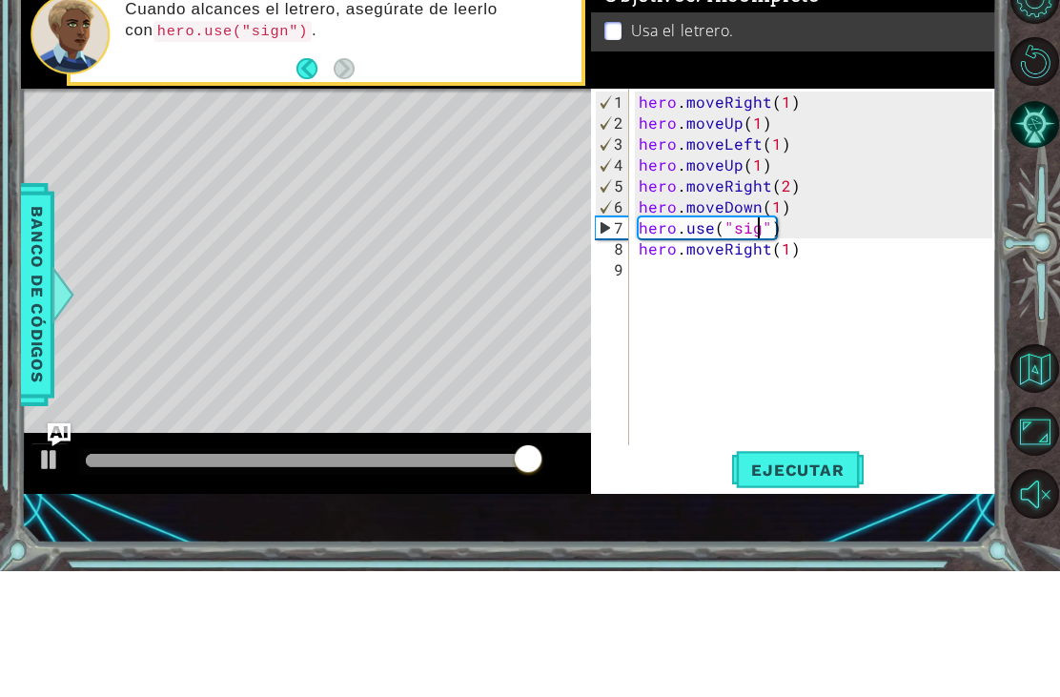
scroll to position [0, 9]
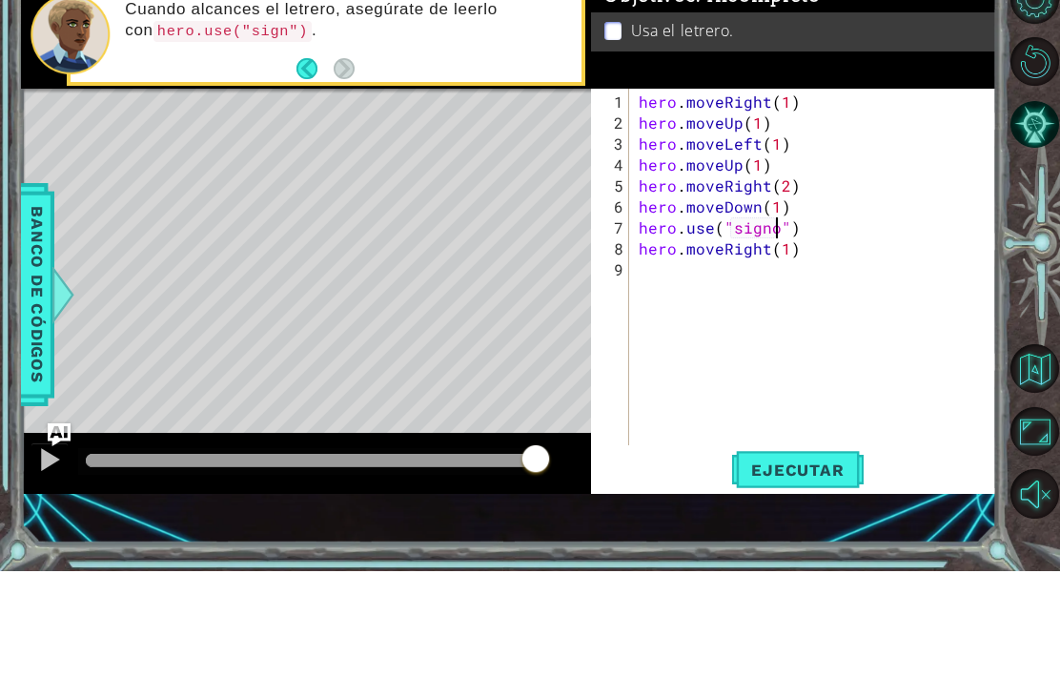
type textarea "hero.use("sign")"
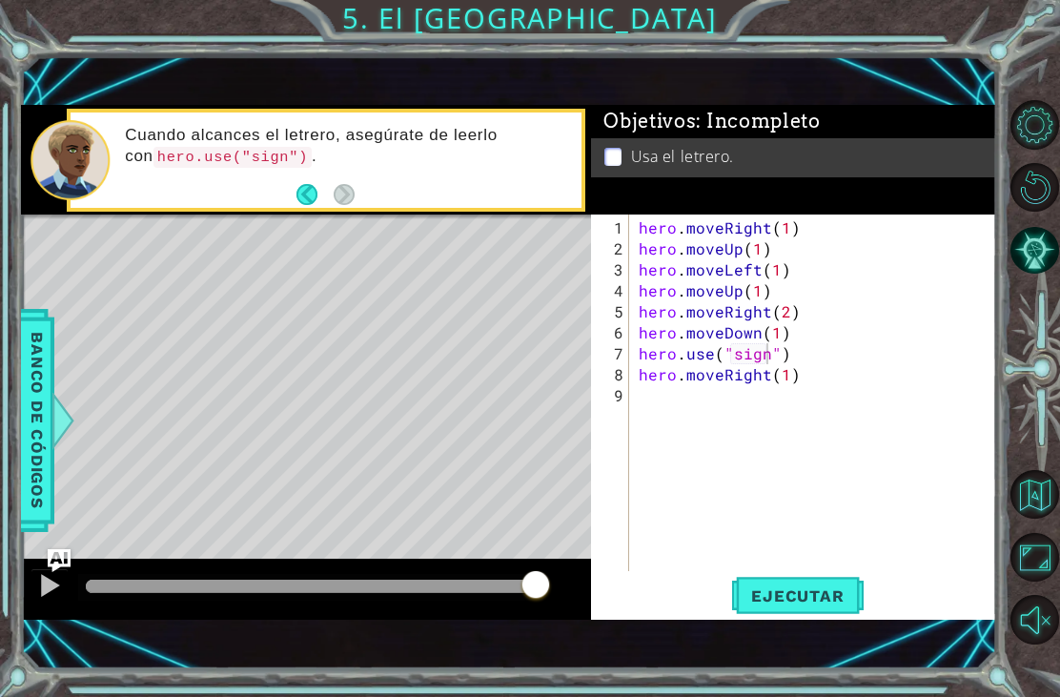
click at [818, 613] on button "Ejecutar" at bounding box center [797, 596] width 131 height 40
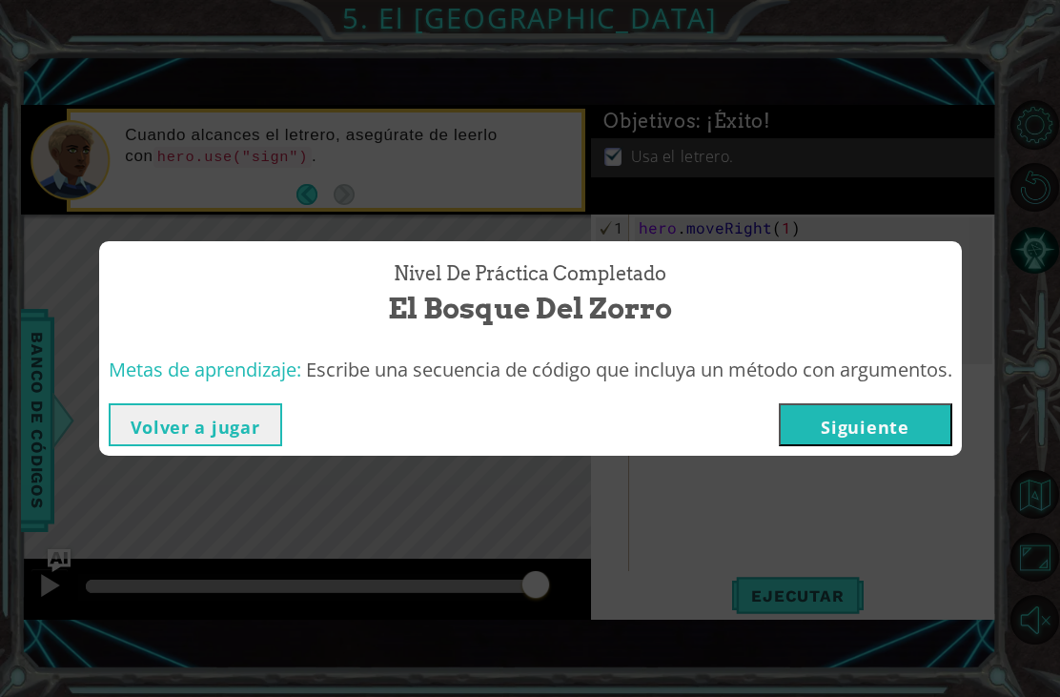
click at [878, 426] on button "Siguiente" at bounding box center [865, 424] width 173 height 43
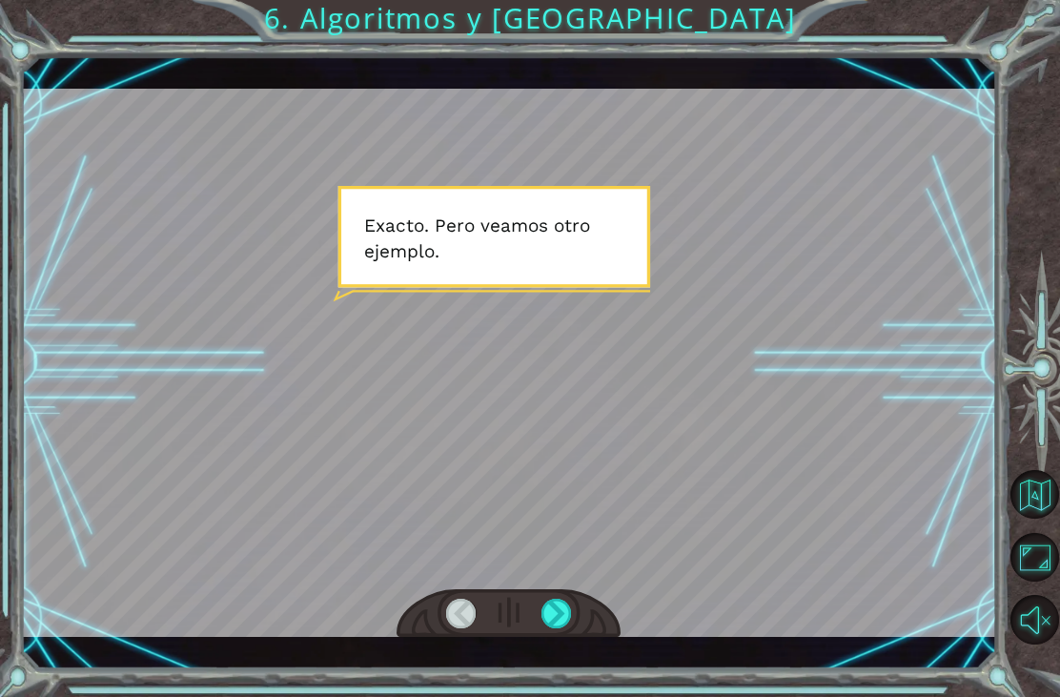
click at [566, 608] on div at bounding box center [556, 614] width 31 height 30
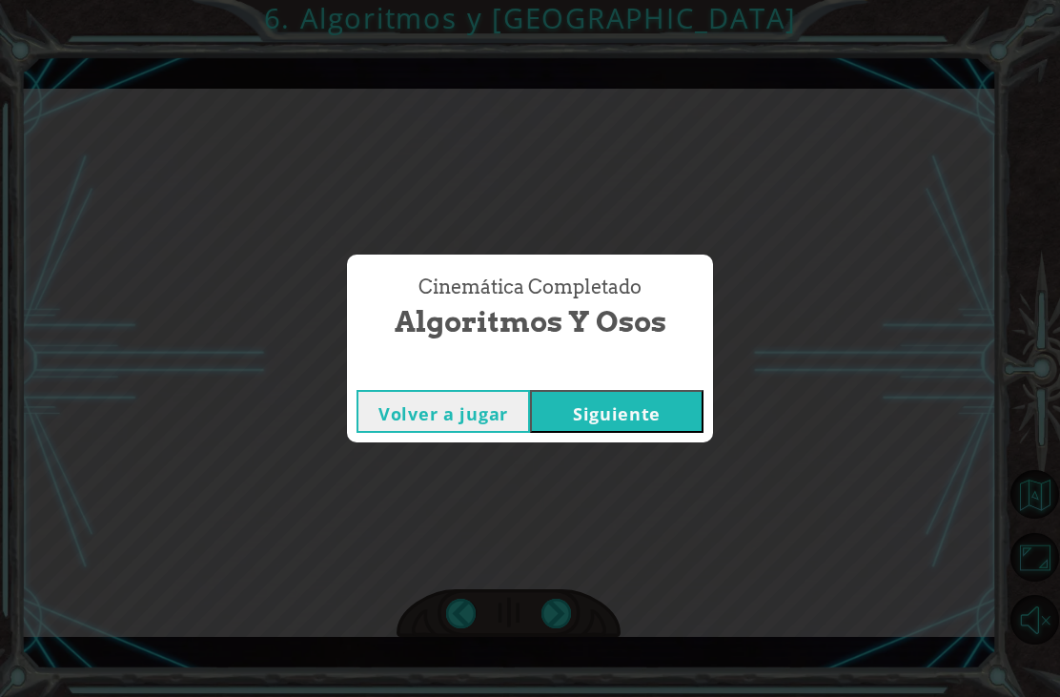
click at [643, 398] on button "Siguiente" at bounding box center [616, 411] width 173 height 43
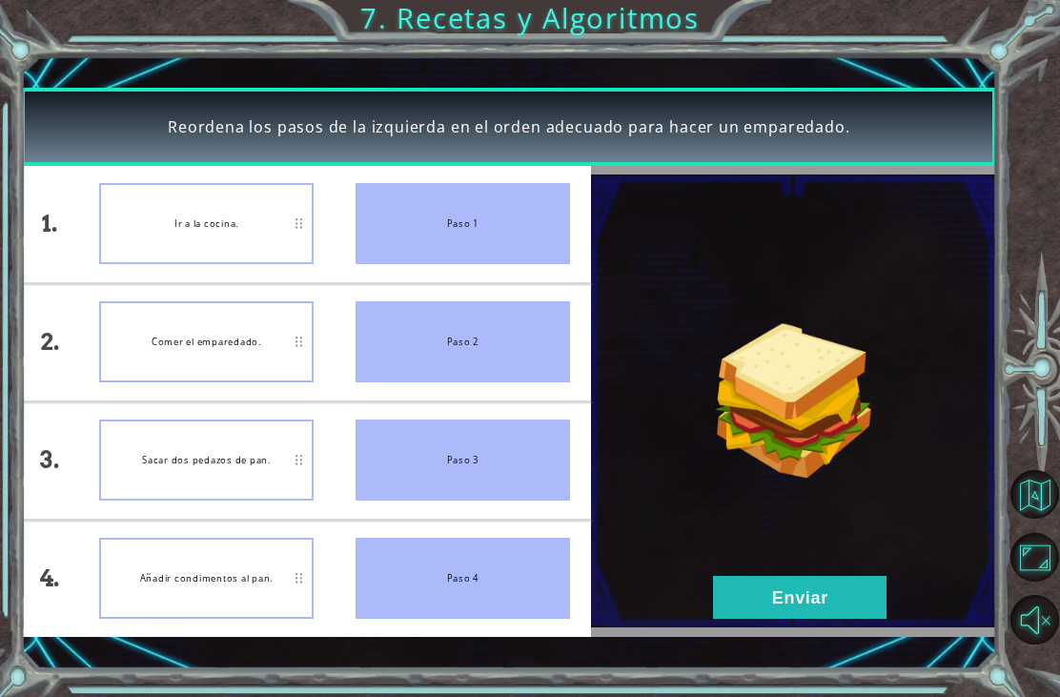
scroll to position [61, 0]
click at [296, 221] on div "Ir a la cocina." at bounding box center [206, 223] width 214 height 81
click at [827, 597] on button "Enviar" at bounding box center [799, 597] width 173 height 43
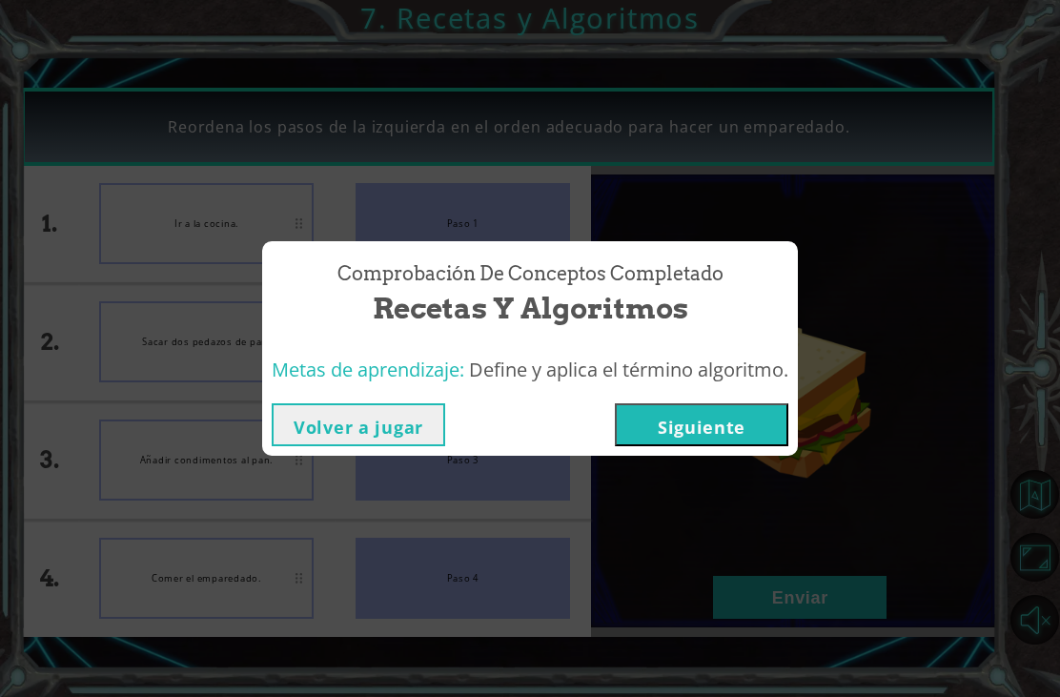
click at [740, 424] on button "Siguiente" at bounding box center [701, 424] width 173 height 43
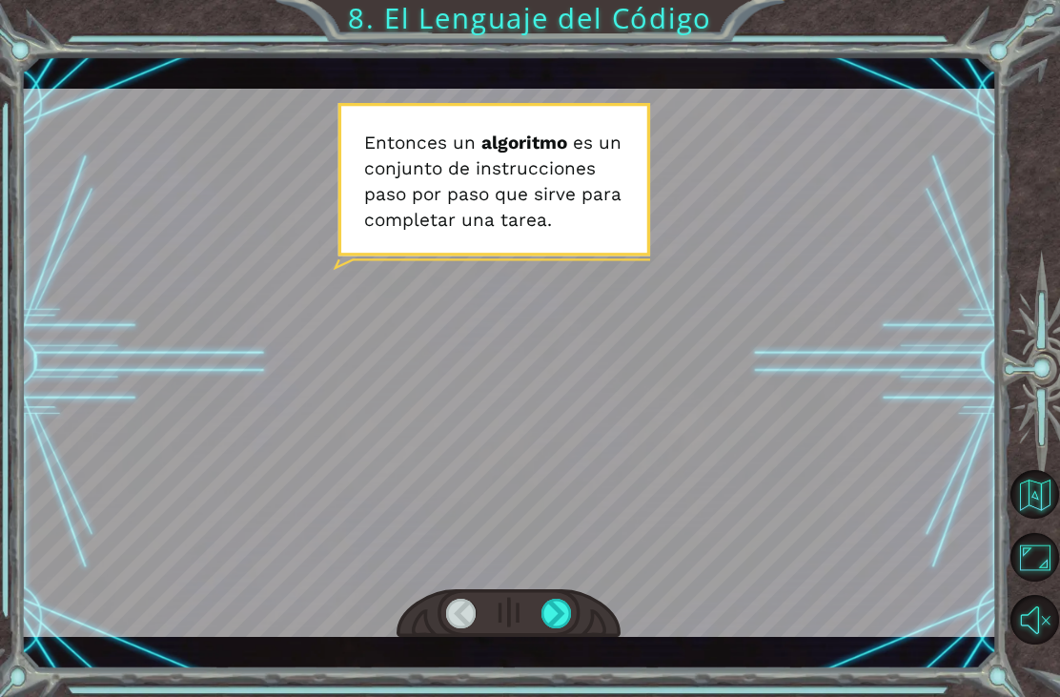
click at [558, 610] on div at bounding box center [556, 614] width 31 height 30
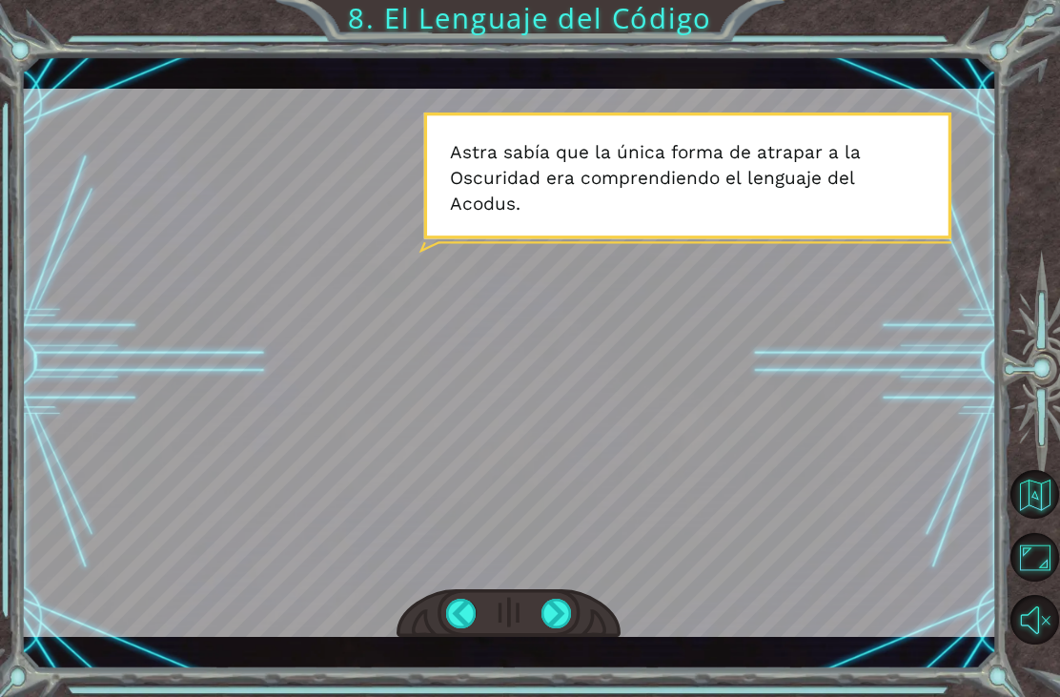
click at [564, 610] on div at bounding box center [556, 614] width 31 height 30
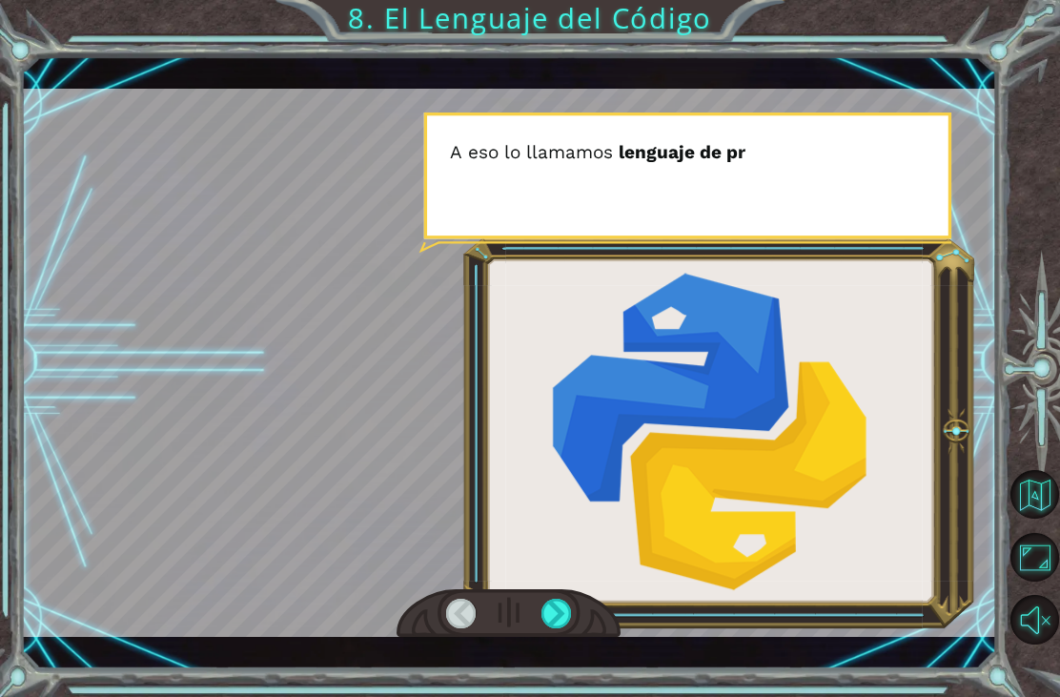
click at [570, 602] on div at bounding box center [556, 614] width 31 height 30
click at [565, 602] on div at bounding box center [556, 614] width 31 height 30
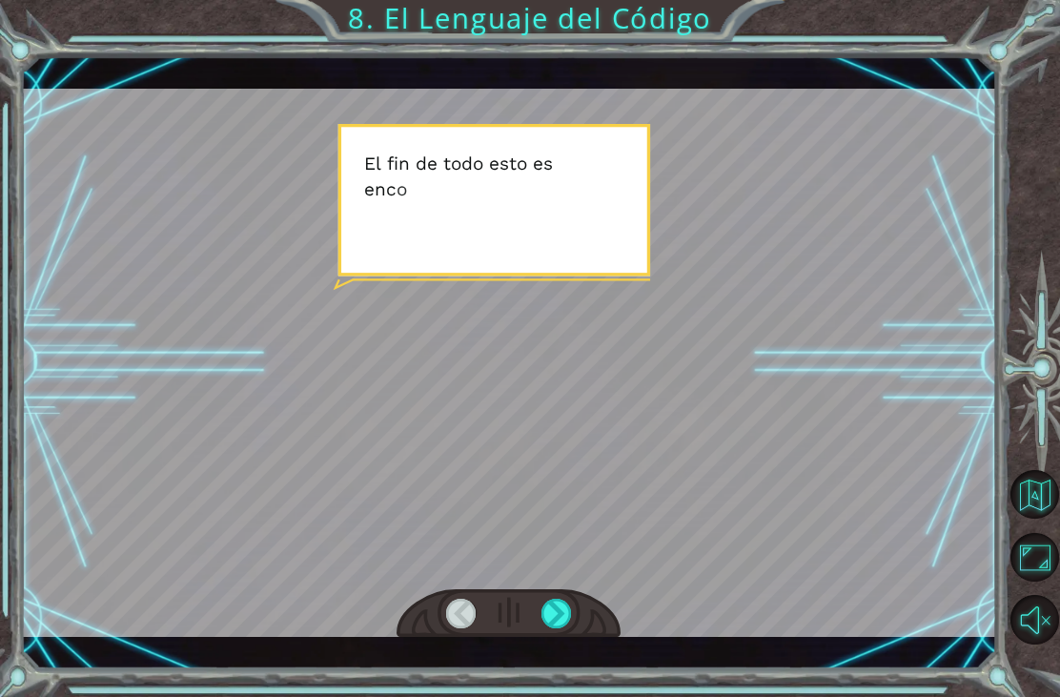
click at [558, 618] on div at bounding box center [556, 614] width 31 height 30
click at [560, 615] on div at bounding box center [556, 614] width 31 height 30
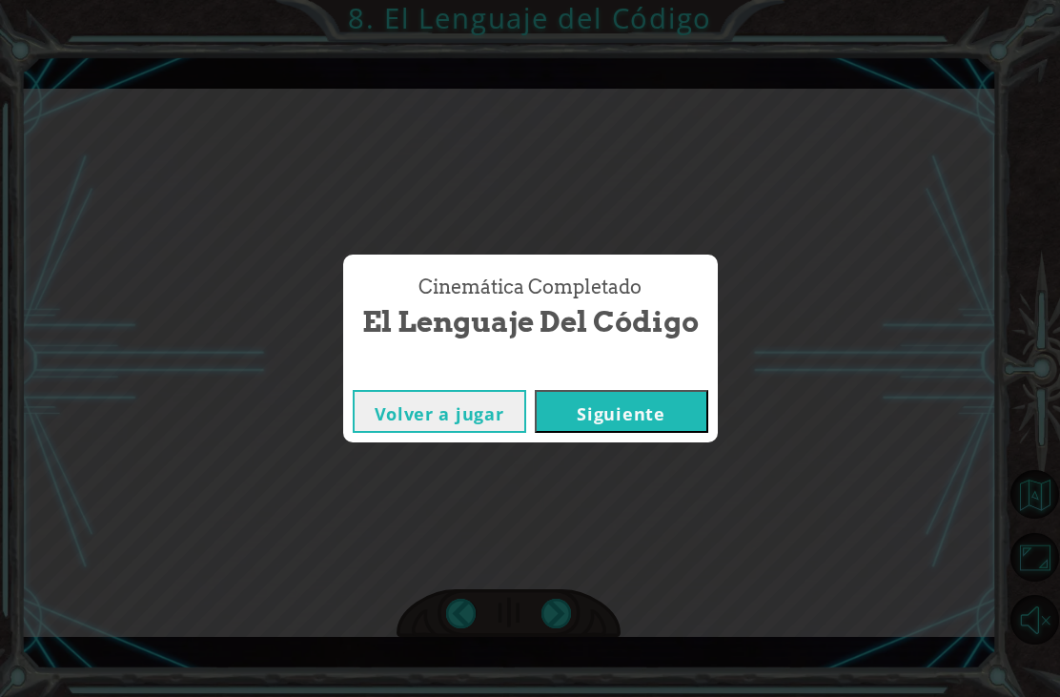
click at [615, 401] on button "Siguiente" at bounding box center [621, 411] width 173 height 43
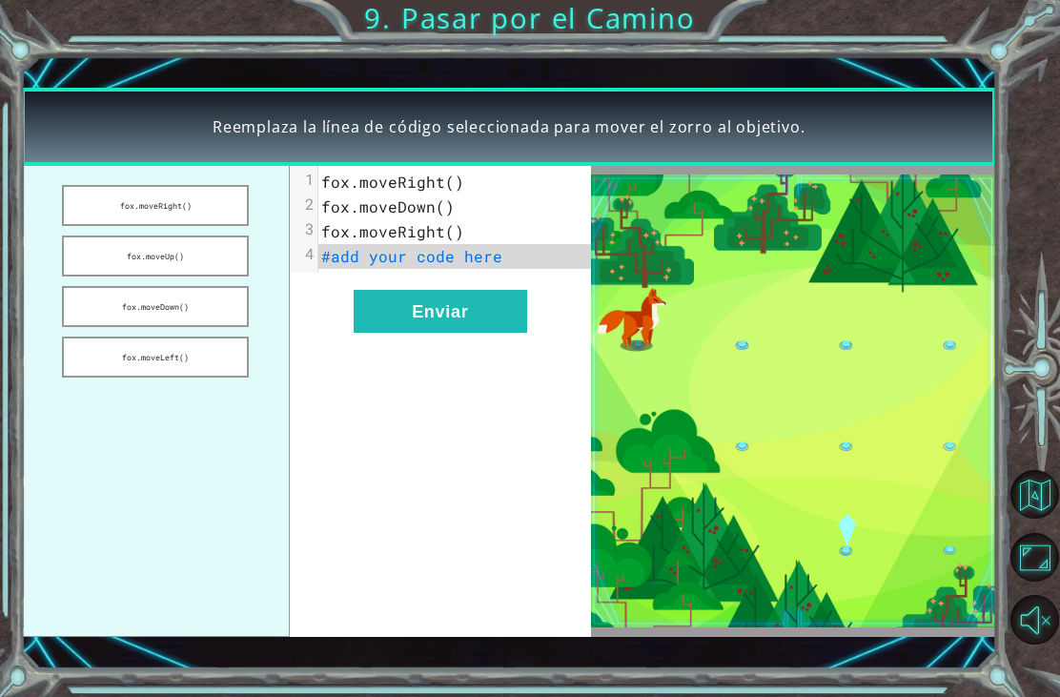
scroll to position [45, 0]
click at [415, 309] on button "Enviar" at bounding box center [440, 311] width 173 height 43
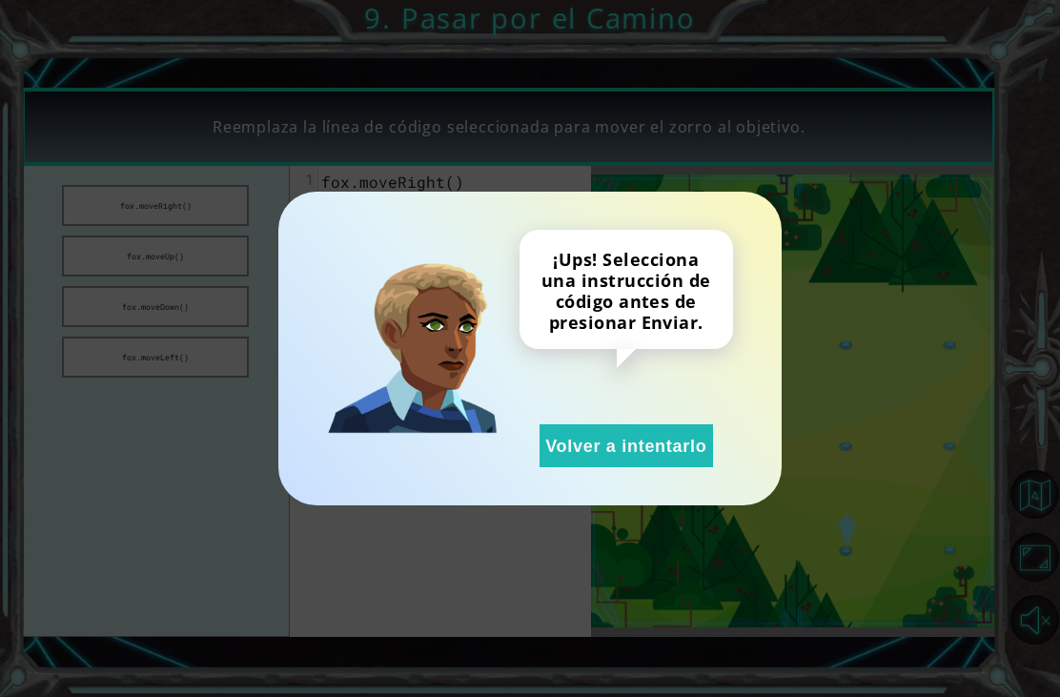
click at [585, 450] on button "Volver a intentarlo" at bounding box center [626, 445] width 173 height 43
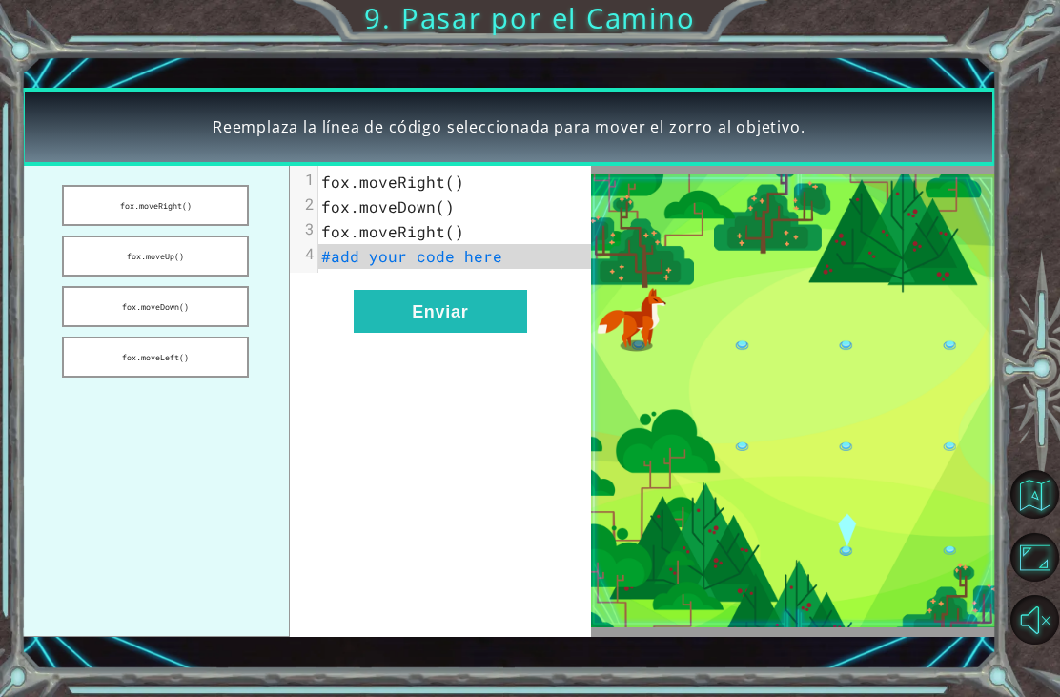
scroll to position [0, 0]
click at [123, 214] on button "fox.moveRight()" at bounding box center [155, 205] width 187 height 41
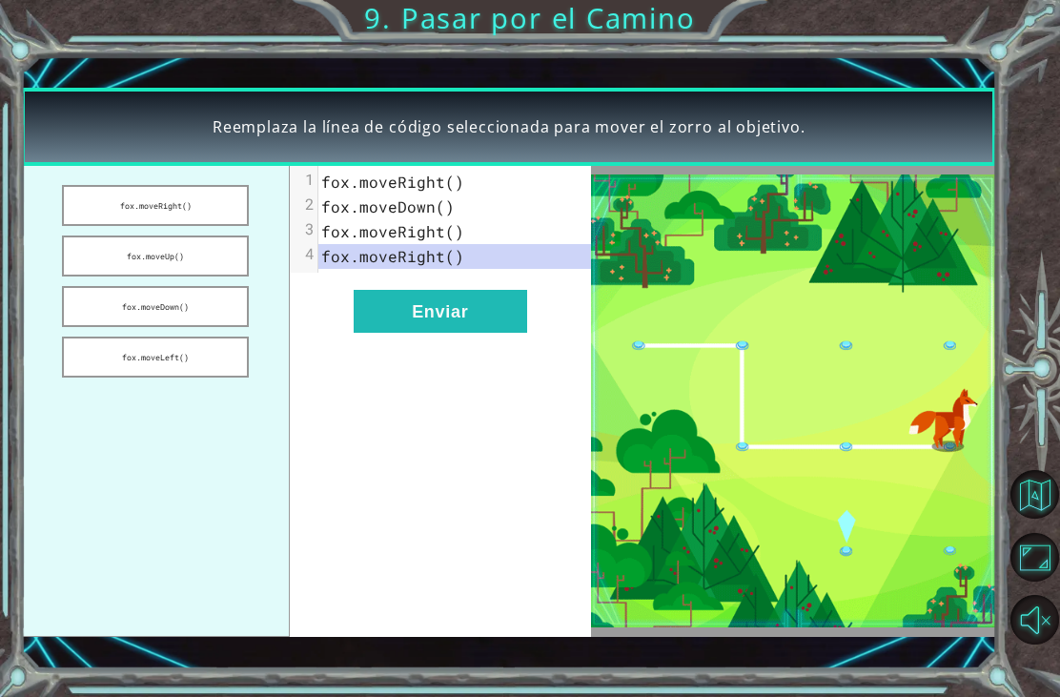
click at [129, 210] on button "fox.moveRight()" at bounding box center [155, 205] width 187 height 41
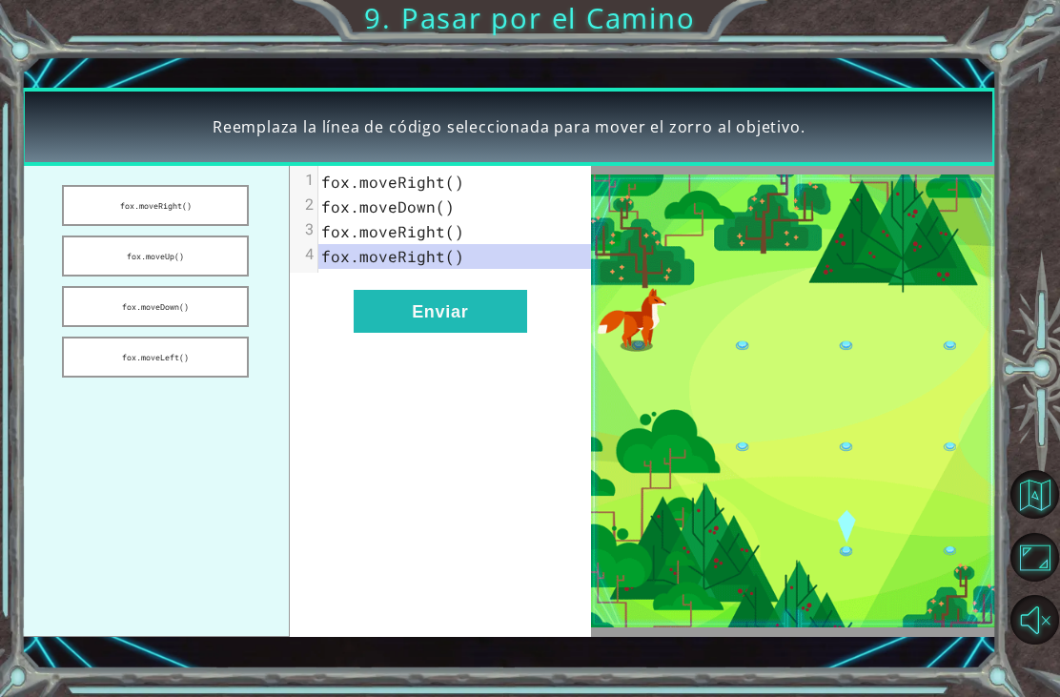
click at [166, 255] on button "fox.moveUp()" at bounding box center [155, 255] width 187 height 41
click at [116, 304] on button "fox.moveDown()" at bounding box center [155, 306] width 187 height 41
click at [400, 302] on button "Enviar" at bounding box center [440, 311] width 173 height 43
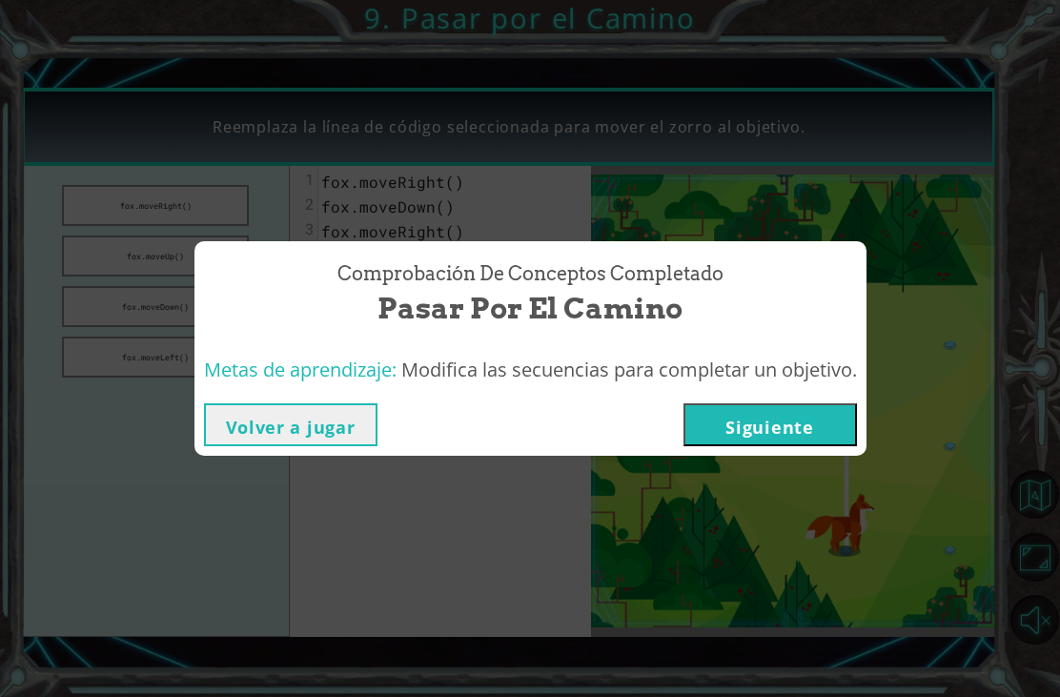
click at [799, 433] on button "Siguiente" at bounding box center [770, 424] width 173 height 43
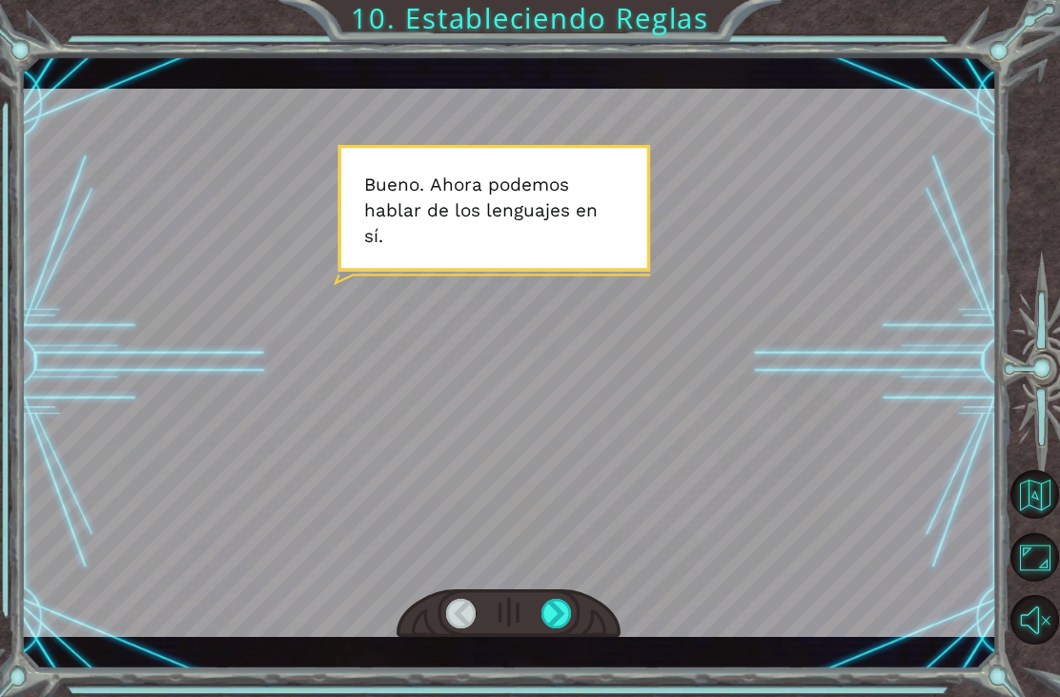
click at [561, 617] on div at bounding box center [556, 614] width 31 height 30
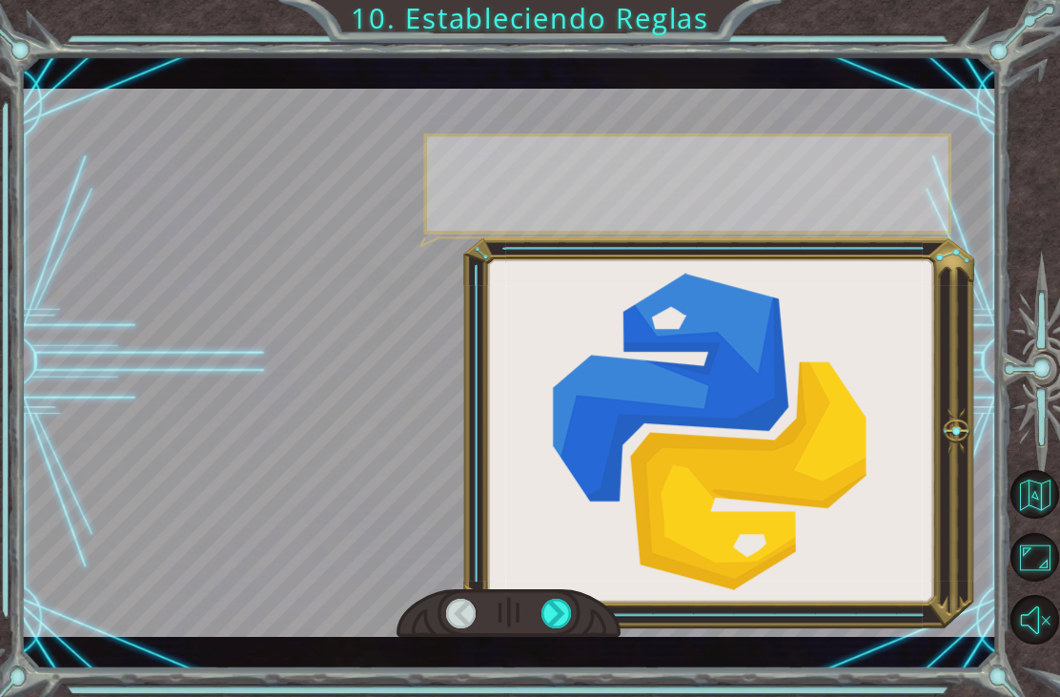
click at [555, 610] on div at bounding box center [556, 614] width 31 height 30
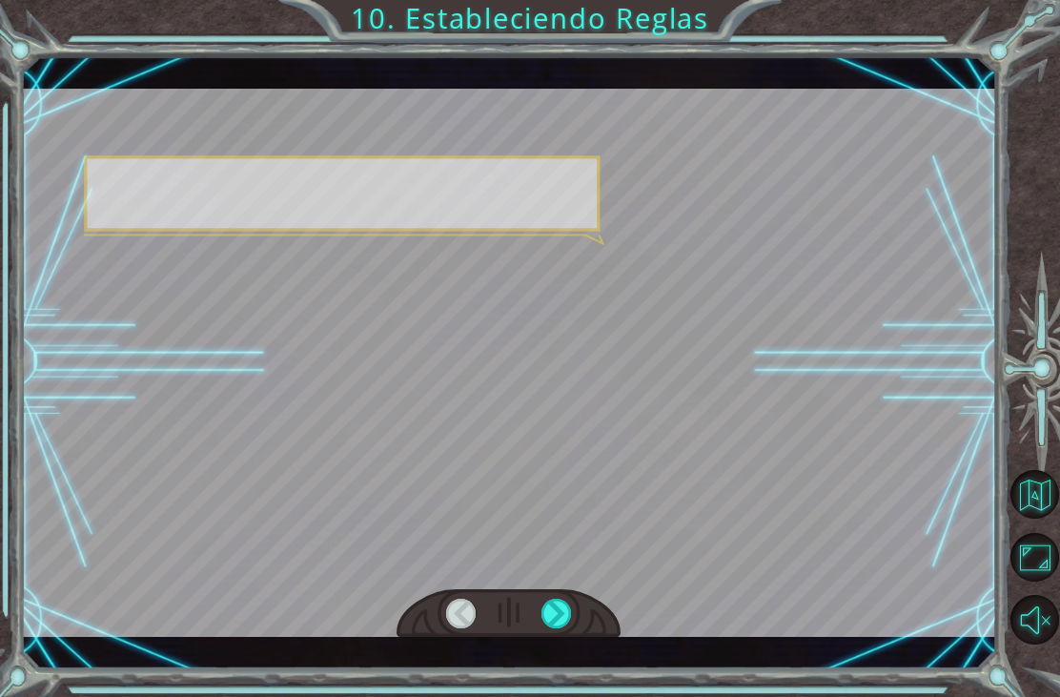
click at [552, 612] on div at bounding box center [556, 614] width 31 height 30
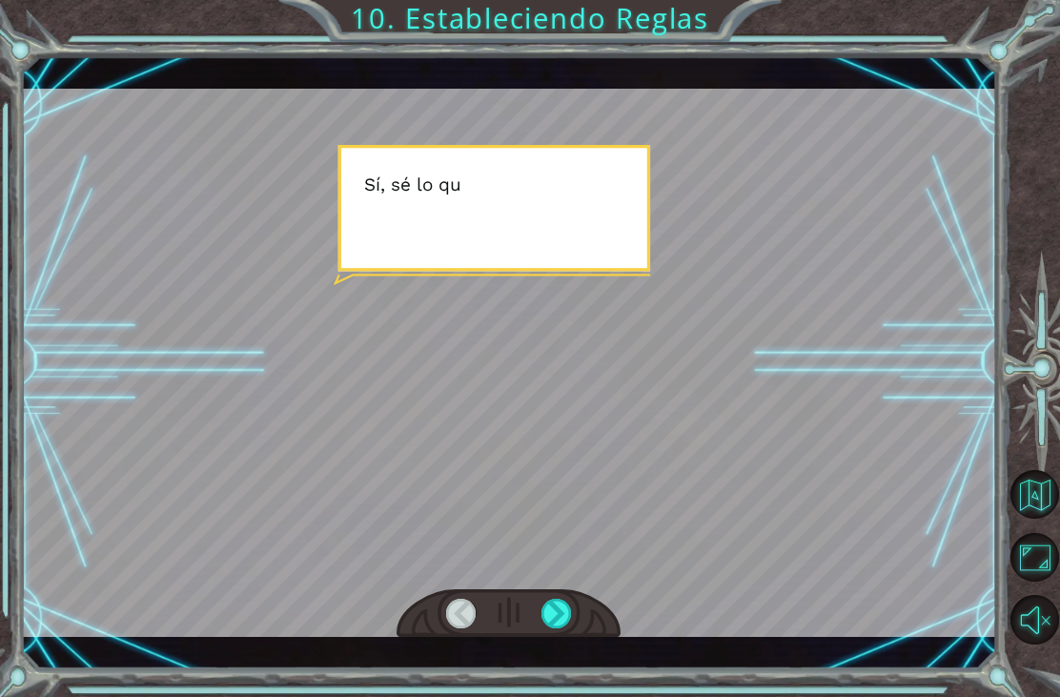
click at [564, 618] on div at bounding box center [556, 614] width 31 height 30
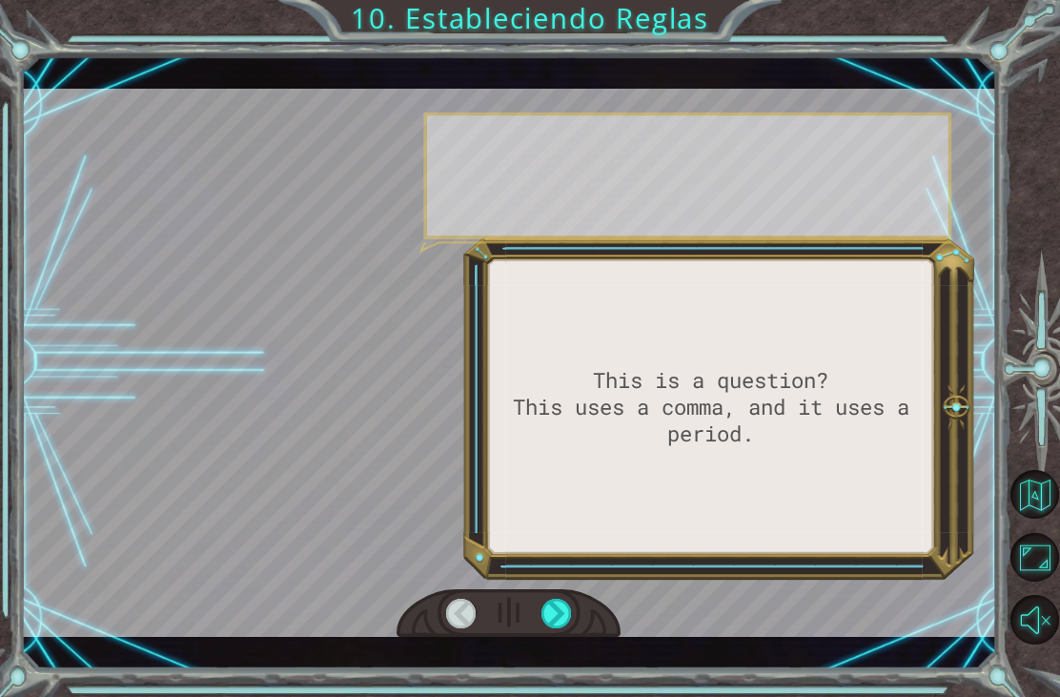
click at [561, 617] on div at bounding box center [556, 614] width 31 height 30
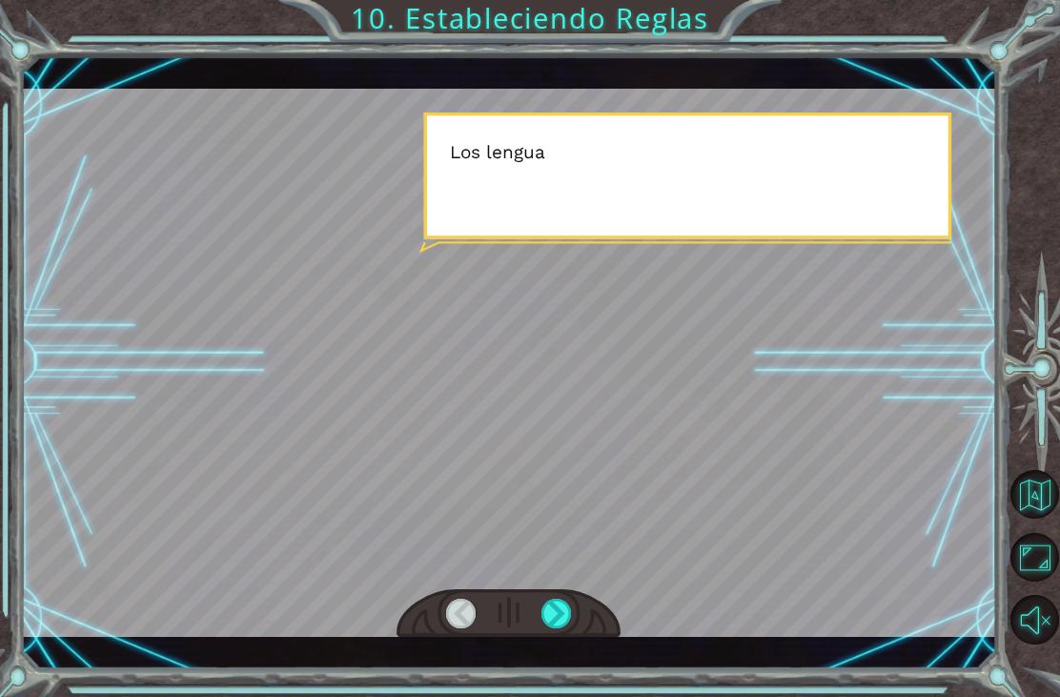
click at [561, 608] on div at bounding box center [556, 614] width 31 height 30
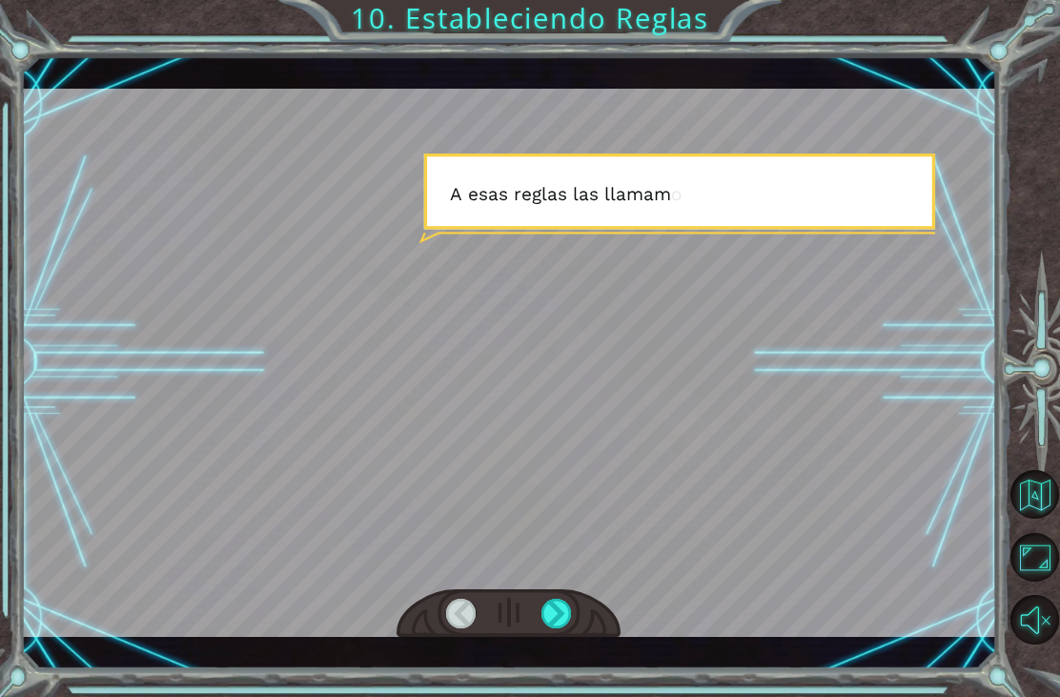
click at [564, 603] on div at bounding box center [556, 614] width 31 height 30
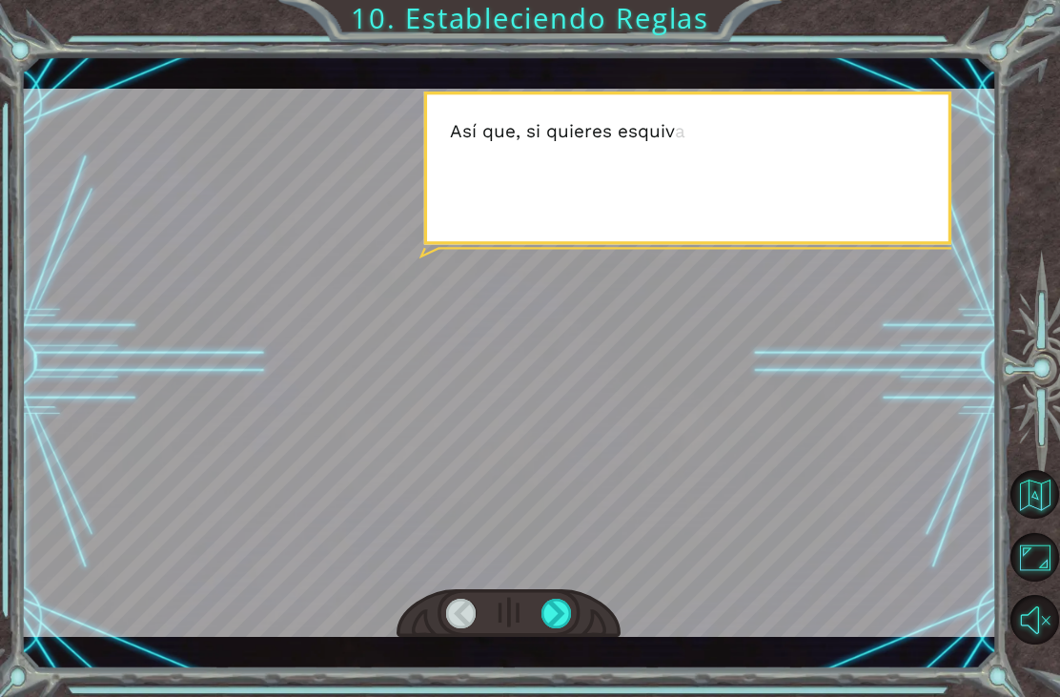
click at [563, 607] on div at bounding box center [556, 614] width 31 height 30
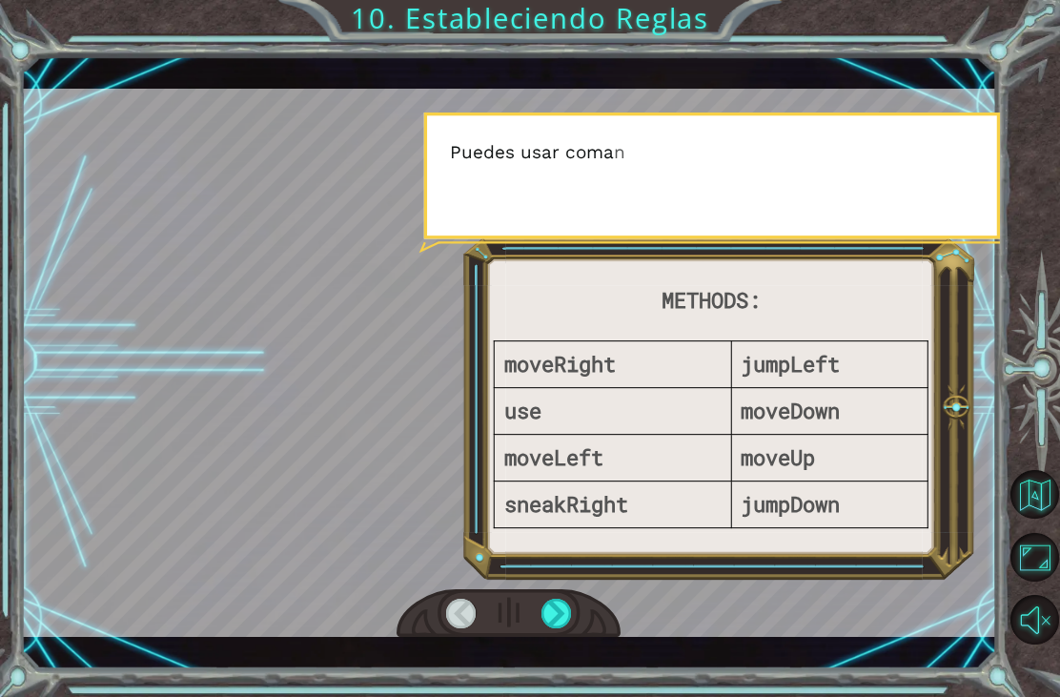
click at [559, 614] on div at bounding box center [556, 614] width 31 height 30
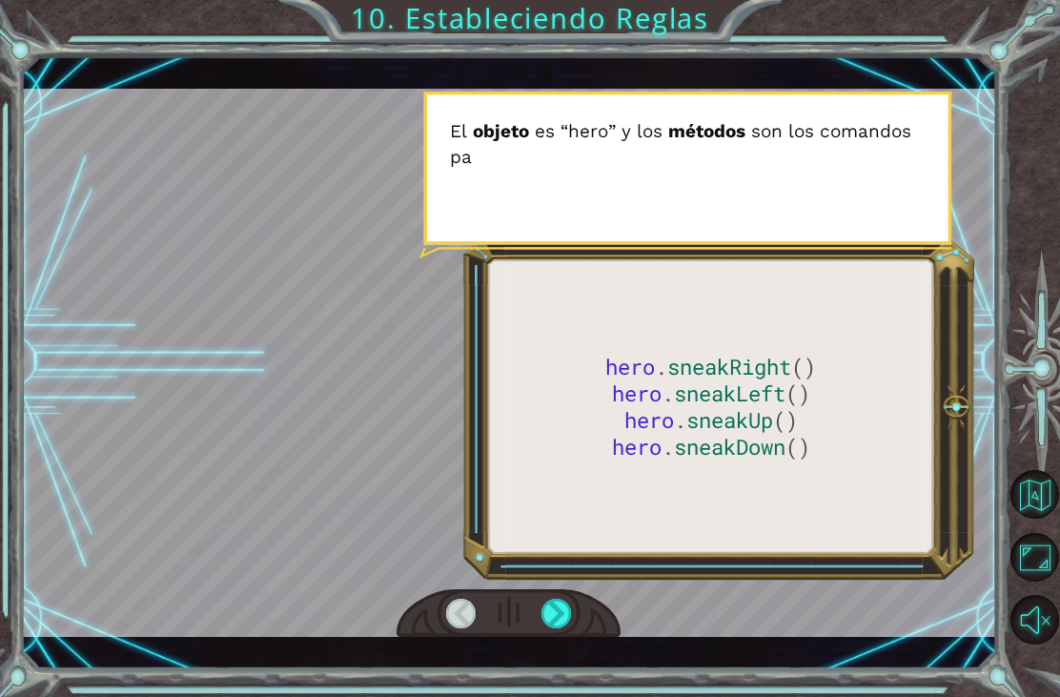
click at [568, 616] on div at bounding box center [556, 614] width 31 height 30
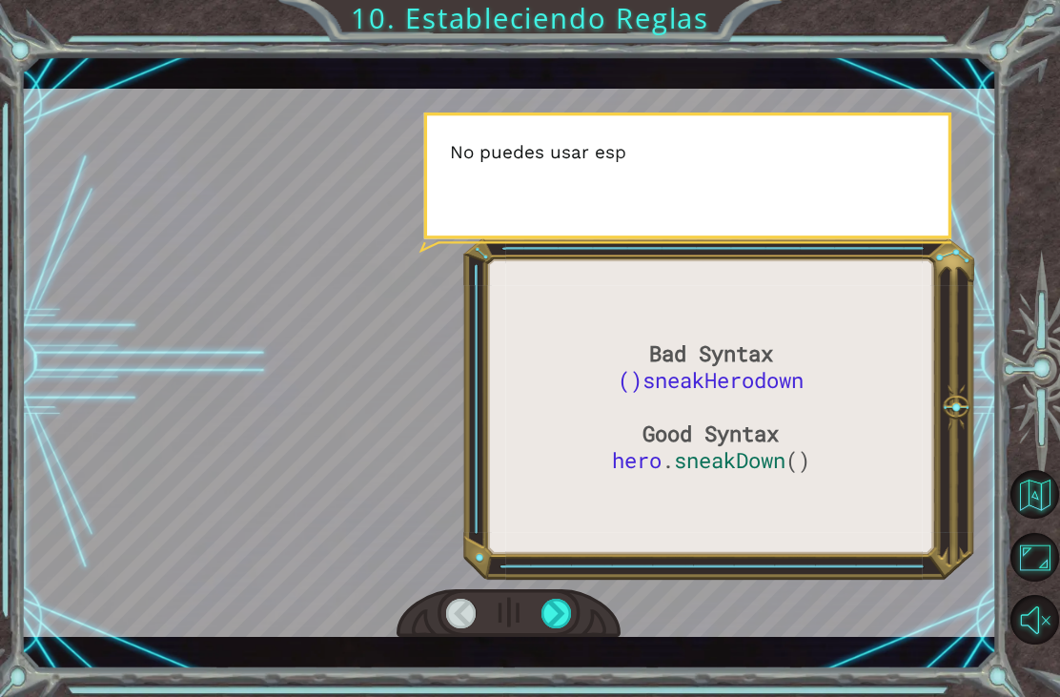
click at [564, 616] on div at bounding box center [556, 614] width 31 height 30
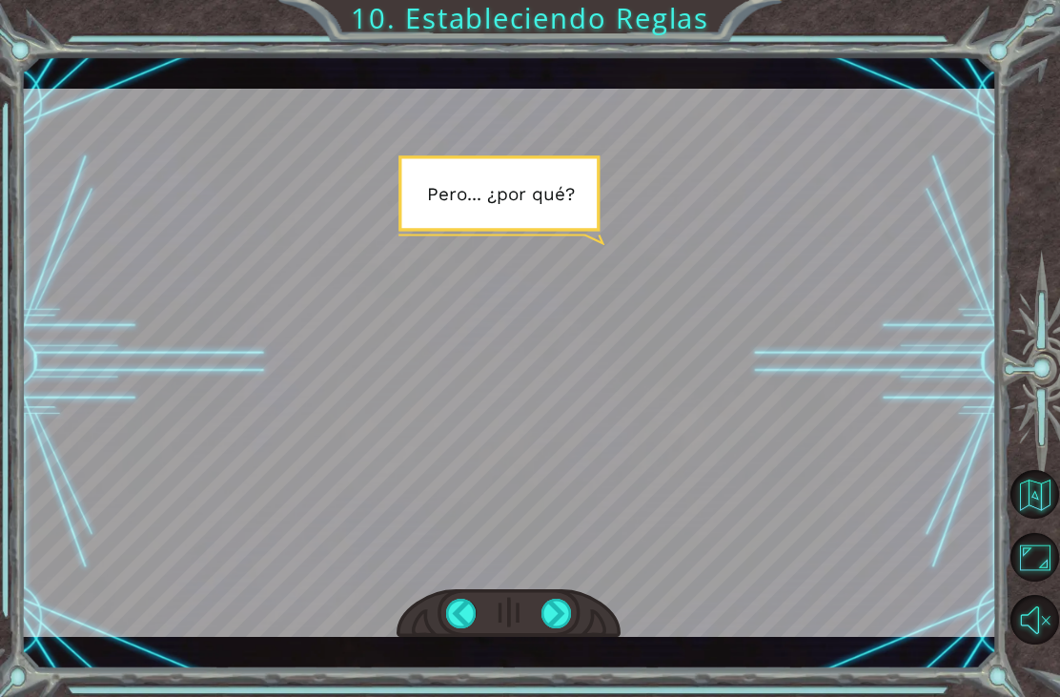
click at [559, 615] on div at bounding box center [556, 614] width 31 height 30
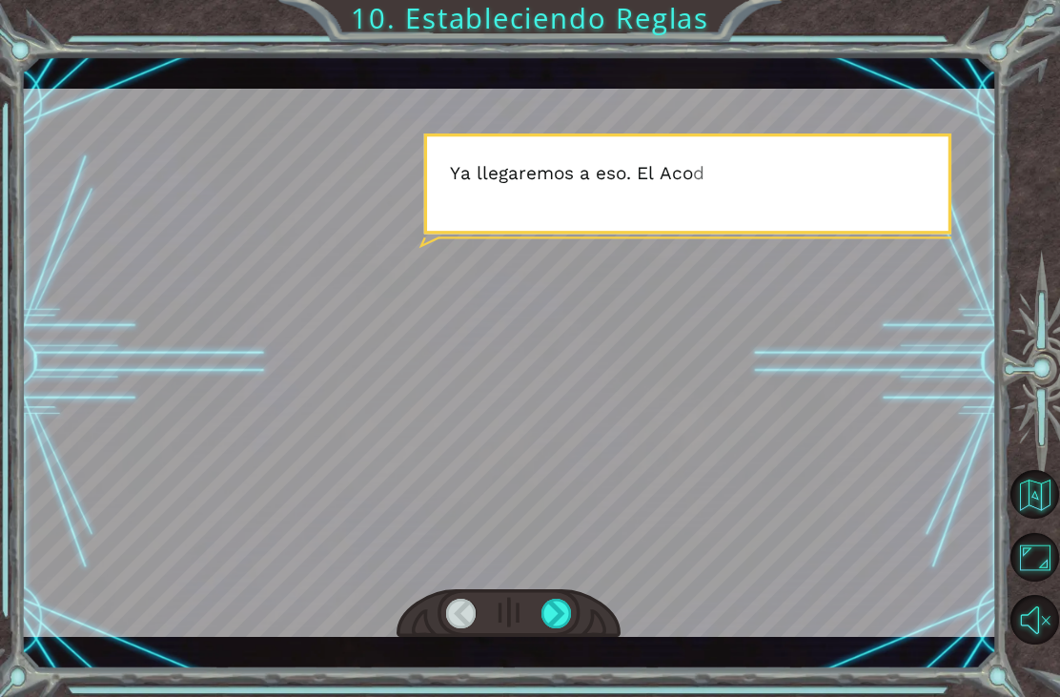
click at [564, 615] on div at bounding box center [556, 614] width 31 height 30
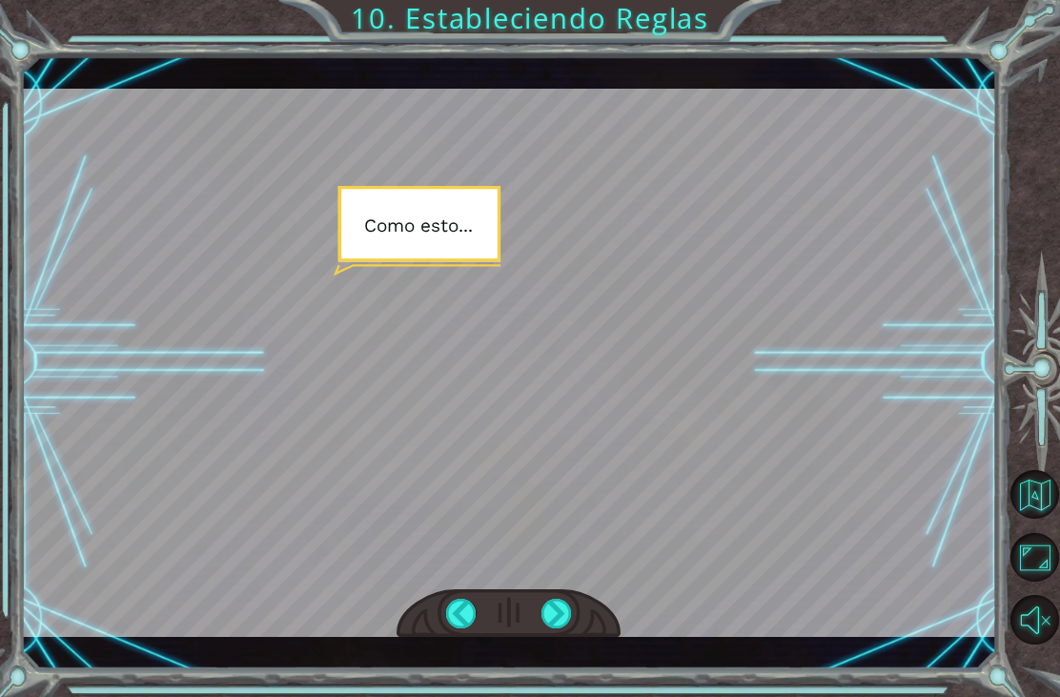
click at [571, 613] on div at bounding box center [556, 614] width 31 height 30
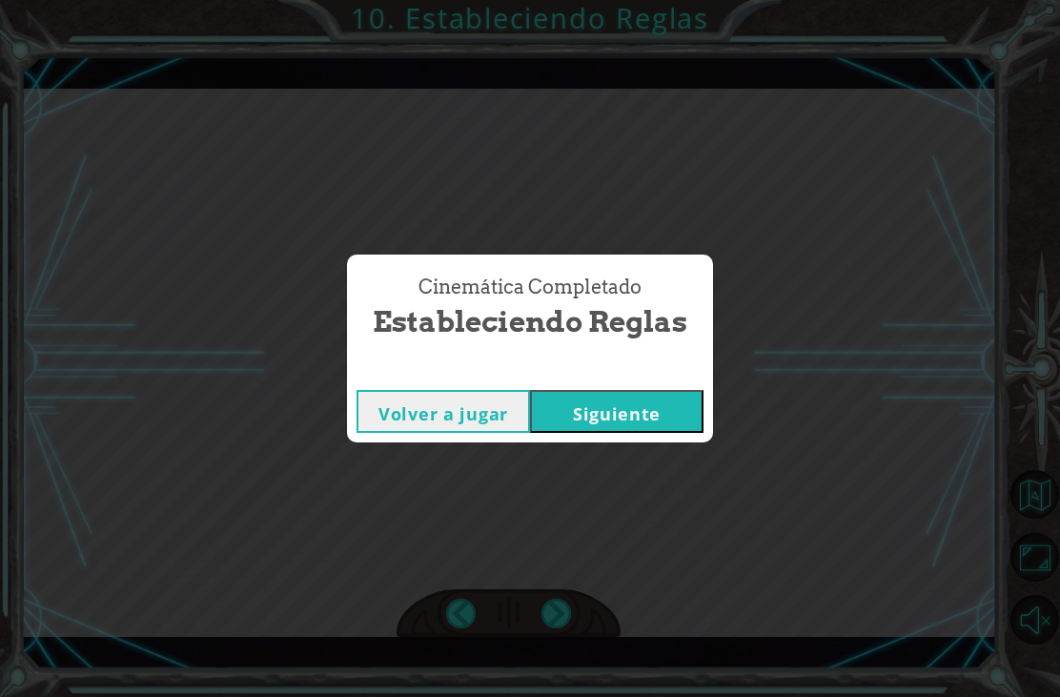
click at [644, 415] on button "Siguiente" at bounding box center [616, 411] width 173 height 43
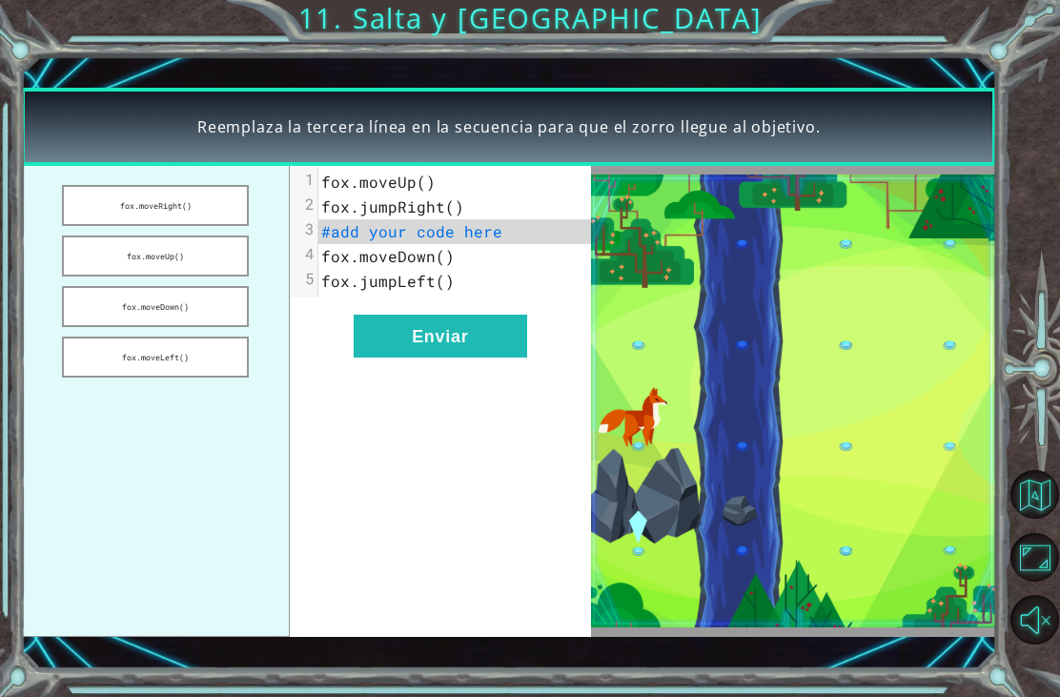
click at [132, 221] on button "fox.moveRight()" at bounding box center [155, 205] width 187 height 41
click at [127, 263] on button "fox.moveUp()" at bounding box center [155, 255] width 187 height 41
click at [145, 294] on button "fox.moveDown()" at bounding box center [155, 306] width 187 height 41
click at [378, 350] on button "Enviar" at bounding box center [440, 336] width 173 height 43
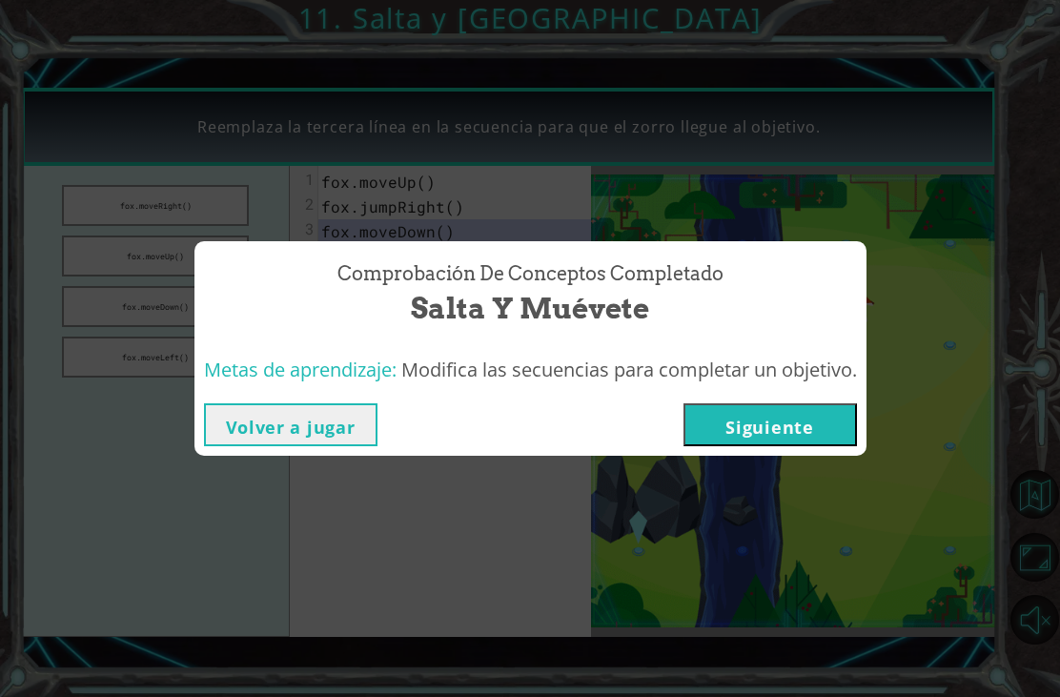
click at [806, 419] on button "Siguiente" at bounding box center [770, 424] width 173 height 43
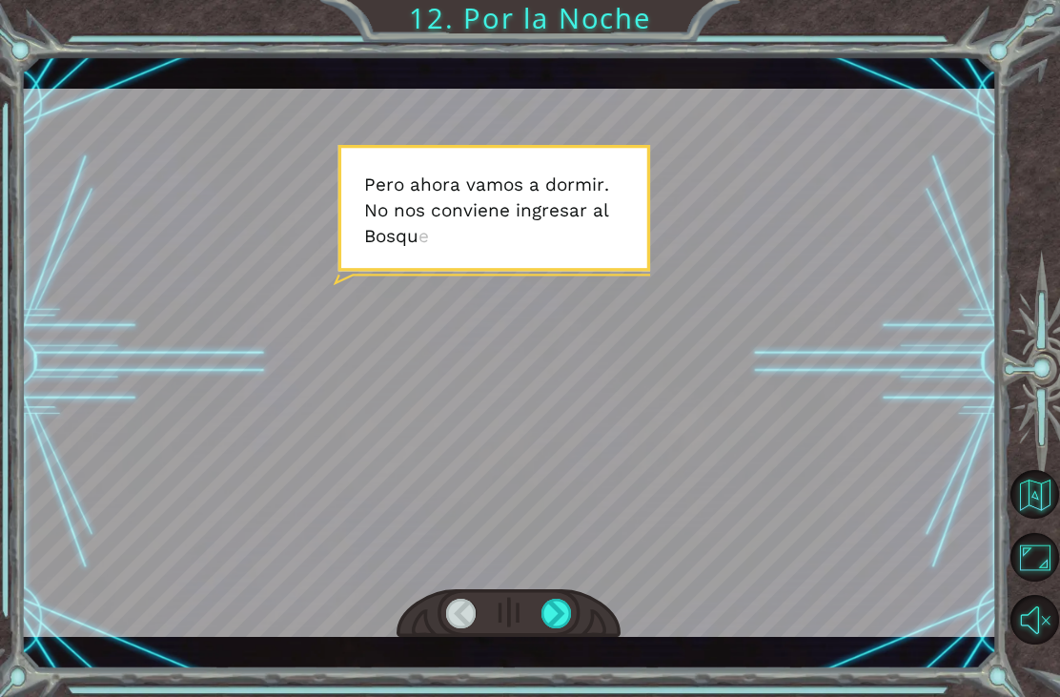
click at [946, 285] on div at bounding box center [508, 363] width 975 height 548
click at [948, 292] on div at bounding box center [508, 363] width 975 height 548
click at [556, 615] on div at bounding box center [556, 614] width 31 height 30
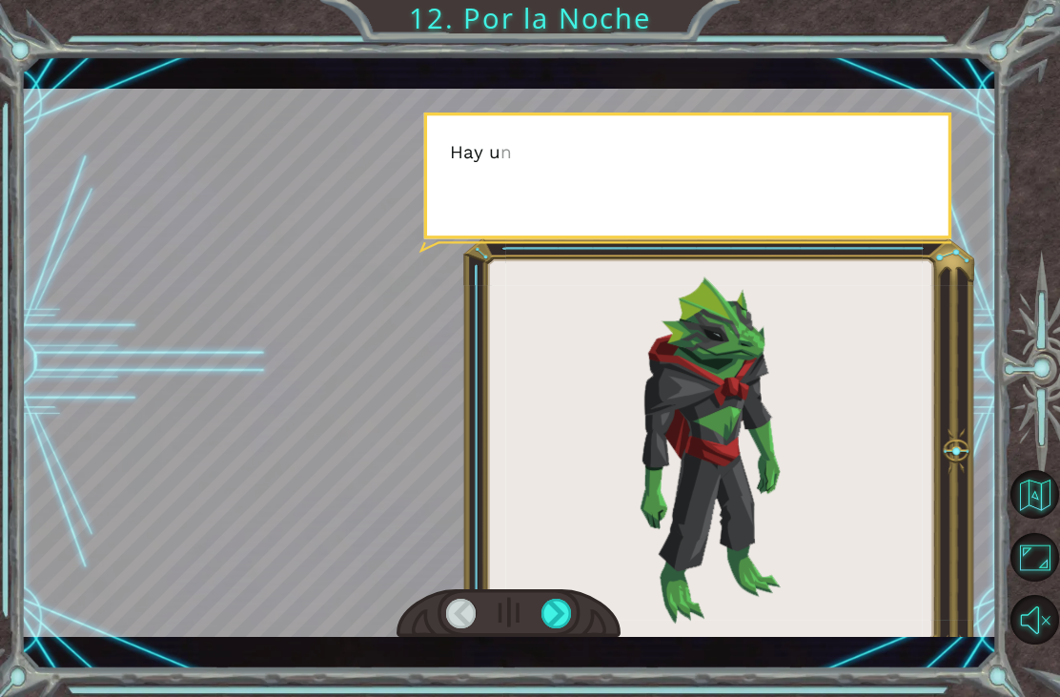
click at [558, 618] on div at bounding box center [556, 614] width 31 height 30
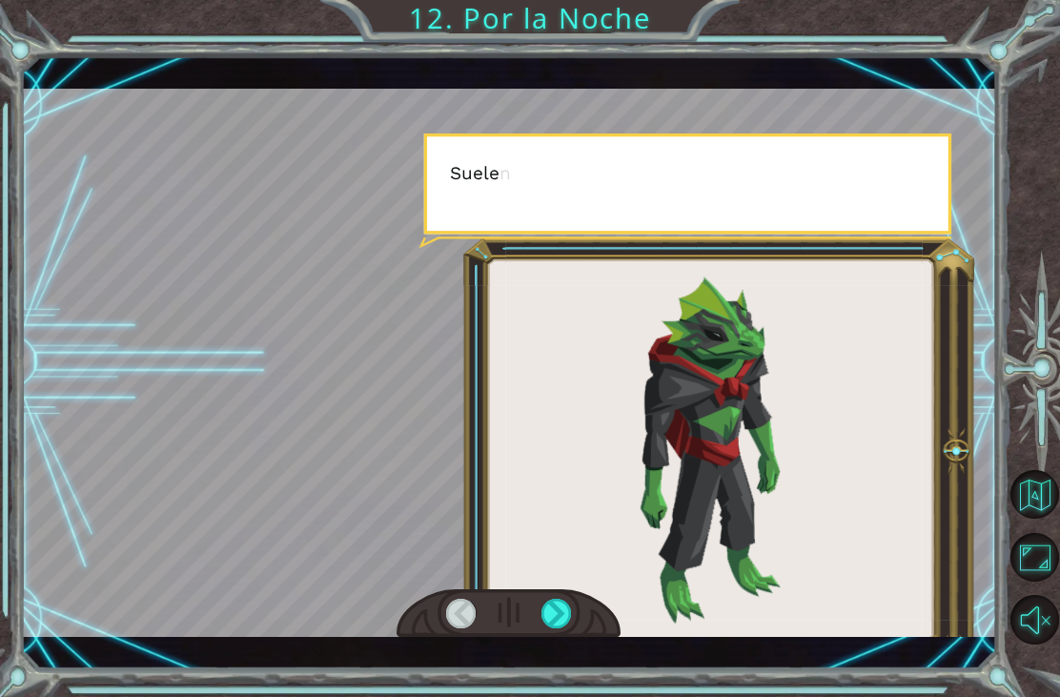
click at [558, 619] on div at bounding box center [556, 614] width 31 height 30
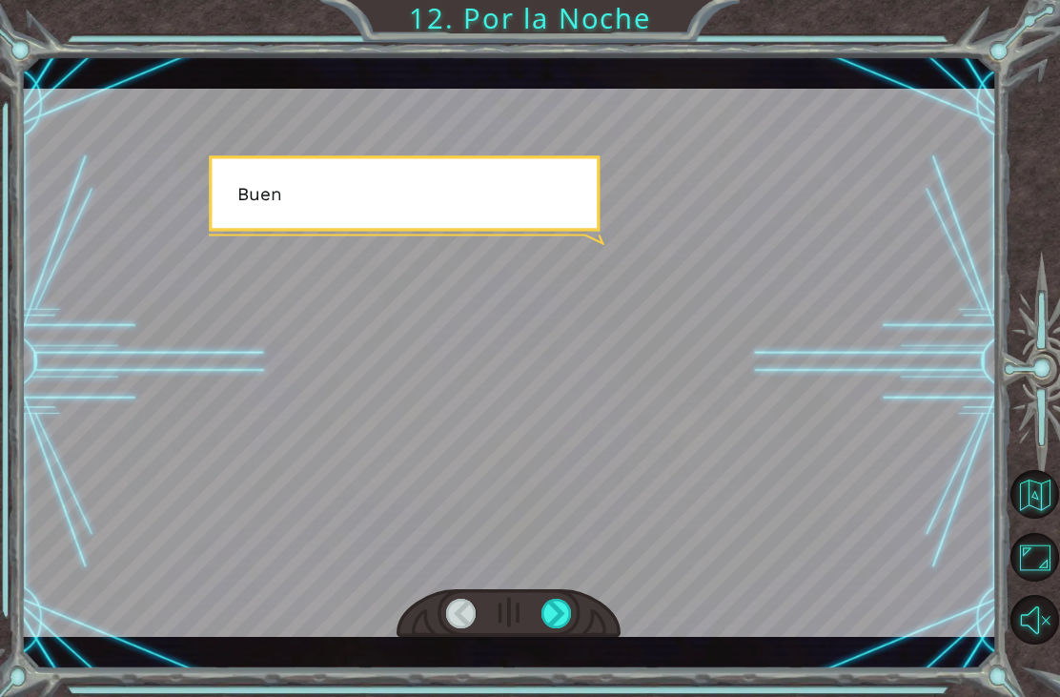
click at [562, 616] on div at bounding box center [556, 614] width 31 height 30
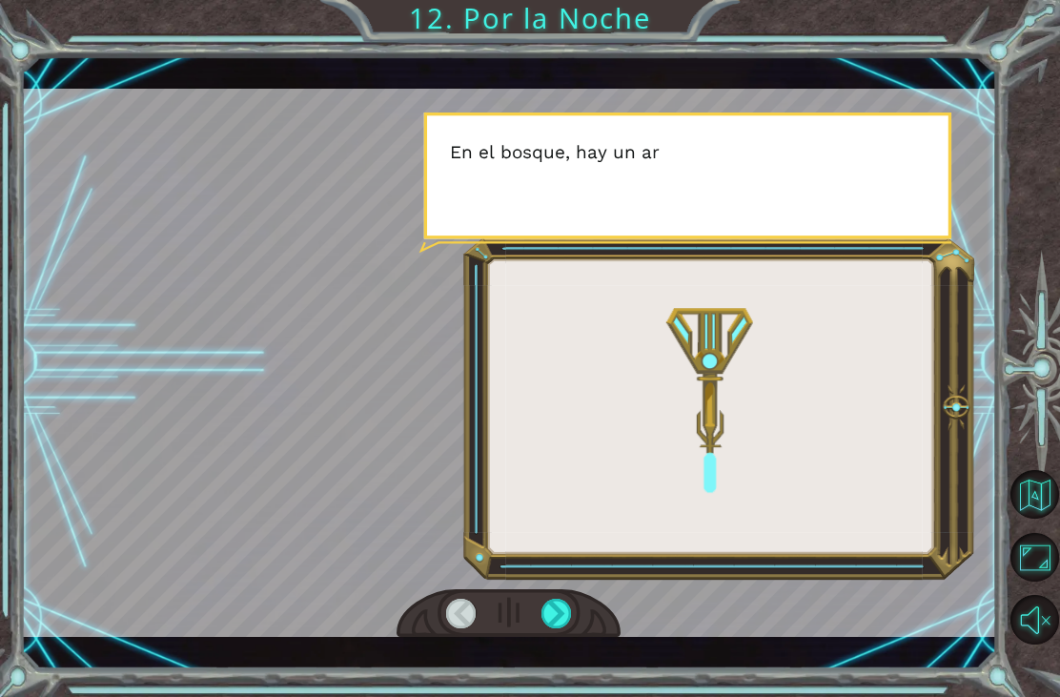
click at [564, 611] on div at bounding box center [556, 614] width 31 height 30
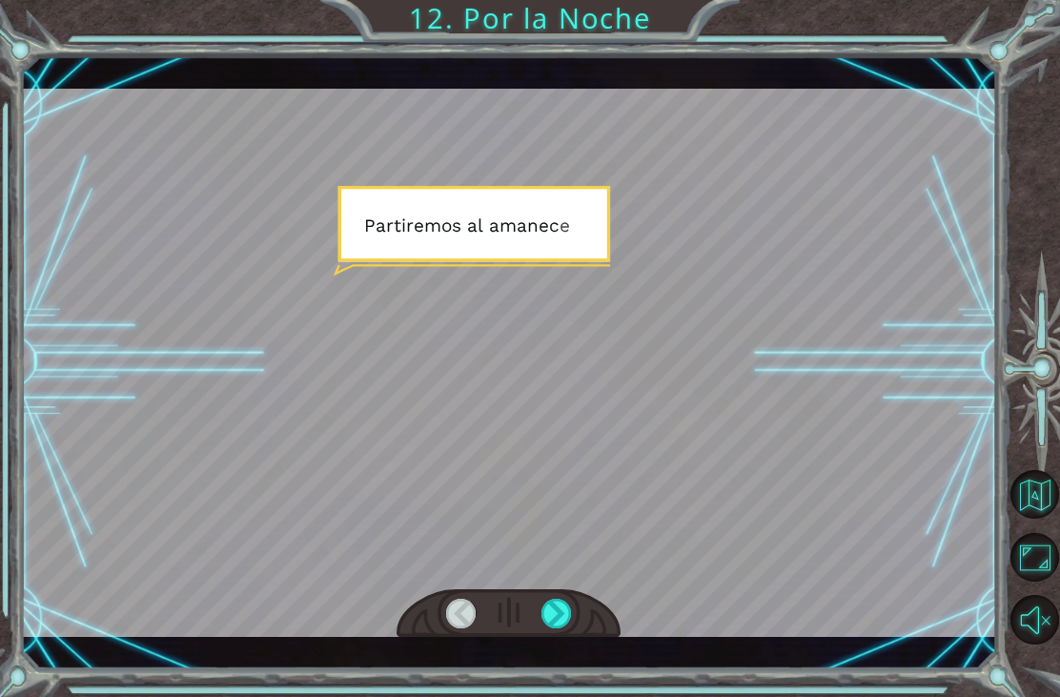
click at [561, 616] on div at bounding box center [556, 614] width 31 height 30
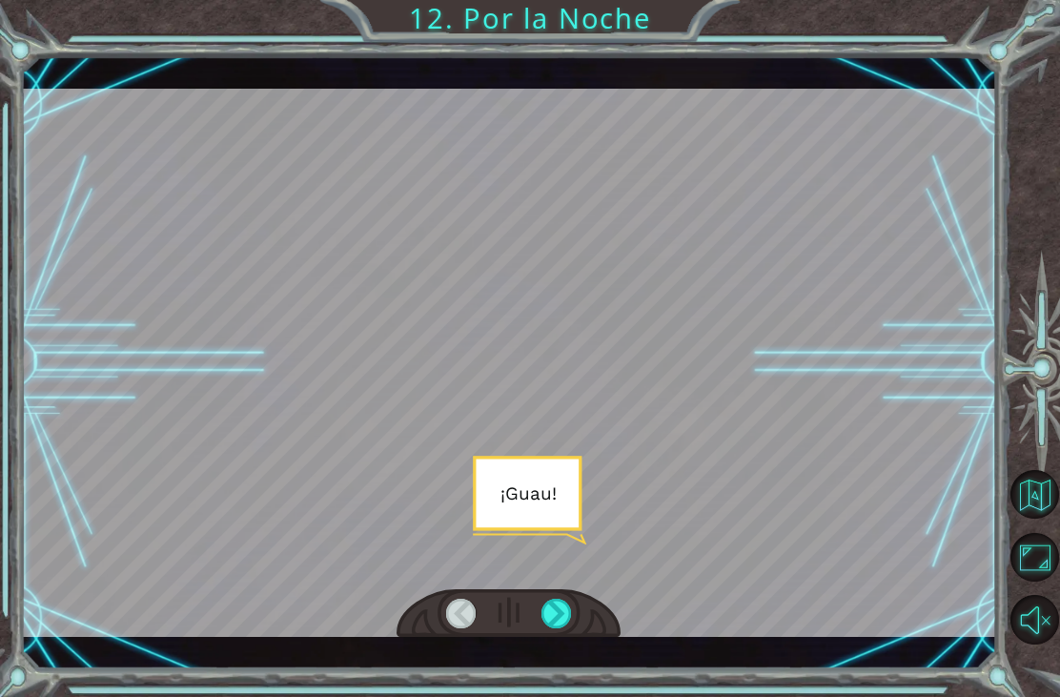
click at [558, 620] on div at bounding box center [556, 614] width 31 height 30
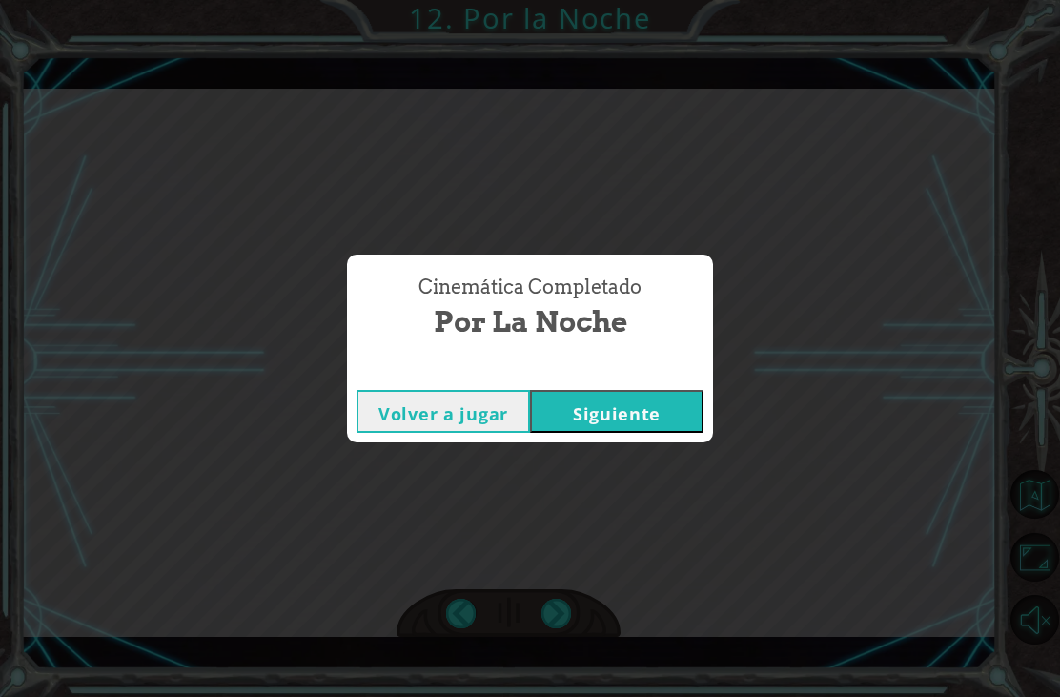
click at [677, 416] on button "Siguiente" at bounding box center [616, 411] width 173 height 43
